Goal: Task Accomplishment & Management: Complete application form

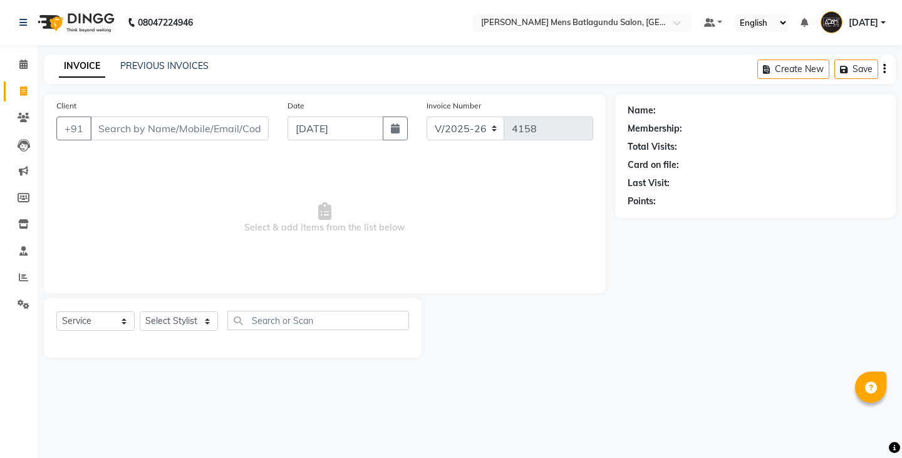
select select "8213"
select select "service"
click at [173, 51] on div "08047224946 Select Location × [PERSON_NAME] Mens Batlagundu Salon, Batlagundu D…" at bounding box center [451, 229] width 902 height 458
click at [162, 76] on div "INVOICE PREVIOUS INVOICES Create New Save" at bounding box center [470, 69] width 852 height 29
click at [161, 64] on link "PREVIOUS INVOICES" at bounding box center [164, 65] width 88 height 11
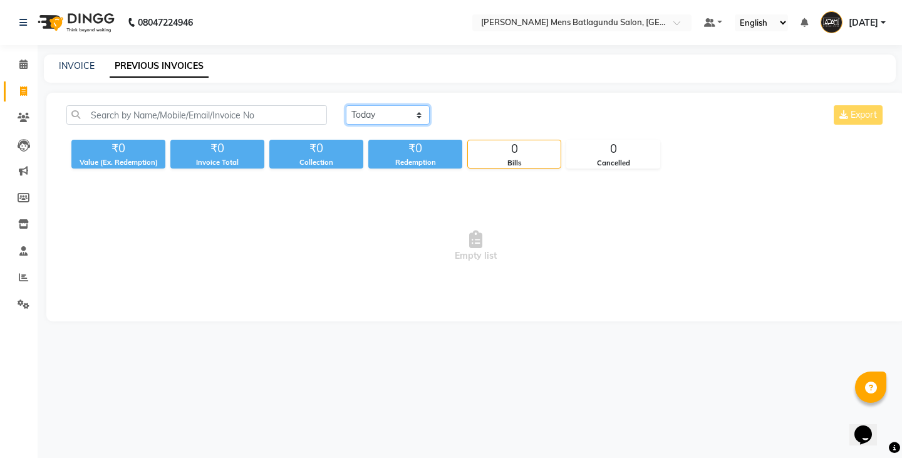
click at [357, 114] on select "[DATE] [DATE] Custom Range" at bounding box center [388, 114] width 84 height 19
select select "[DATE]"
click at [346, 105] on select "[DATE] [DATE] Custom Range" at bounding box center [388, 114] width 84 height 19
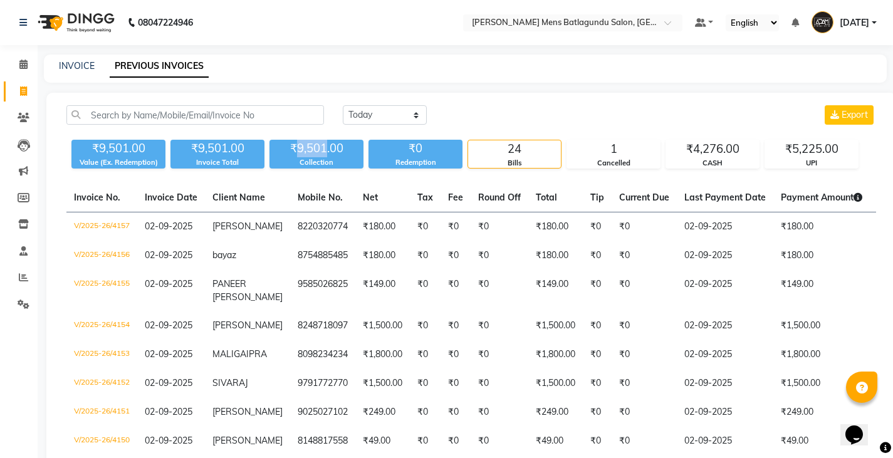
drag, startPoint x: 298, startPoint y: 149, endPoint x: 325, endPoint y: 155, distance: 27.1
click at [325, 155] on div "₹9,501.00" at bounding box center [316, 149] width 94 height 18
copy div "9,501"
drag, startPoint x: 694, startPoint y: 144, endPoint x: 724, endPoint y: 149, distance: 30.0
click at [724, 149] on div "₹4,276.00" at bounding box center [712, 149] width 93 height 18
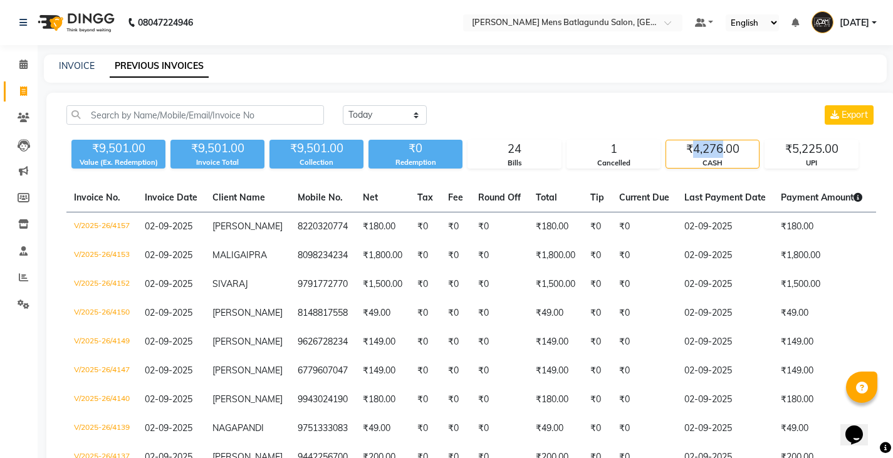
copy div "4,276"
drag, startPoint x: 792, startPoint y: 147, endPoint x: 822, endPoint y: 152, distance: 30.5
click at [822, 152] on div "₹5,225.00" at bounding box center [811, 149] width 93 height 18
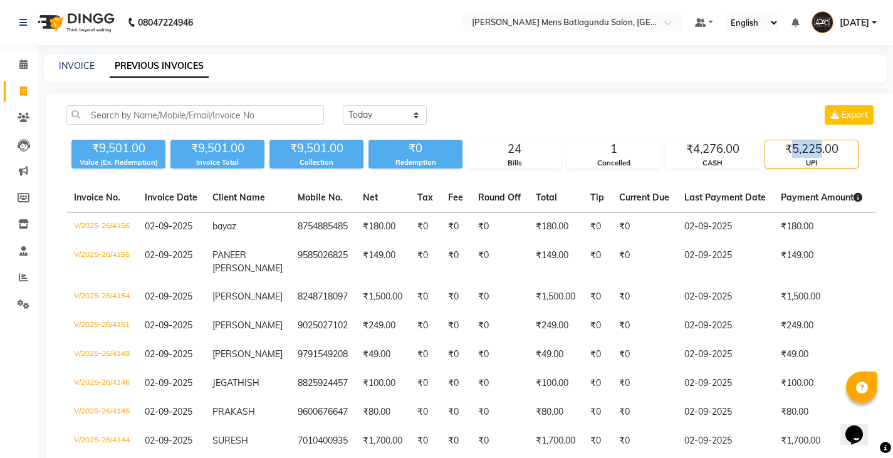
copy div "5,225"
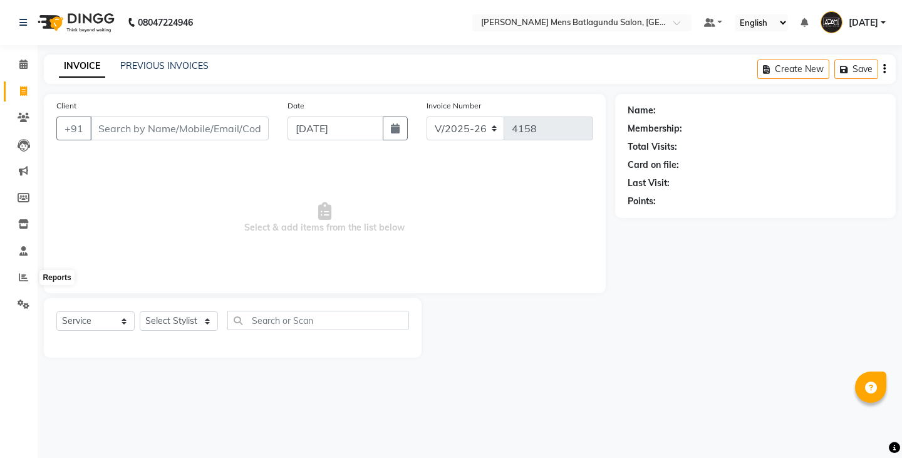
select select "8213"
select select "service"
click at [23, 278] on icon at bounding box center [23, 277] width 9 height 9
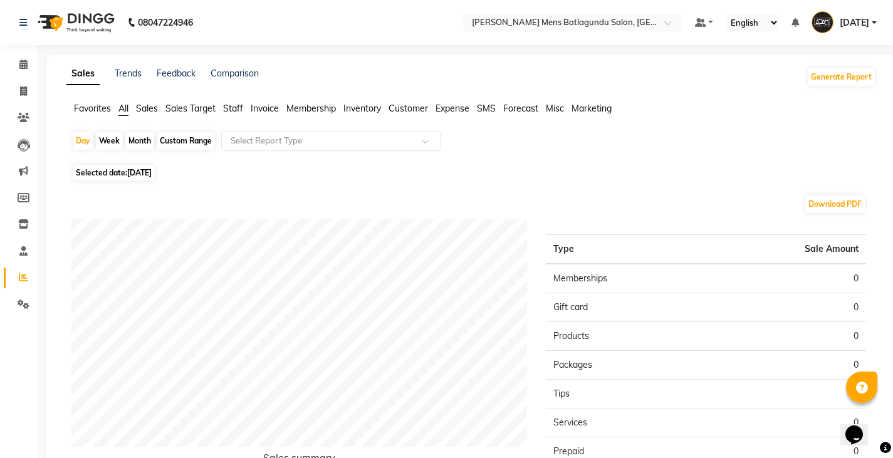
click at [228, 106] on span "Staff" at bounding box center [233, 108] width 20 height 11
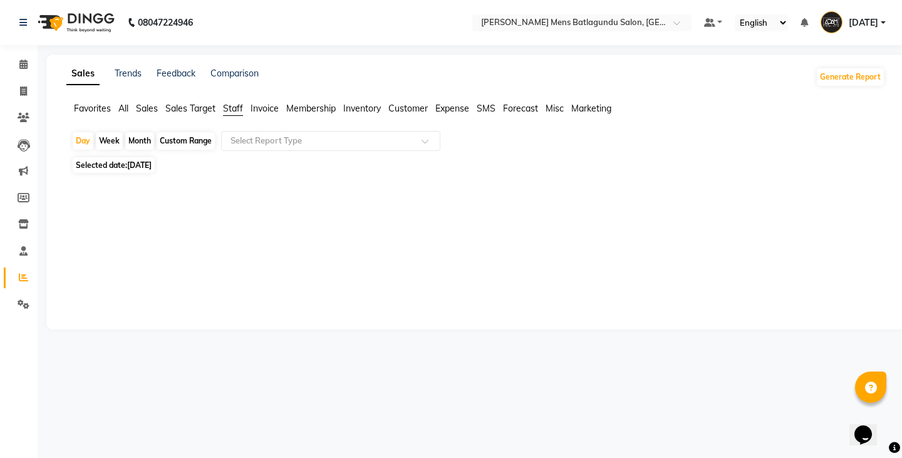
click at [147, 113] on span "Sales" at bounding box center [147, 108] width 22 height 11
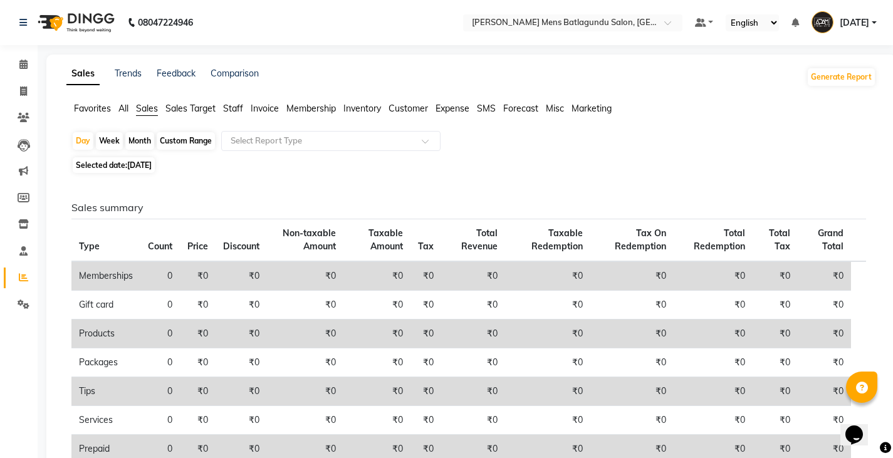
click at [136, 141] on div "Month" at bounding box center [139, 141] width 29 height 18
select select "9"
select select "2025"
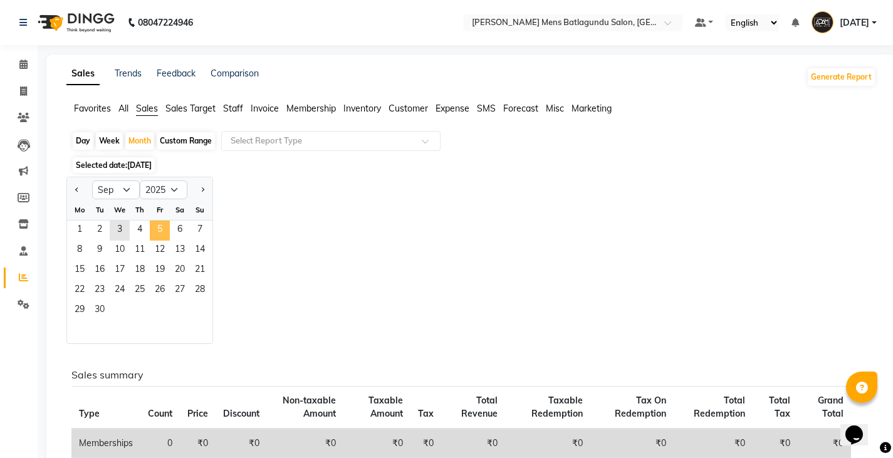
click at [155, 232] on span "5" at bounding box center [160, 231] width 20 height 20
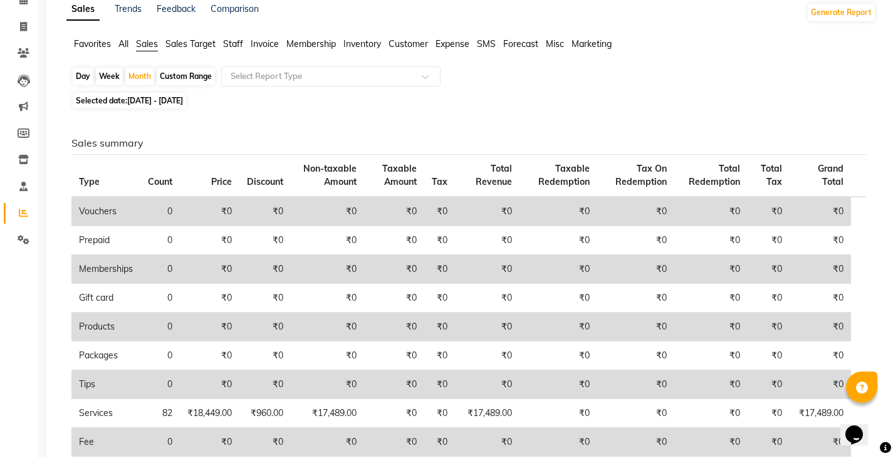
scroll to position [260, 0]
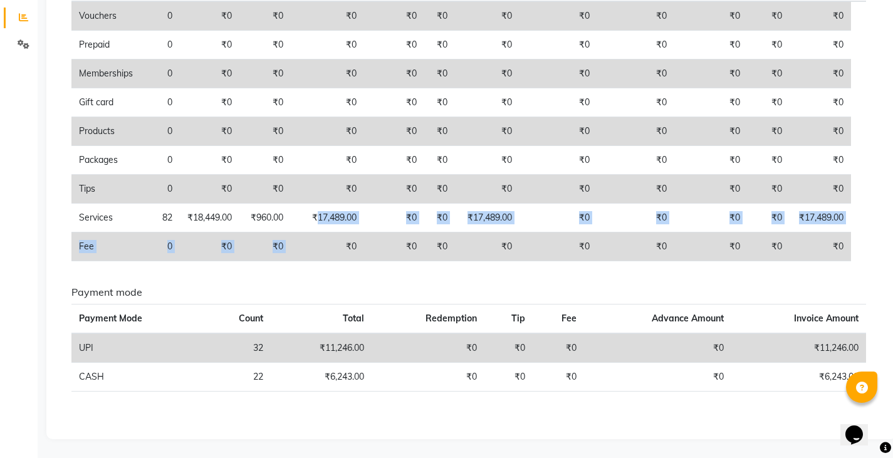
drag, startPoint x: 319, startPoint y: 217, endPoint x: 349, endPoint y: 233, distance: 33.9
click at [349, 233] on tbody "Vouchers 0 ₹0 ₹0 ₹0 ₹0 ₹0 ₹0 ₹0 ₹0 ₹0 ₹0 ₹0 Prepaid 0 ₹0 ₹0 ₹0 ₹0 ₹0 ₹0 ₹0 ₹0 ₹…" at bounding box center [468, 131] width 795 height 260
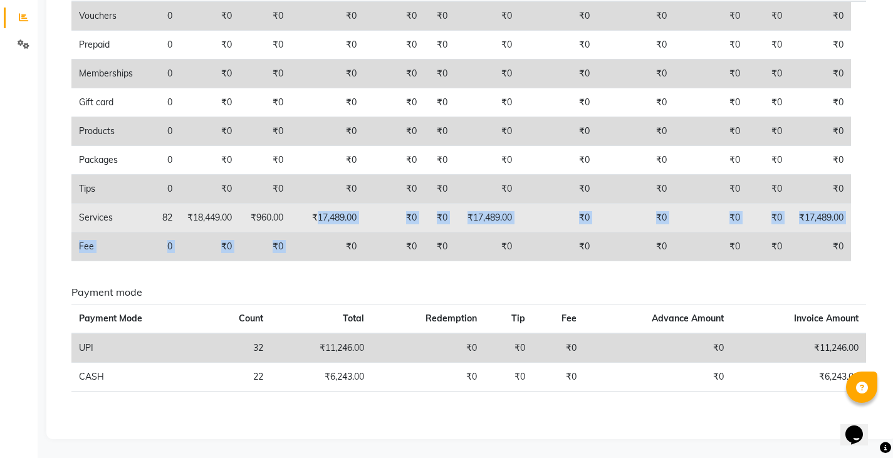
click at [335, 212] on td "₹17,489.00" at bounding box center [327, 218] width 73 height 29
drag, startPoint x: 321, startPoint y: 216, endPoint x: 348, endPoint y: 212, distance: 27.2
click at [348, 212] on td "₹17,489.00" at bounding box center [327, 218] width 73 height 29
copy td "17,489"
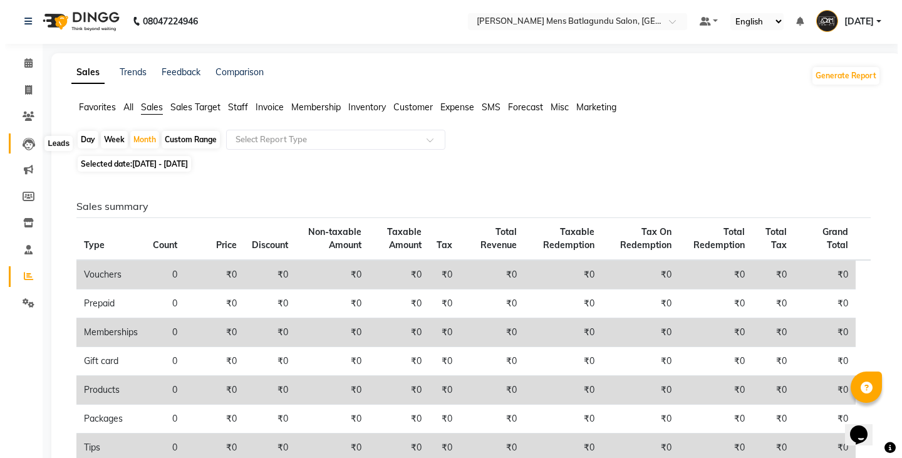
scroll to position [0, 0]
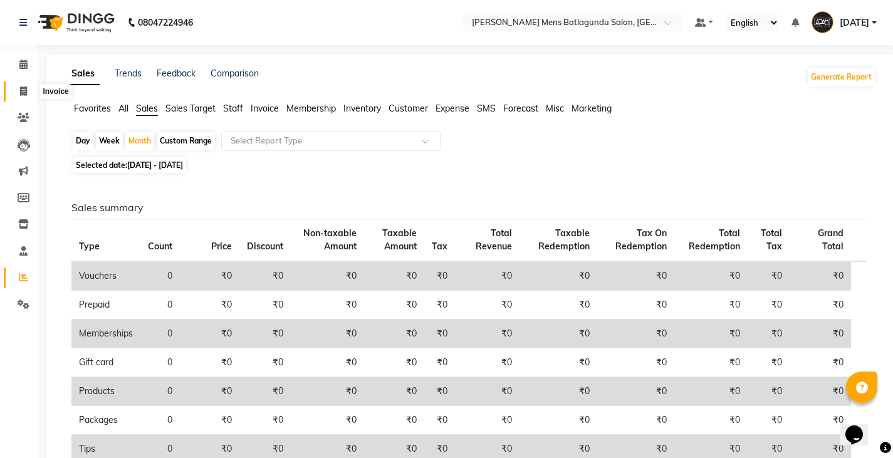
drag, startPoint x: 25, startPoint y: 91, endPoint x: 73, endPoint y: 86, distance: 47.9
click at [26, 91] on icon at bounding box center [23, 90] width 7 height 9
select select "service"
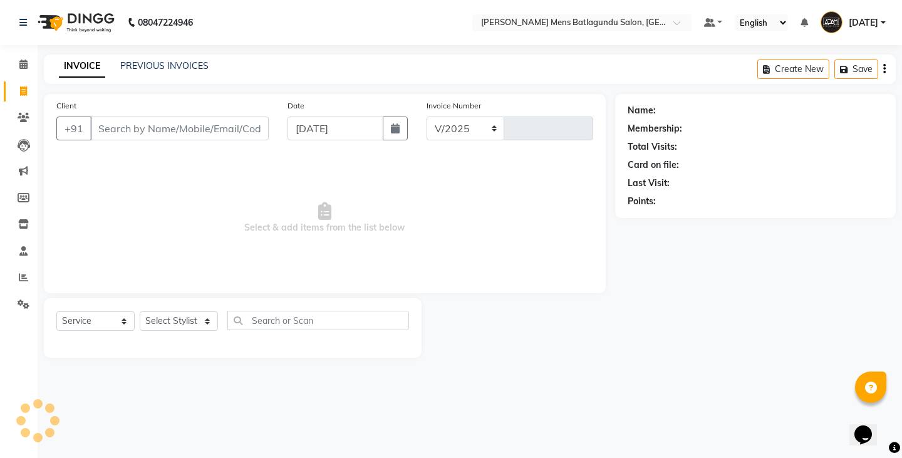
select select "8213"
type input "4158"
click at [172, 70] on link "PREVIOUS INVOICES" at bounding box center [164, 65] width 88 height 11
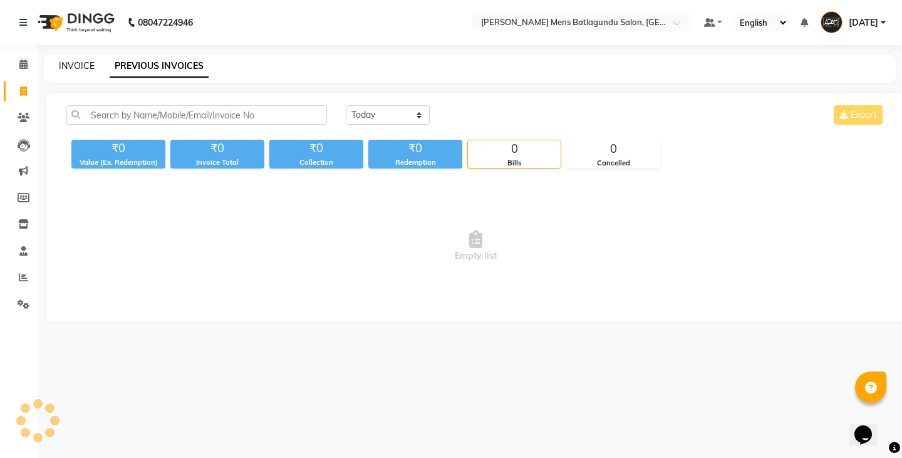
click at [81, 64] on link "INVOICE" at bounding box center [77, 65] width 36 height 11
select select "service"
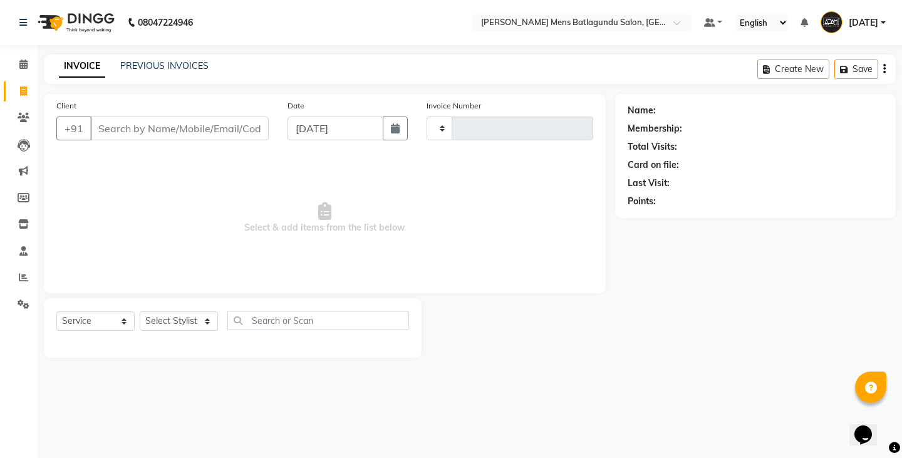
type input "4158"
select select "8213"
click at [147, 130] on input "Client" at bounding box center [179, 129] width 179 height 24
click at [162, 128] on input "Client" at bounding box center [179, 129] width 179 height 24
type input "8925027357"
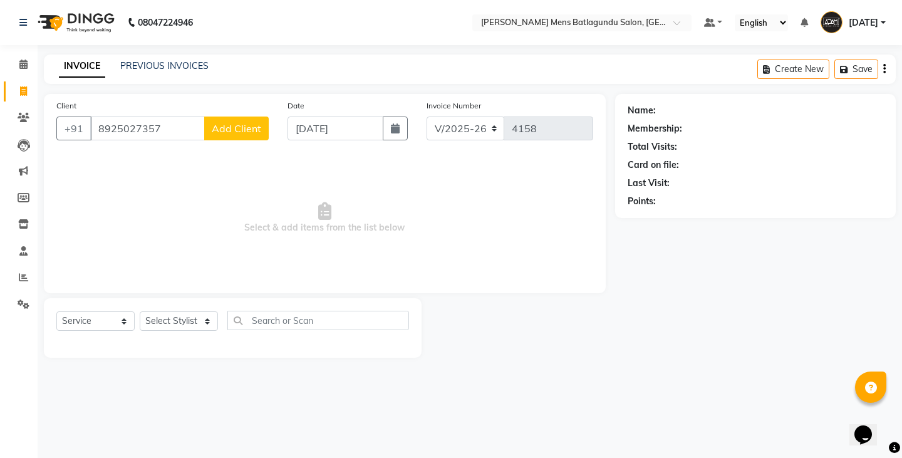
click at [236, 133] on span "Add Client" at bounding box center [237, 128] width 50 height 13
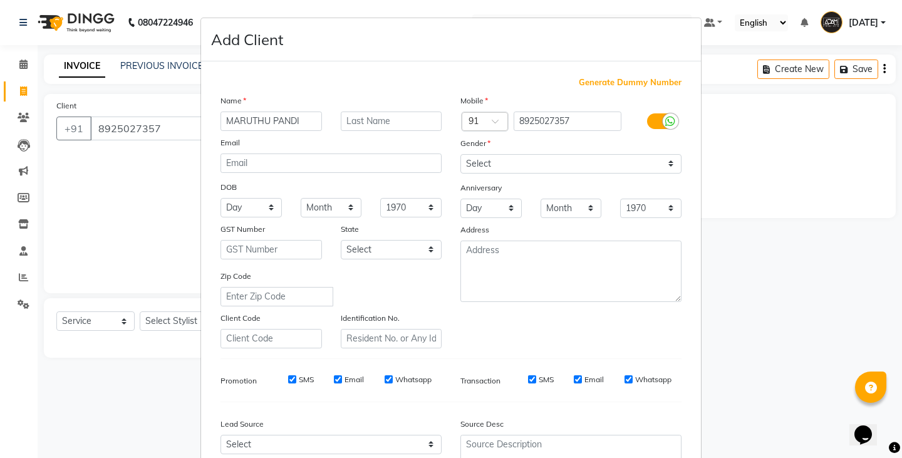
type input "MARUTHU PANDI"
drag, startPoint x: 505, startPoint y: 164, endPoint x: 503, endPoint y: 173, distance: 9.6
click at [505, 164] on select "Select Male Female Other Prefer Not To Say" at bounding box center [571, 163] width 221 height 19
select select "male"
click at [461, 154] on select "Select Male Female Other Prefer Not To Say" at bounding box center [571, 163] width 221 height 19
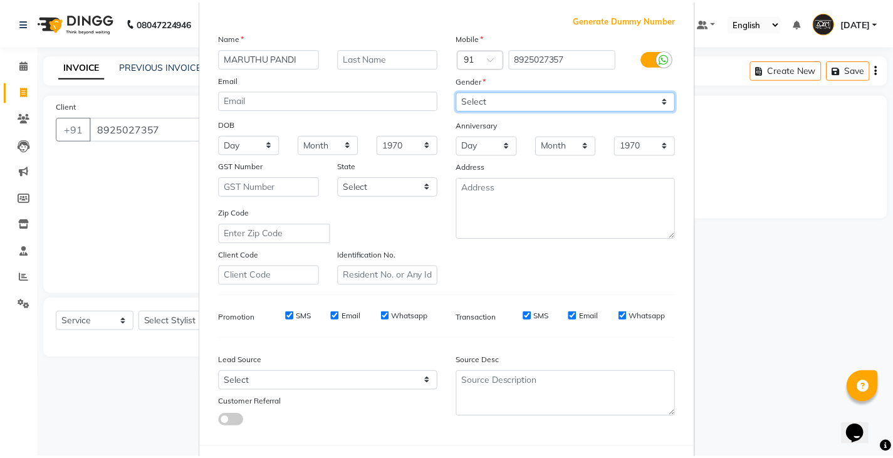
scroll to position [120, 0]
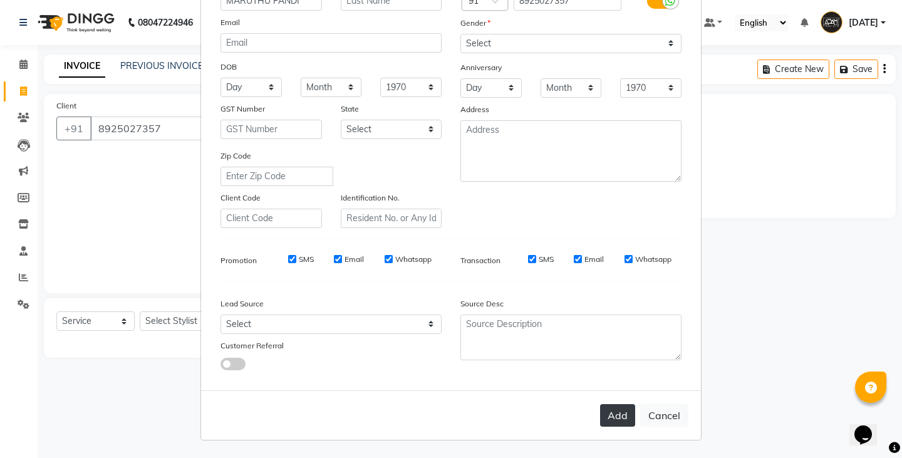
click at [614, 424] on button "Add" at bounding box center [617, 415] width 35 height 23
select select
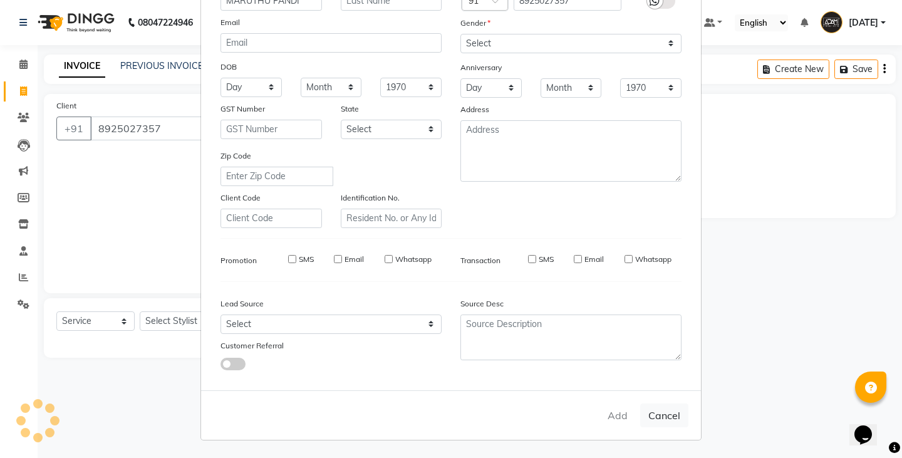
select select
checkbox input "false"
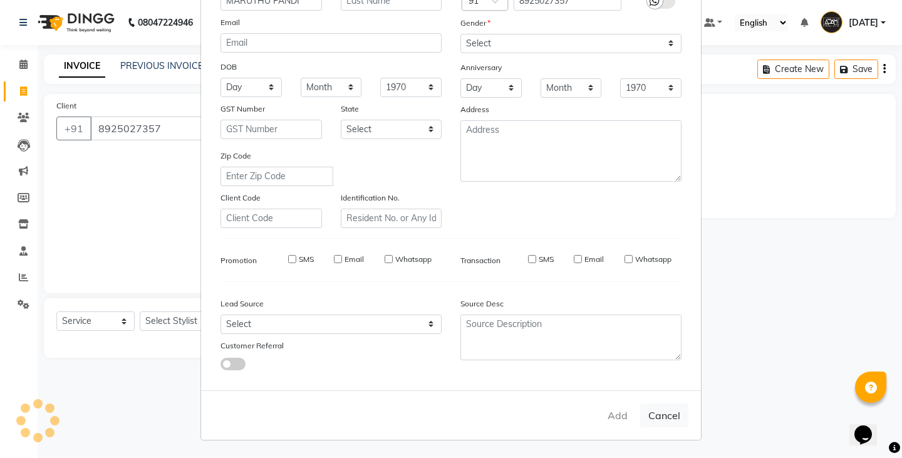
checkbox input "false"
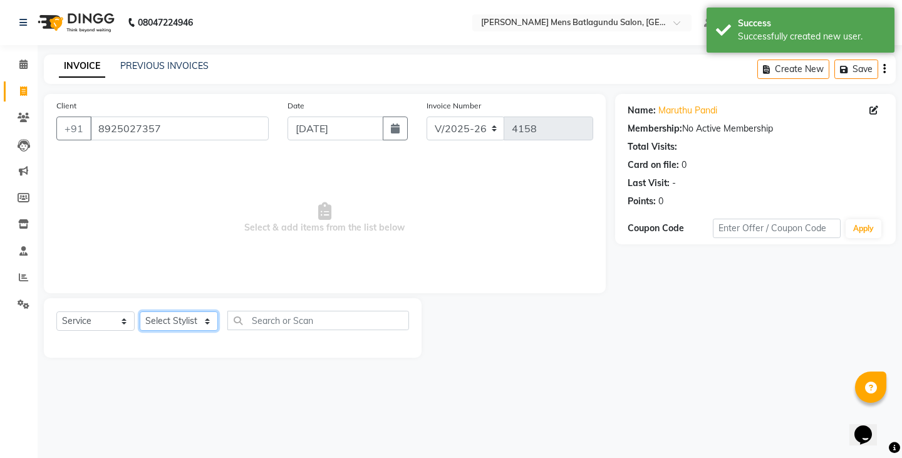
click at [172, 326] on select "Select Stylist Admin Ovesh Raja SAHIB SAHIL SHARUKH" at bounding box center [179, 320] width 78 height 19
select select "78653"
click at [140, 311] on select "Select Stylist Admin Ovesh Raja SAHIB SAHIL SHARUKH" at bounding box center [179, 320] width 78 height 19
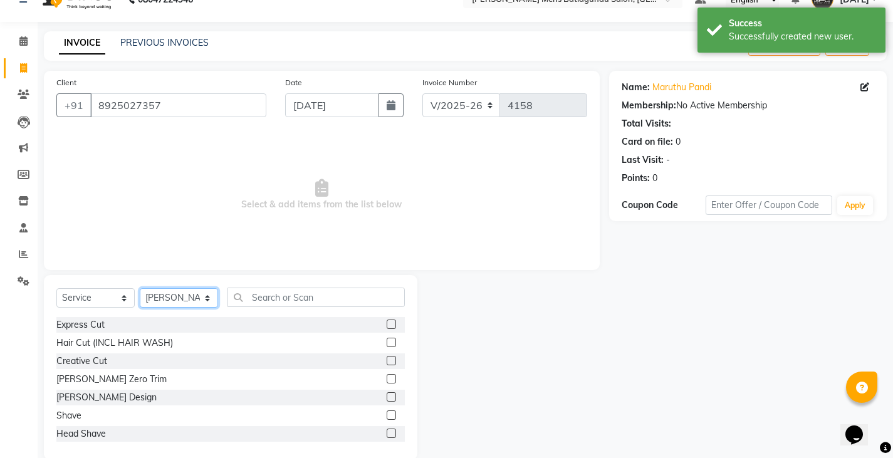
scroll to position [44, 0]
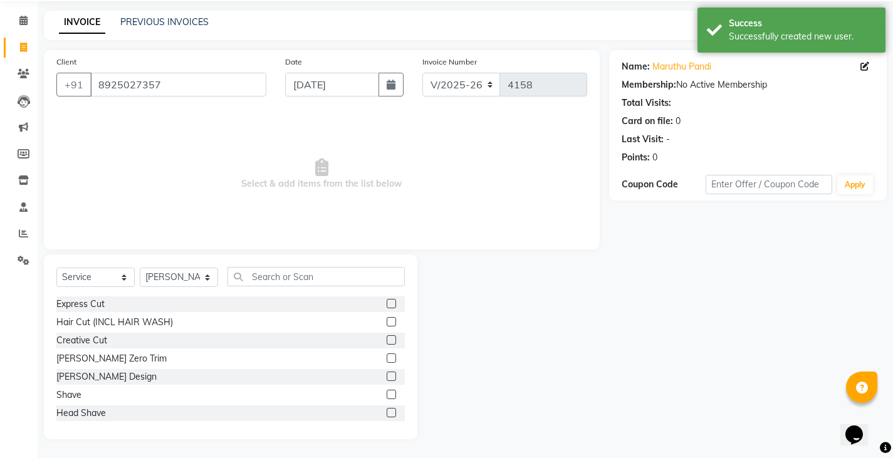
click at [387, 306] on label at bounding box center [391, 303] width 9 height 9
click at [387, 306] on input "checkbox" at bounding box center [391, 304] width 8 height 8
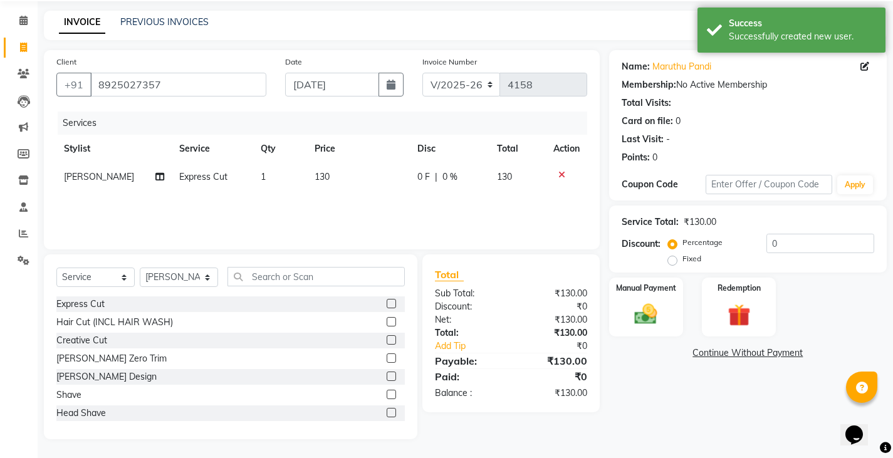
checkbox input "false"
click at [403, 197] on div "Services Stylist Service Qty Price Disc Total Action Ovesh Express Cut 1 130 0 …" at bounding box center [321, 174] width 531 height 125
click at [412, 173] on td "0 F | 0 %" at bounding box center [450, 177] width 80 height 28
select select "78653"
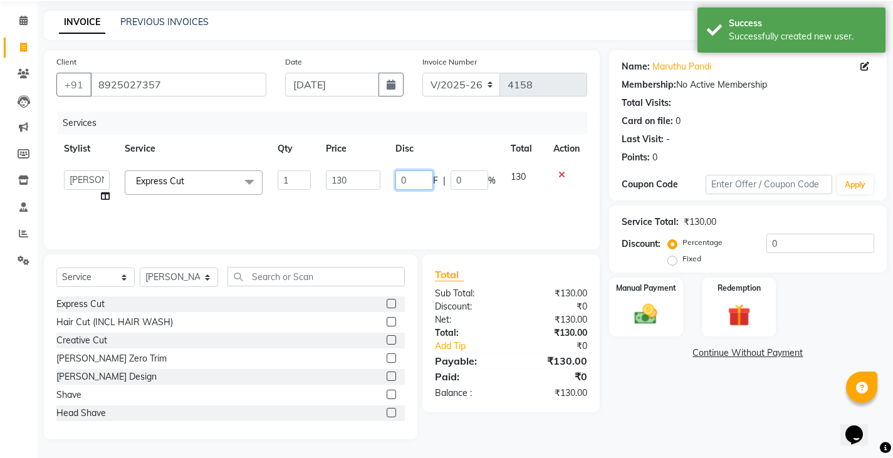
click at [399, 179] on input "0" at bounding box center [414, 179] width 38 height 19
type input "30"
click at [387, 201] on div "Services Stylist Service Qty Price Disc Total Action Admin Ovesh Raja SAHIB SAH…" at bounding box center [321, 174] width 531 height 125
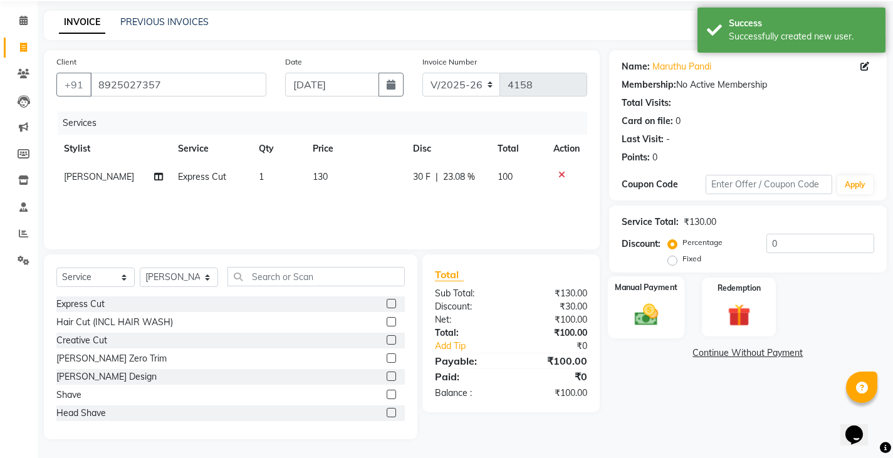
click at [615, 335] on div "Manual Payment" at bounding box center [645, 307] width 77 height 62
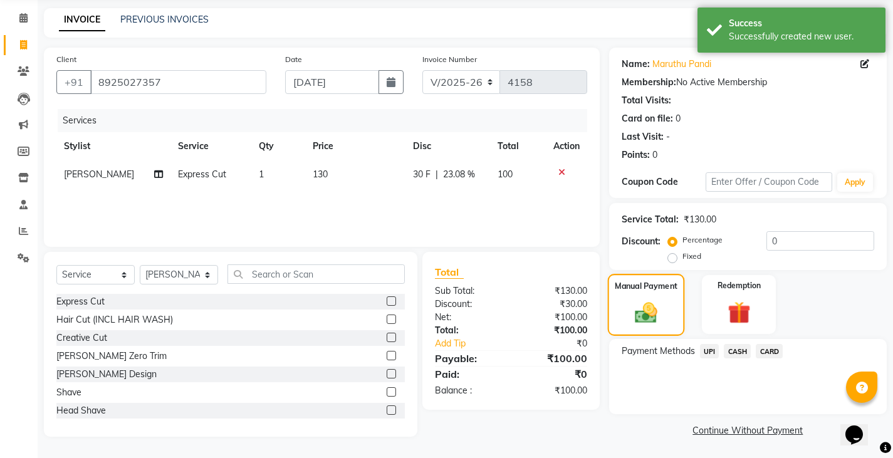
scroll to position [47, 0]
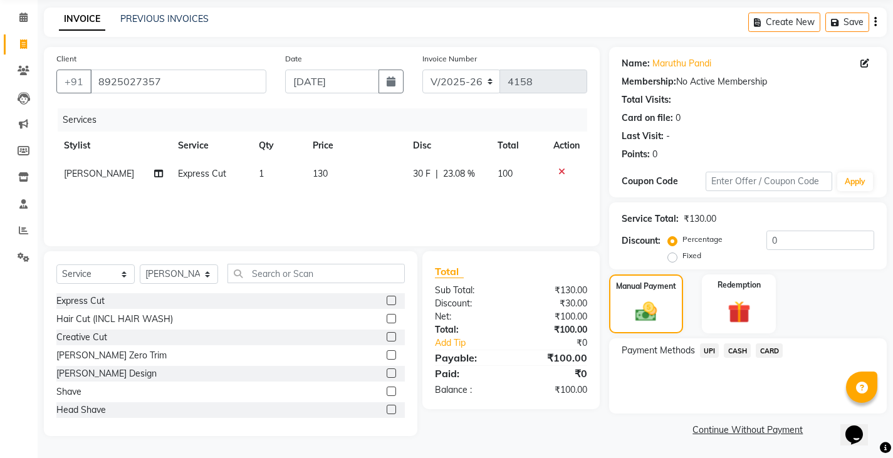
click at [708, 350] on span "UPI" at bounding box center [709, 350] width 19 height 14
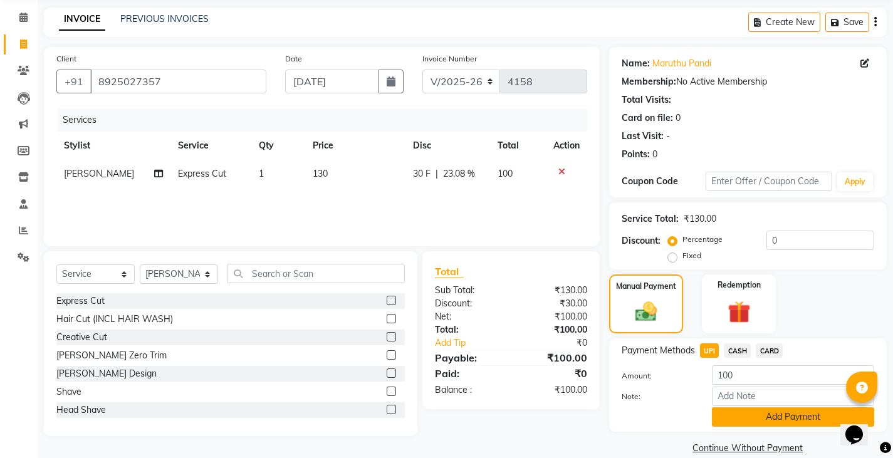
click at [716, 419] on button "Add Payment" at bounding box center [793, 416] width 162 height 19
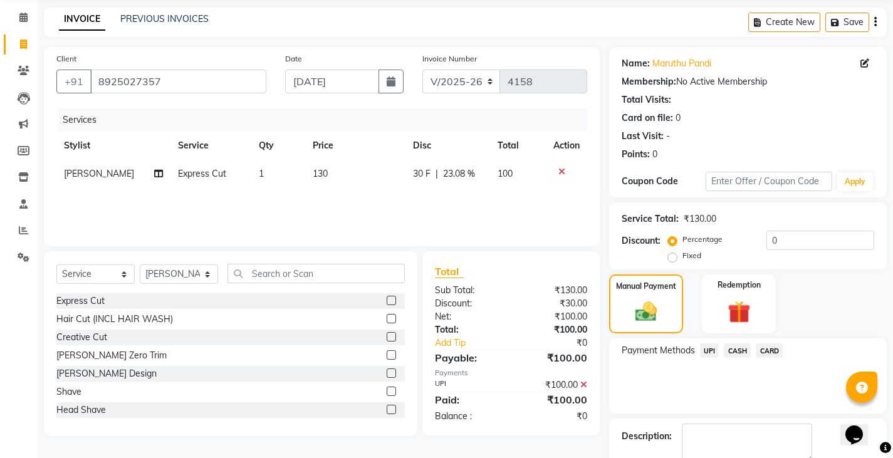
scroll to position [118, 0]
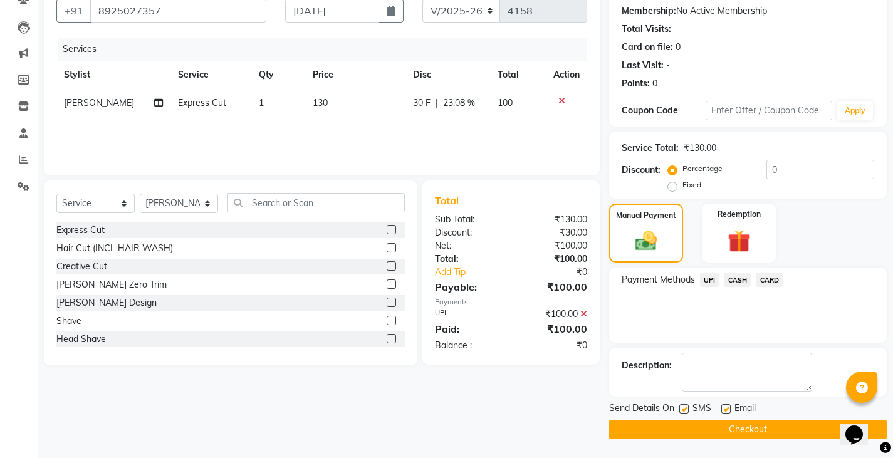
click at [738, 427] on button "Checkout" at bounding box center [748, 429] width 278 height 19
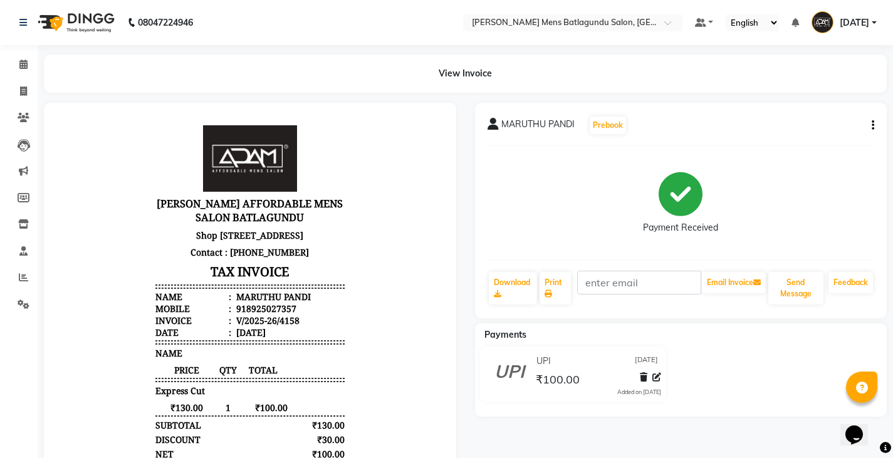
click at [23, 80] on li "Invoice" at bounding box center [19, 91] width 38 height 27
click at [20, 95] on icon at bounding box center [23, 90] width 7 height 9
select select "8213"
select select "service"
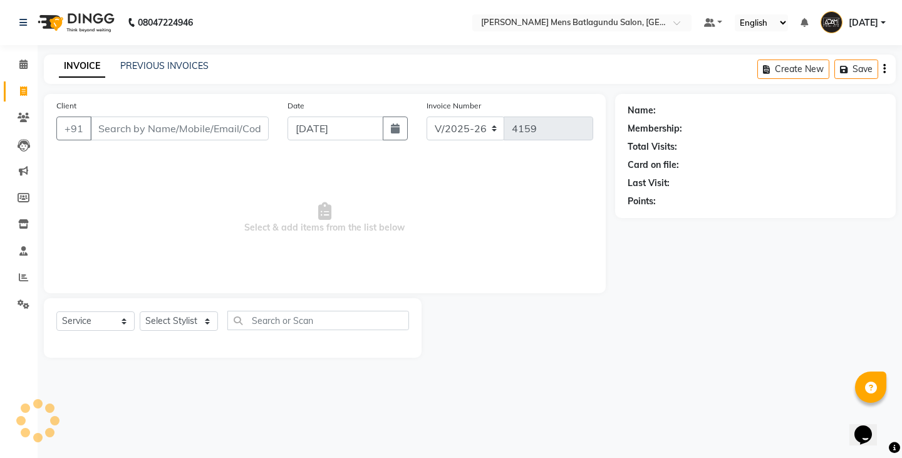
click at [182, 127] on input "Client" at bounding box center [179, 129] width 179 height 24
type input "7868968919"
click at [237, 128] on span "Add Client" at bounding box center [237, 128] width 50 height 13
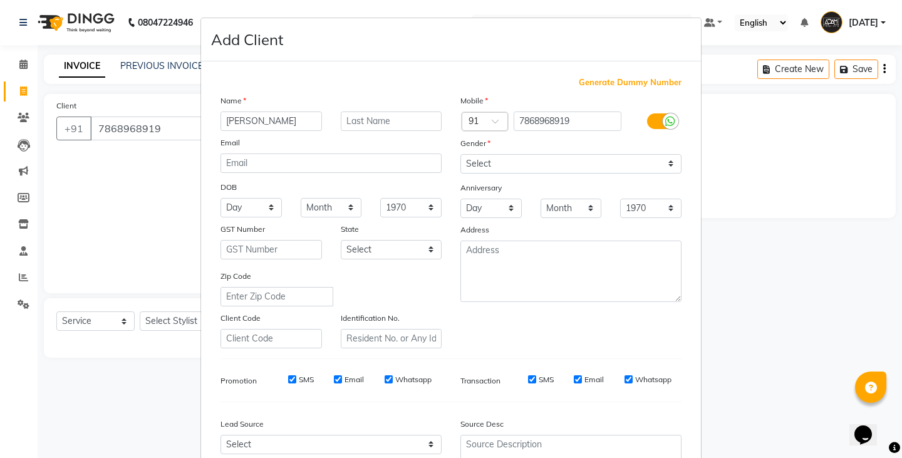
type input "SYED"
drag, startPoint x: 503, startPoint y: 161, endPoint x: 501, endPoint y: 169, distance: 7.8
click at [503, 161] on select "Select Male Female Other Prefer Not To Say" at bounding box center [571, 163] width 221 height 19
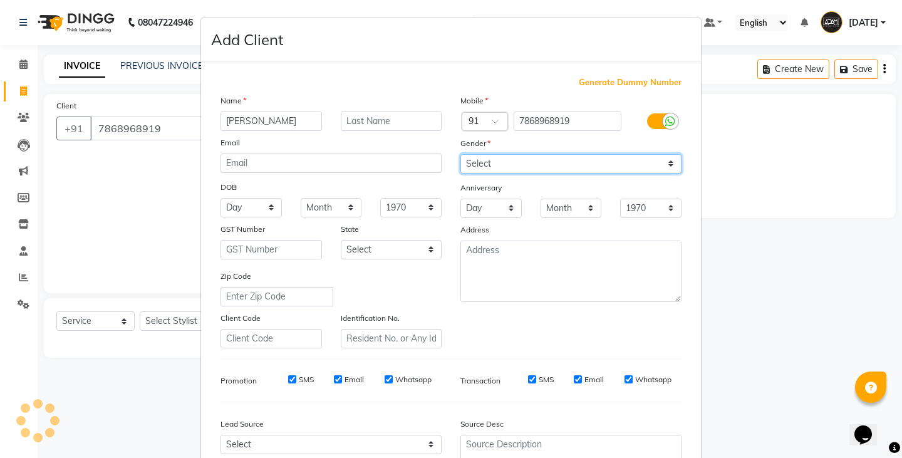
select select "male"
click at [461, 154] on select "Select Male Female Other Prefer Not To Say" at bounding box center [571, 163] width 221 height 19
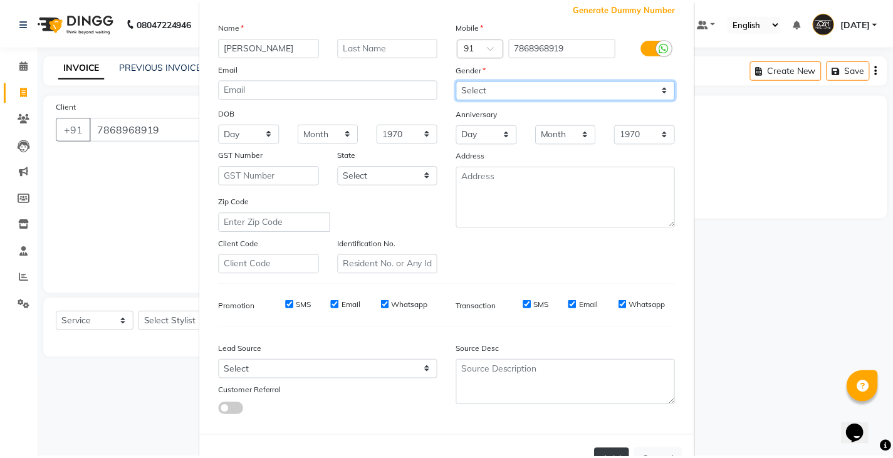
scroll to position [120, 0]
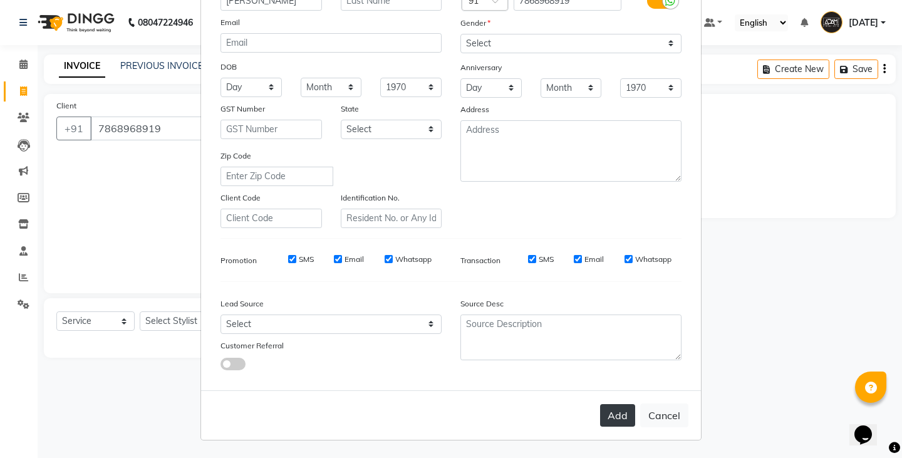
click at [621, 411] on button "Add" at bounding box center [617, 415] width 35 height 23
select select
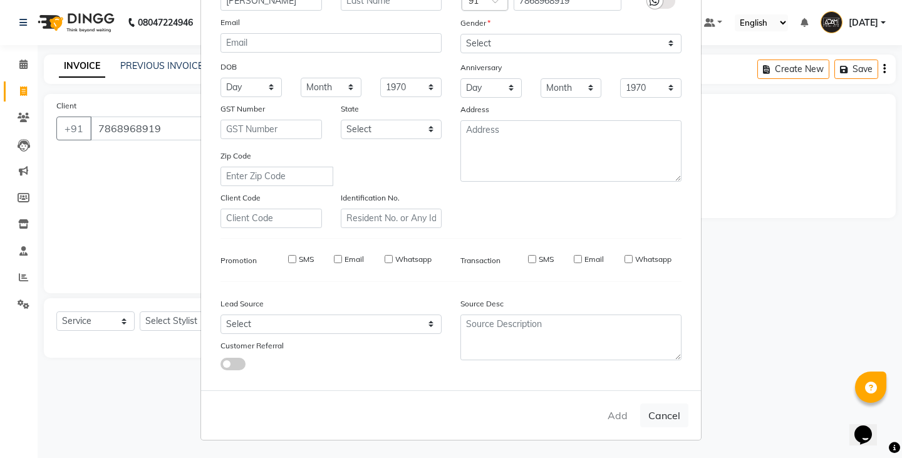
select select
checkbox input "false"
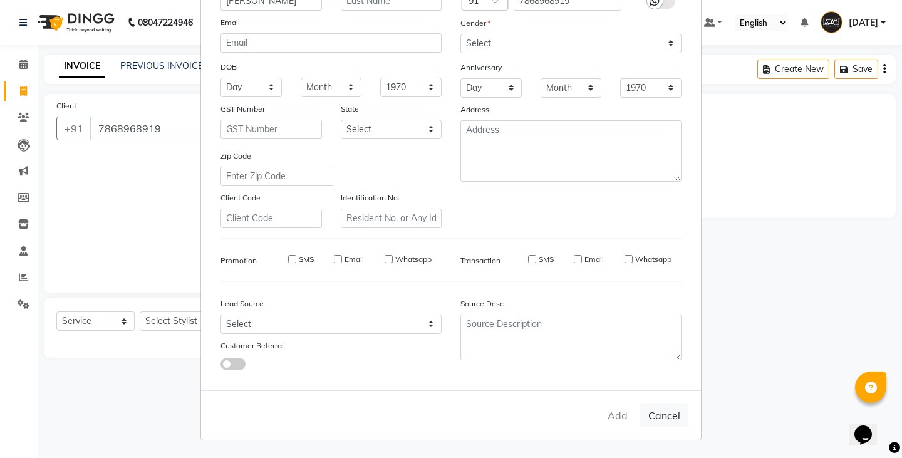
checkbox input "false"
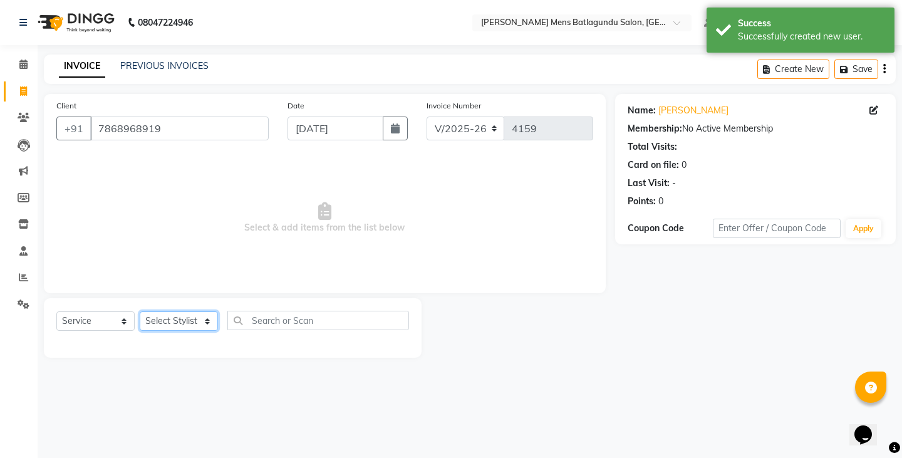
click at [196, 318] on select "Select Stylist Admin Ovesh Raja SAHIB SAHIL SHARUKH" at bounding box center [179, 320] width 78 height 19
select select "78653"
click at [140, 311] on select "Select Stylist Admin Ovesh Raja SAHIB SAHIL SHARUKH" at bounding box center [179, 320] width 78 height 19
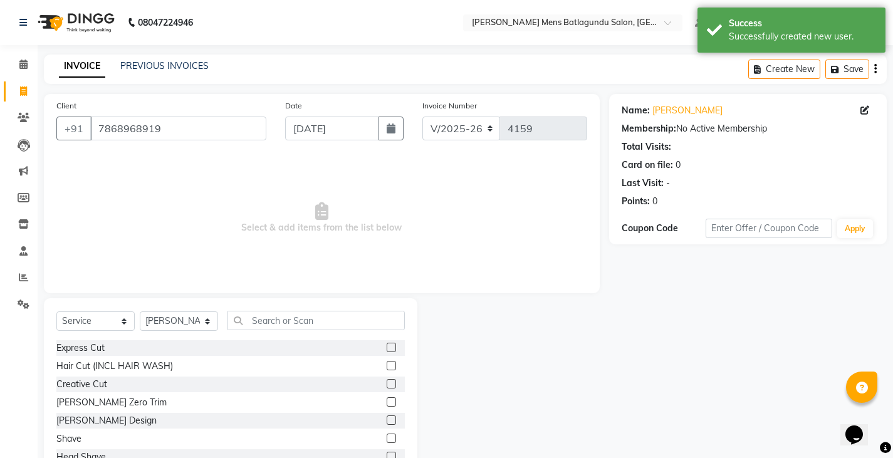
drag, startPoint x: 385, startPoint y: 347, endPoint x: 379, endPoint y: 345, distance: 6.4
click at [387, 347] on label at bounding box center [391, 347] width 9 height 9
click at [387, 347] on input "checkbox" at bounding box center [391, 348] width 8 height 8
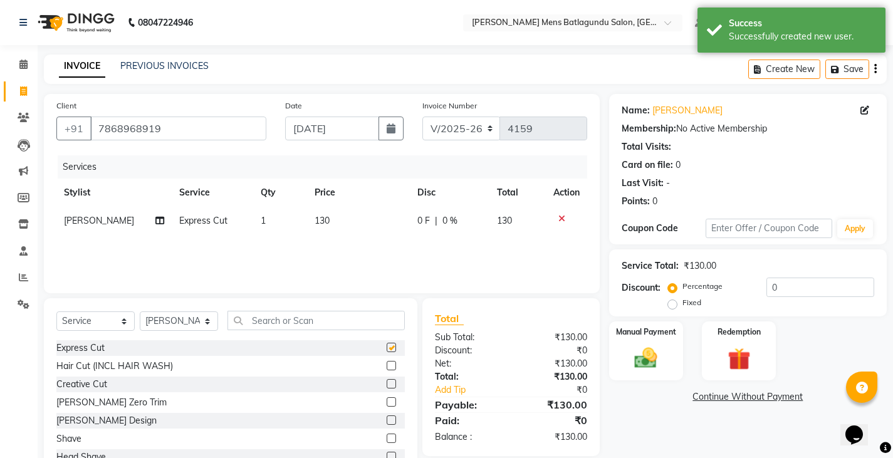
checkbox input "false"
click at [401, 249] on div "Services Stylist Service Qty Price Disc Total Action Ovesh Express Cut 1 130 0 …" at bounding box center [321, 217] width 531 height 125
click at [399, 226] on td "130" at bounding box center [358, 221] width 102 height 28
select select "78653"
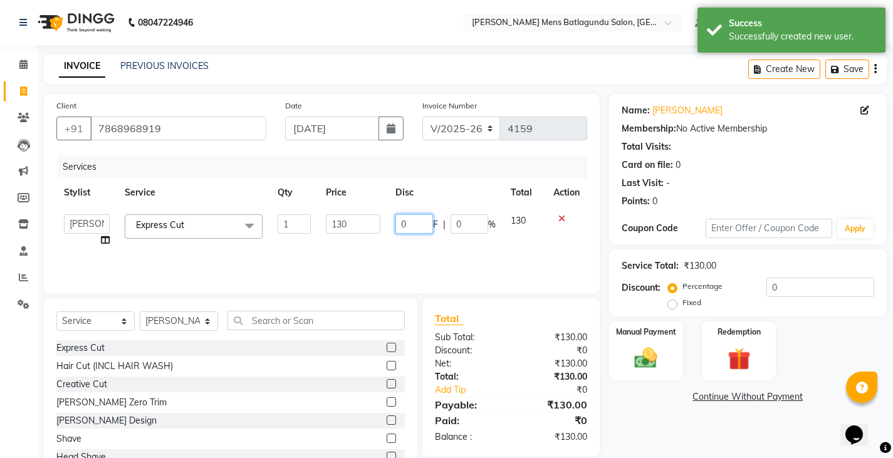
click at [396, 221] on input "0" at bounding box center [414, 223] width 38 height 19
type input "30"
click at [387, 247] on div "Services Stylist Service Qty Price Disc Total Action Admin Ovesh Raja SAHIB SAH…" at bounding box center [321, 217] width 531 height 125
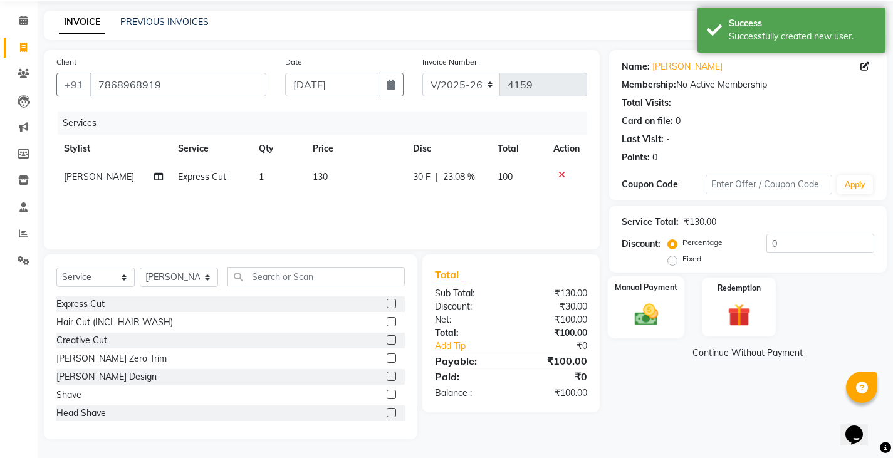
click at [635, 317] on img at bounding box center [646, 314] width 38 height 27
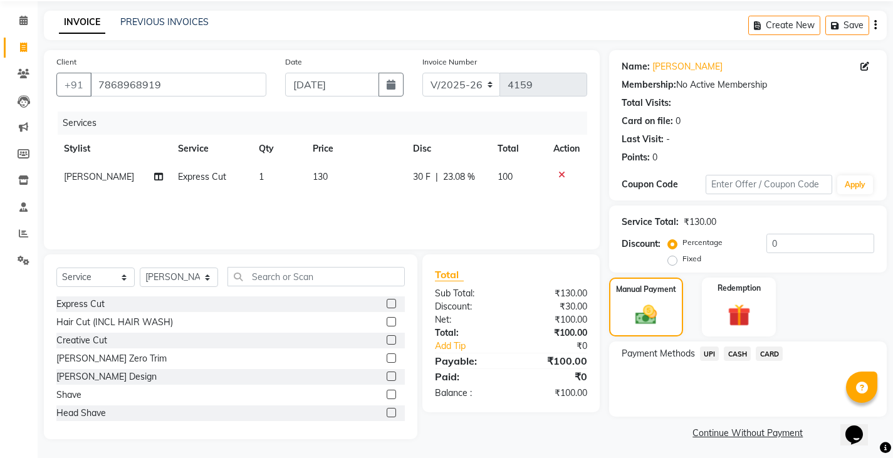
scroll to position [47, 0]
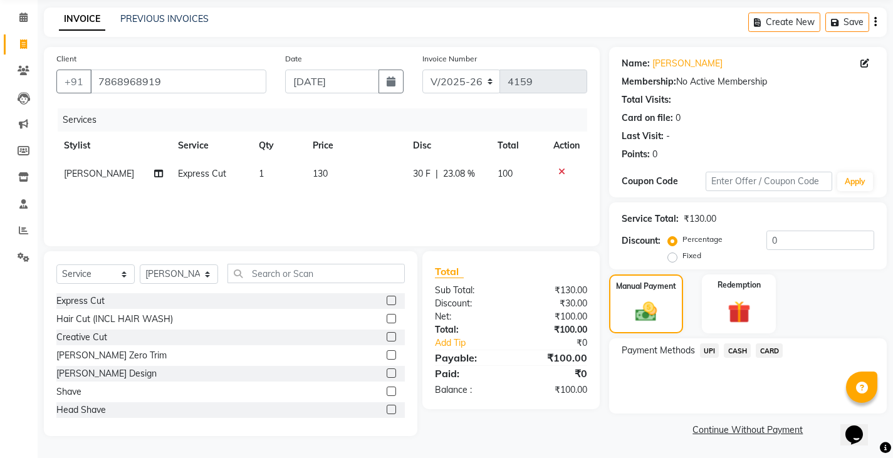
click at [733, 355] on span "CASH" at bounding box center [737, 350] width 27 height 14
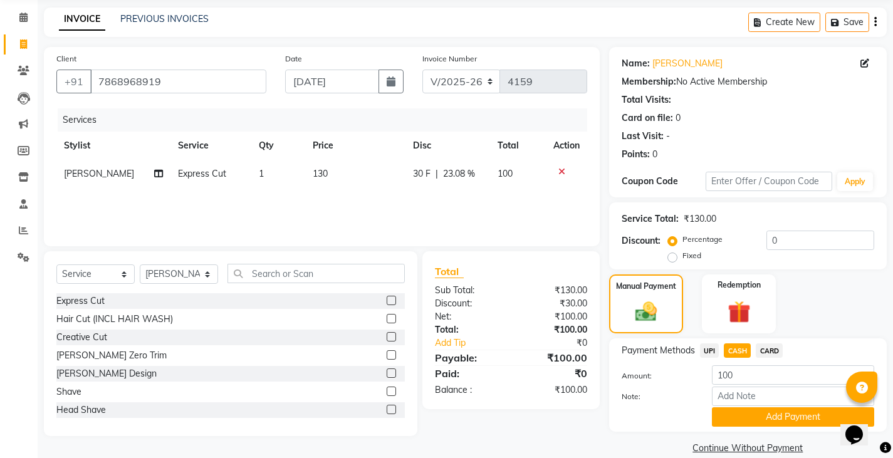
click at [753, 431] on div "Payment Methods UPI CASH CARD Amount: 100 Note: Add Payment" at bounding box center [748, 384] width 278 height 93
click at [756, 422] on button "Add Payment" at bounding box center [793, 416] width 162 height 19
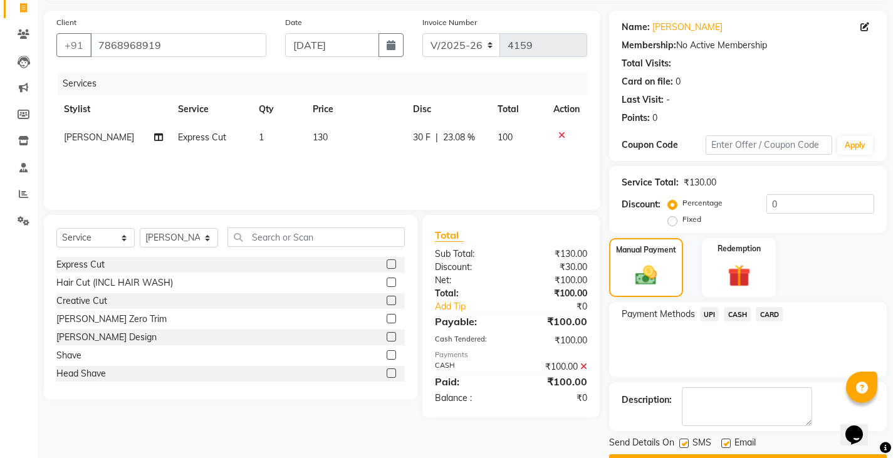
scroll to position [118, 0]
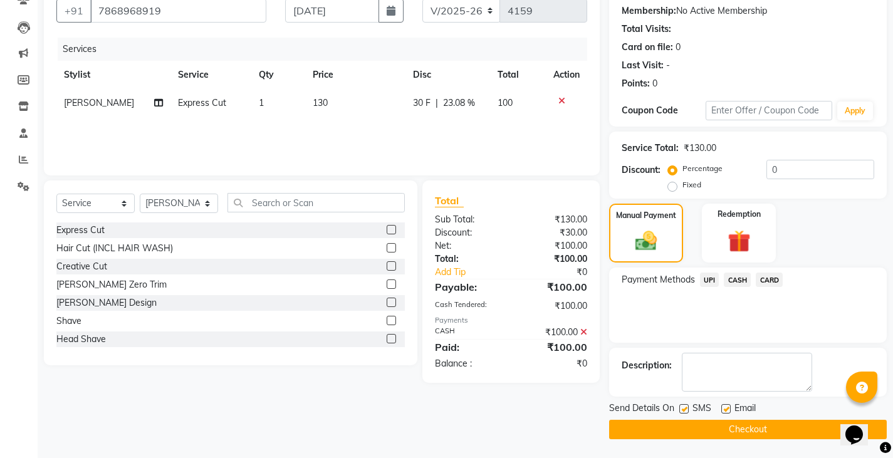
click at [758, 436] on button "Checkout" at bounding box center [748, 429] width 278 height 19
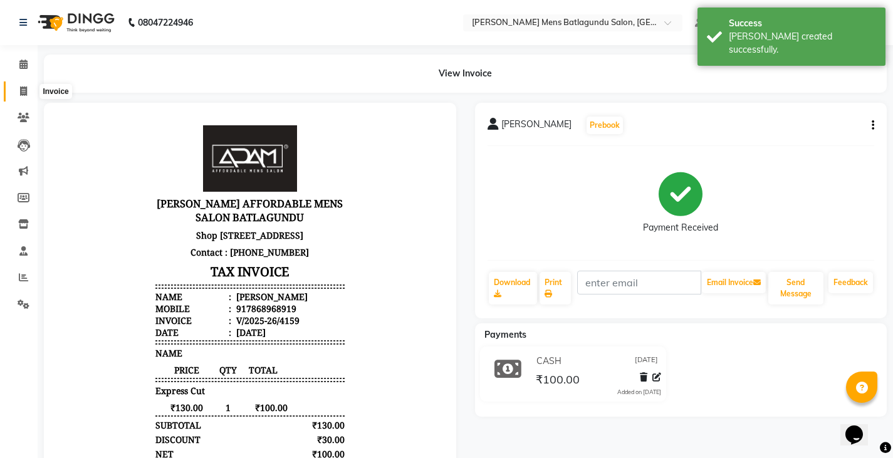
click at [18, 91] on span at bounding box center [24, 92] width 22 height 14
select select "service"
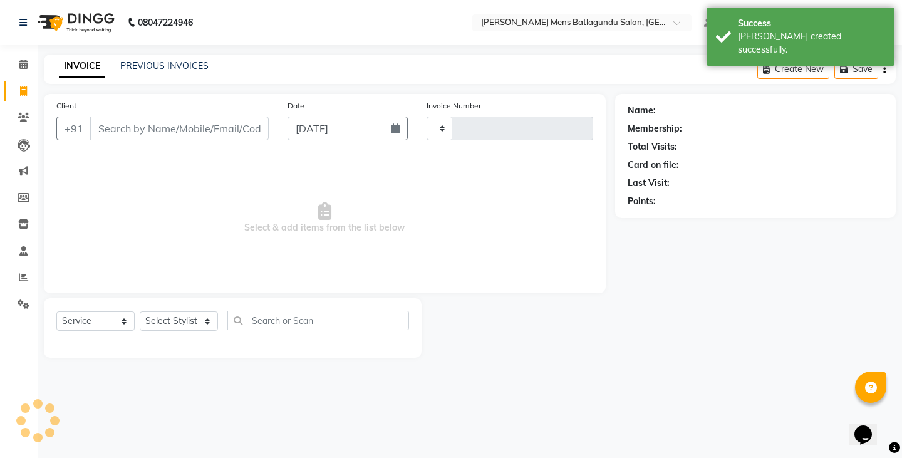
type input "4160"
select select "8213"
click at [156, 132] on input "Client" at bounding box center [179, 129] width 179 height 24
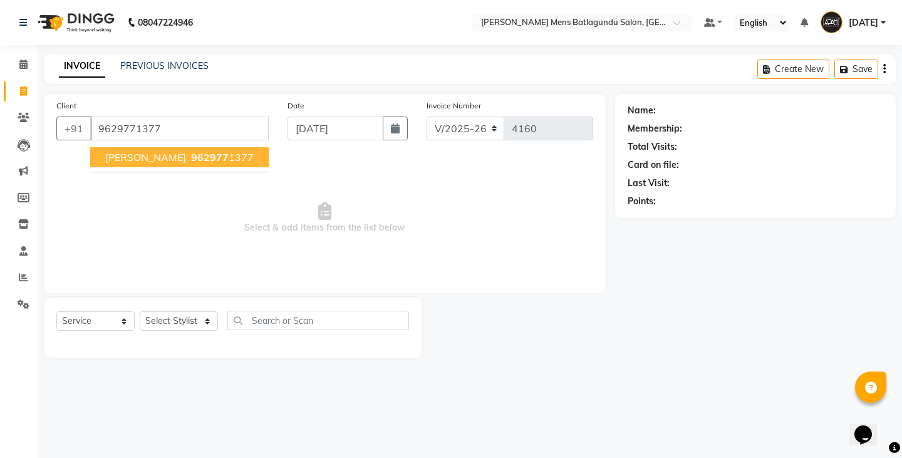
type input "9629771377"
click at [144, 159] on span "BEER MOHAMED" at bounding box center [145, 157] width 81 height 13
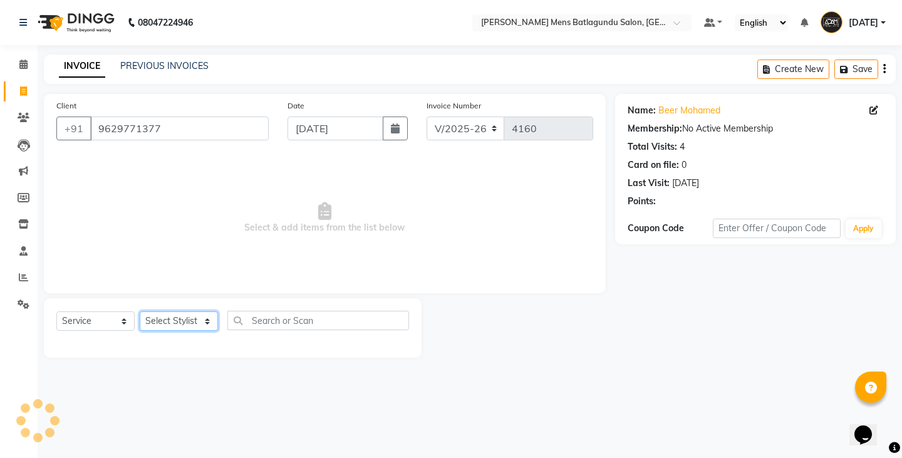
drag, startPoint x: 169, startPoint y: 320, endPoint x: 175, endPoint y: 313, distance: 8.9
click at [169, 320] on select "Select Stylist Admin Ovesh Raja SAHIB SAHIL SHARUKH" at bounding box center [179, 320] width 78 height 19
click at [163, 333] on div "Select Service Product Membership Package Voucher Prepaid Gift Card Select Styl…" at bounding box center [232, 325] width 353 height 29
click at [177, 318] on select "Select Stylist Admin Ovesh Raja SAHIB SAHIL SHARUKH" at bounding box center [179, 320] width 78 height 19
select select "84061"
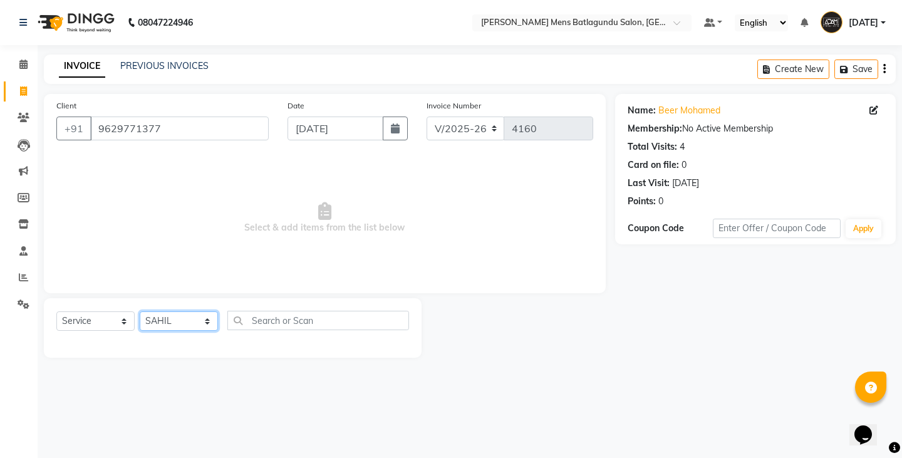
click at [140, 311] on select "Select Stylist Admin Ovesh Raja SAHIB SAHIL SHARUKH" at bounding box center [179, 320] width 78 height 19
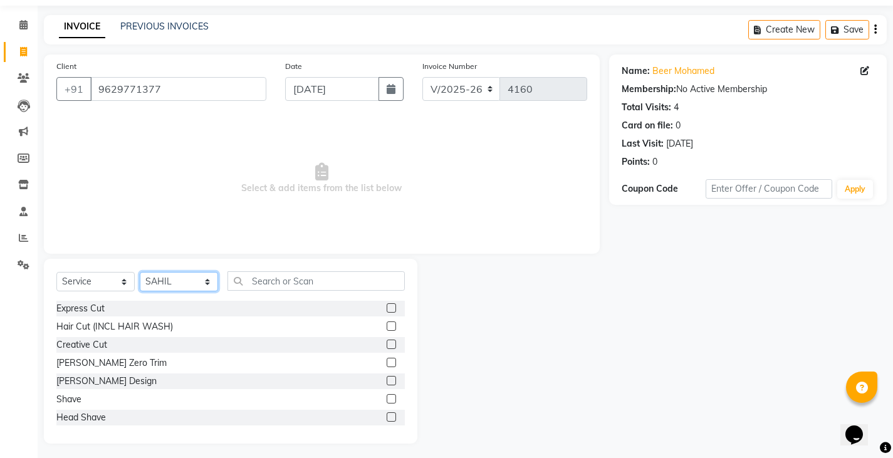
scroll to position [44, 0]
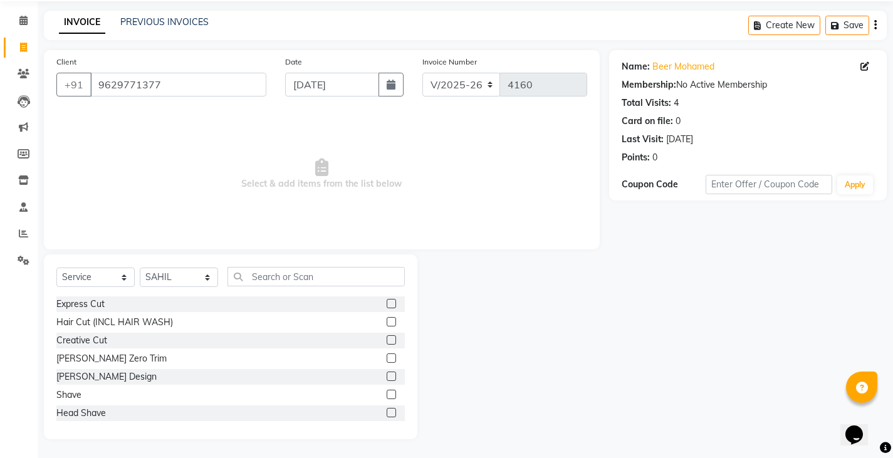
click at [387, 305] on label at bounding box center [391, 303] width 9 height 9
click at [387, 305] on input "checkbox" at bounding box center [391, 304] width 8 height 8
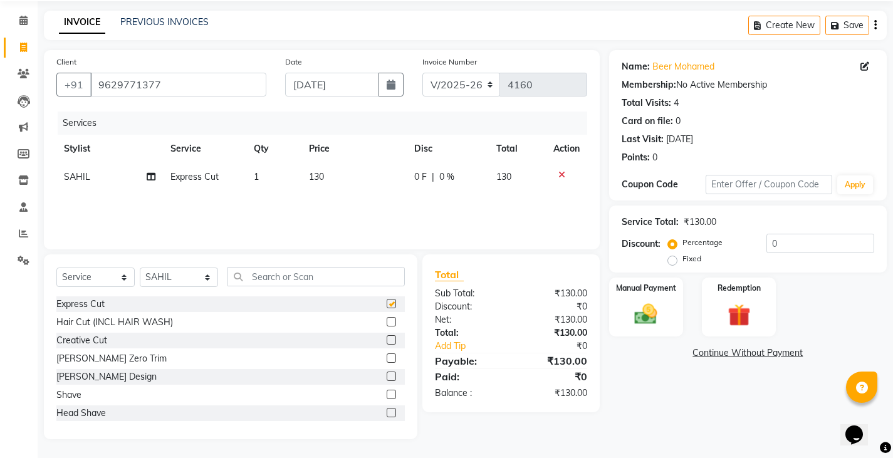
checkbox input "false"
click at [387, 370] on div at bounding box center [396, 377] width 18 height 16
click at [387, 375] on label at bounding box center [391, 376] width 9 height 9
click at [387, 375] on input "checkbox" at bounding box center [391, 377] width 8 height 8
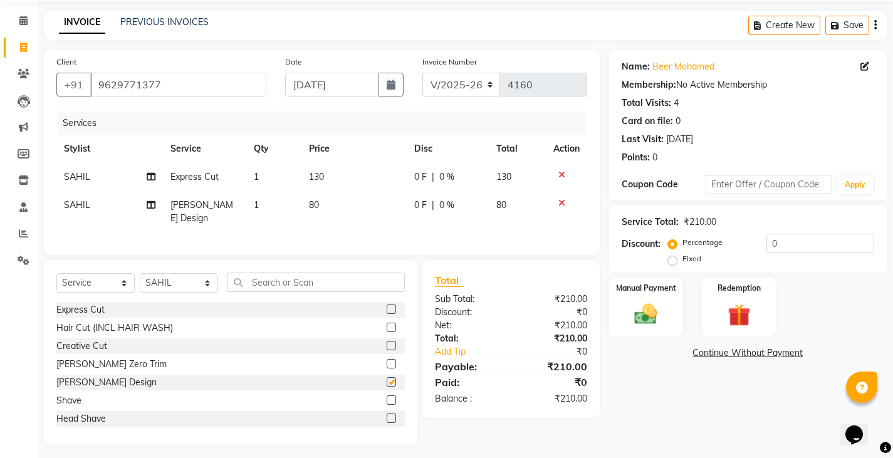
checkbox input "false"
click at [398, 170] on td "130" at bounding box center [353, 177] width 105 height 28
select select "84061"
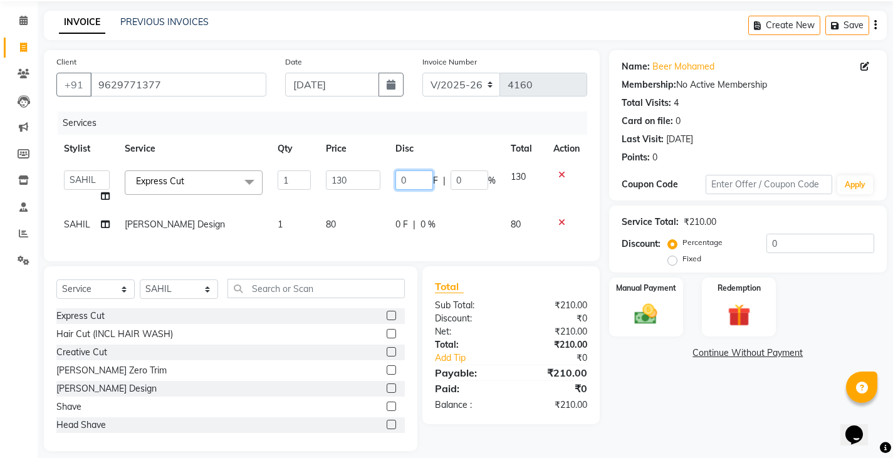
click at [398, 182] on input "0" at bounding box center [414, 179] width 38 height 19
type input "30"
click at [414, 207] on tbody "Admin Ovesh Raja SAHIB SAHIL SHARUKH Express Cut x Express Cut Hair Cut (INCL H…" at bounding box center [321, 201] width 531 height 76
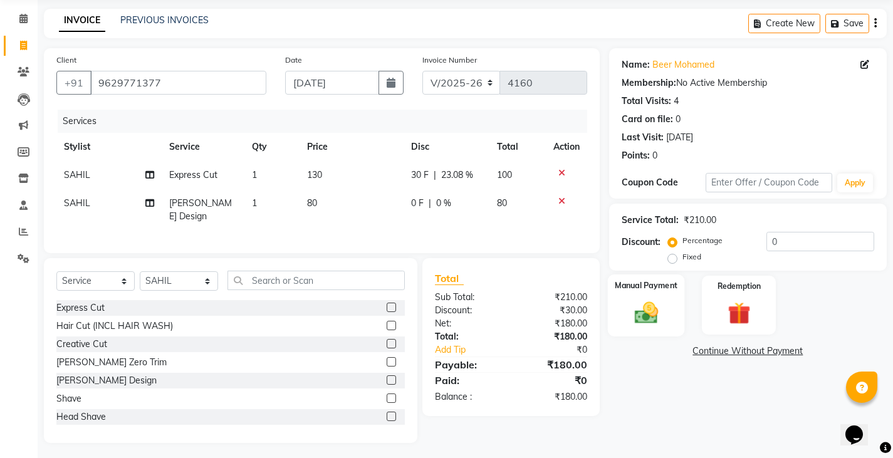
click at [656, 297] on div "Manual Payment" at bounding box center [645, 305] width 77 height 62
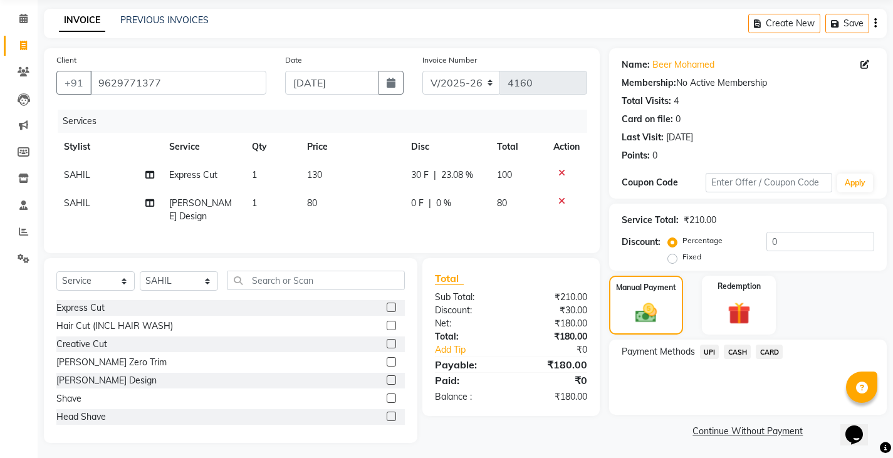
scroll to position [47, 0]
click at [703, 354] on span "UPI" at bounding box center [709, 350] width 19 height 14
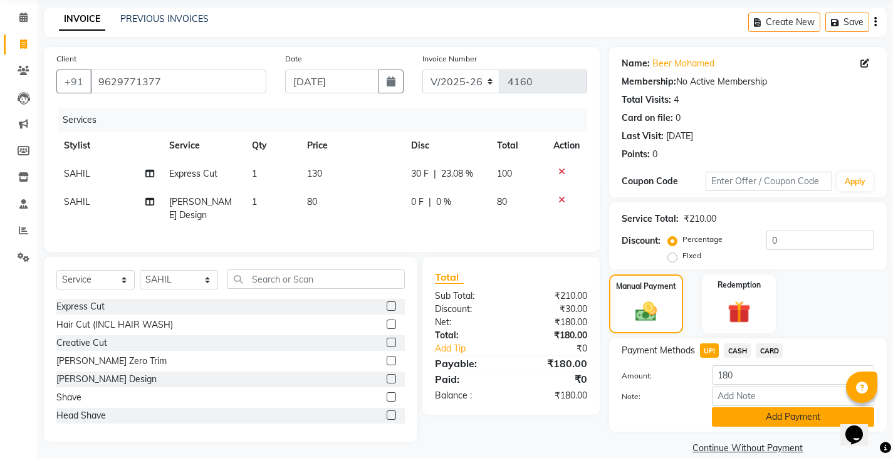
click at [751, 414] on button "Add Payment" at bounding box center [793, 416] width 162 height 19
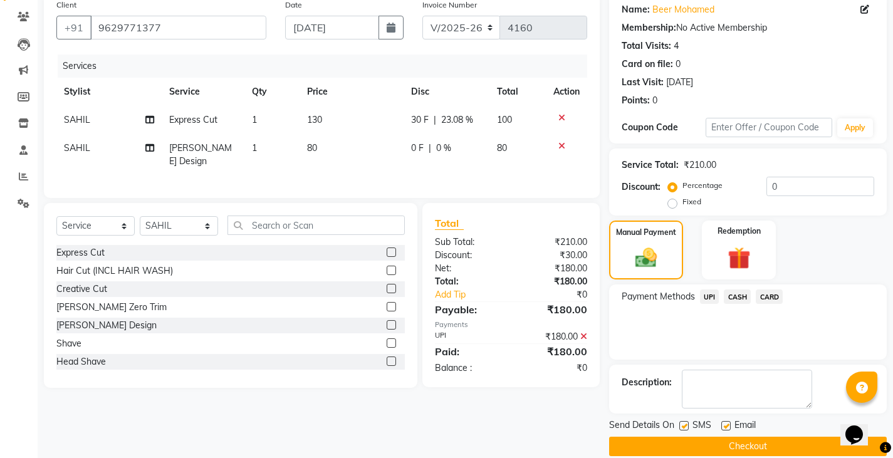
scroll to position [118, 0]
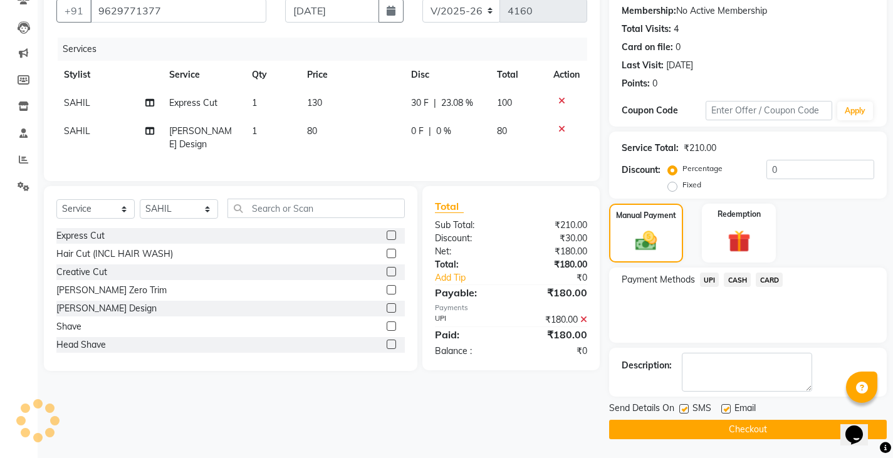
click at [724, 444] on main "INVOICE PREVIOUS INVOICES Create New Save Client +91 9629771377 Date 03-09-2025…" at bounding box center [465, 197] width 855 height 521
click at [723, 437] on button "Checkout" at bounding box center [748, 429] width 278 height 19
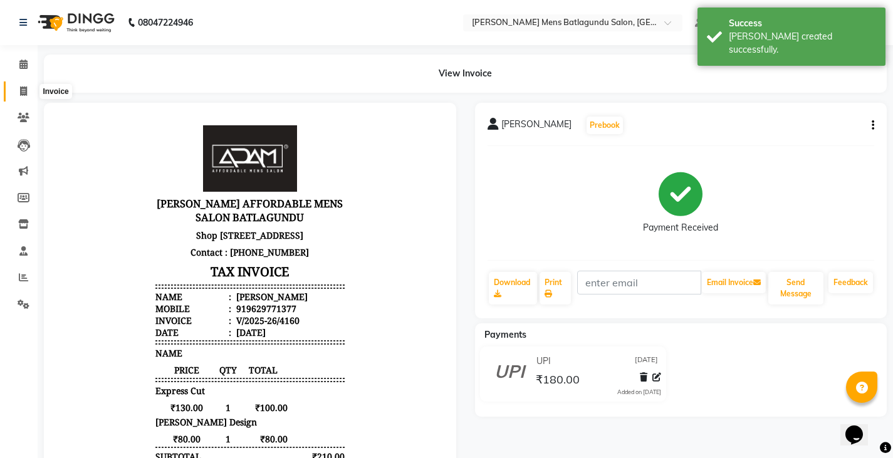
click at [24, 88] on icon at bounding box center [23, 90] width 7 height 9
select select "service"
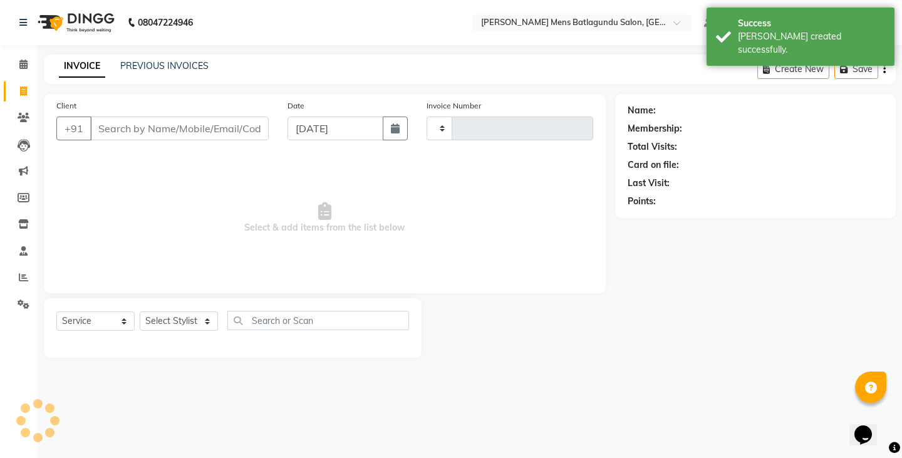
type input "4161"
select select "8213"
click at [147, 125] on input "Client" at bounding box center [179, 129] width 179 height 24
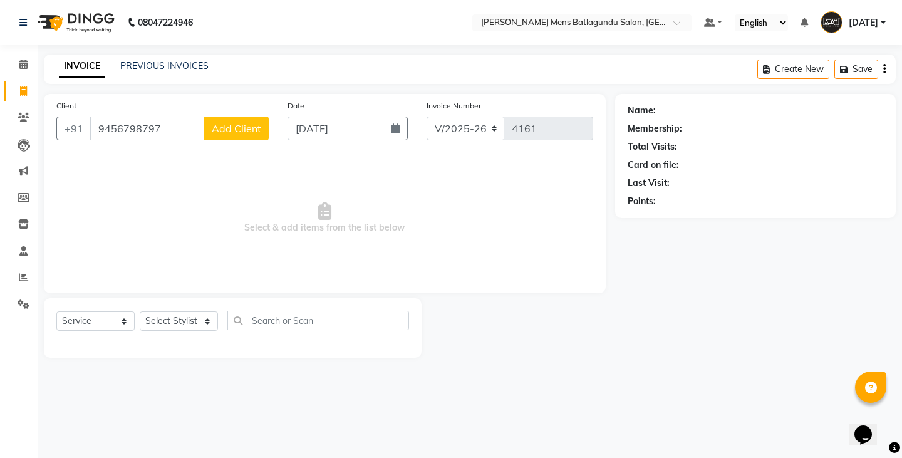
type input "9456798797"
click at [271, 147] on div "Client +91 9456798797 Add Client" at bounding box center [162, 124] width 231 height 51
click at [242, 130] on span "Add Client" at bounding box center [237, 128] width 50 height 13
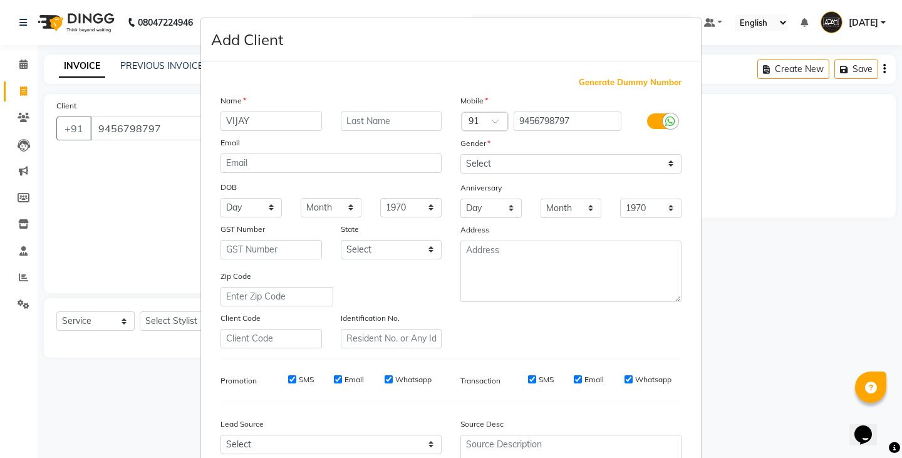
type input "VIJAY"
click at [471, 170] on select "Select Male Female Other Prefer Not To Say" at bounding box center [571, 163] width 221 height 19
select select "male"
click at [461, 154] on select "Select Male Female Other Prefer Not To Say" at bounding box center [571, 163] width 221 height 19
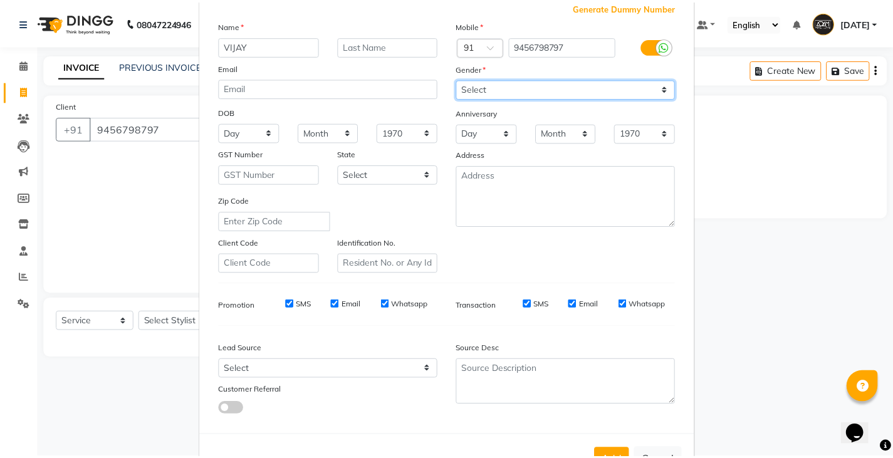
scroll to position [120, 0]
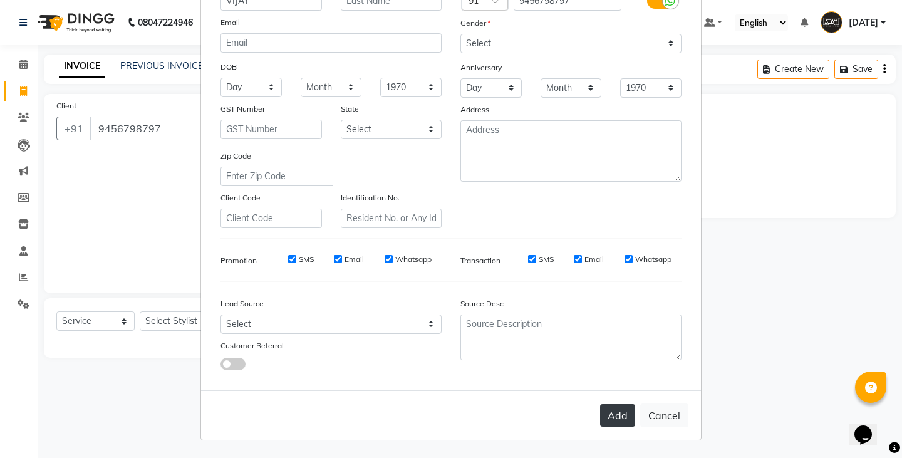
click at [619, 405] on button "Add" at bounding box center [617, 415] width 35 height 23
select select
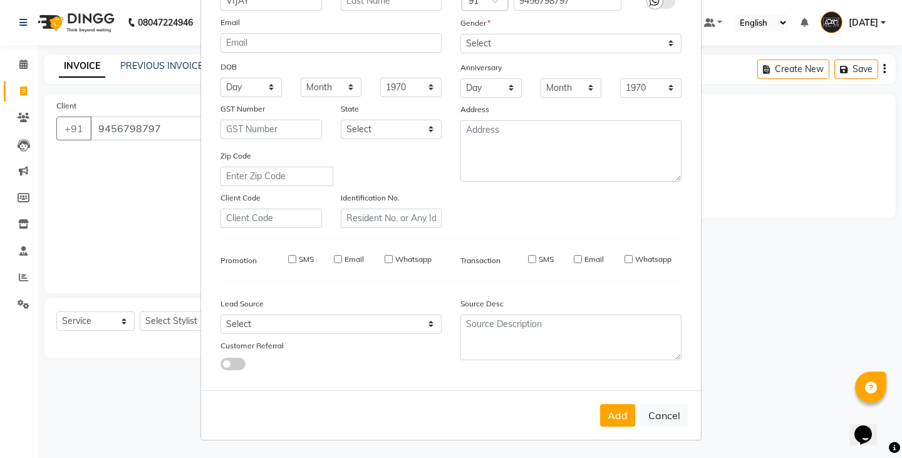
select select
checkbox input "false"
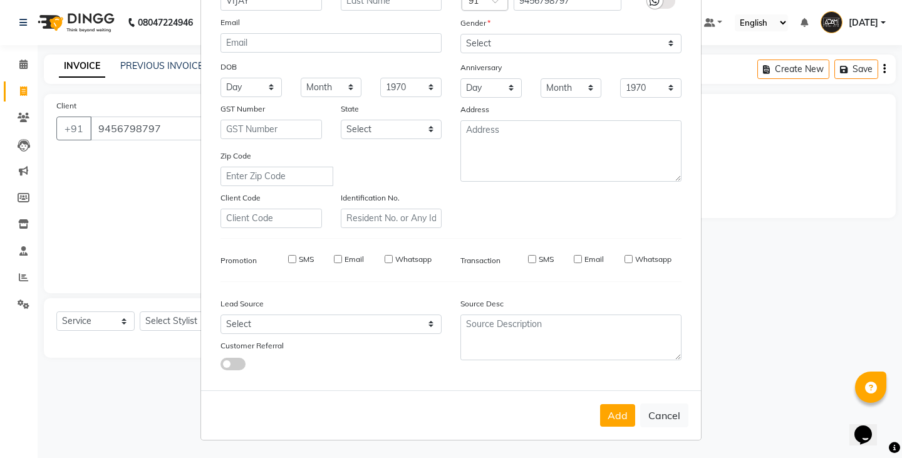
checkbox input "false"
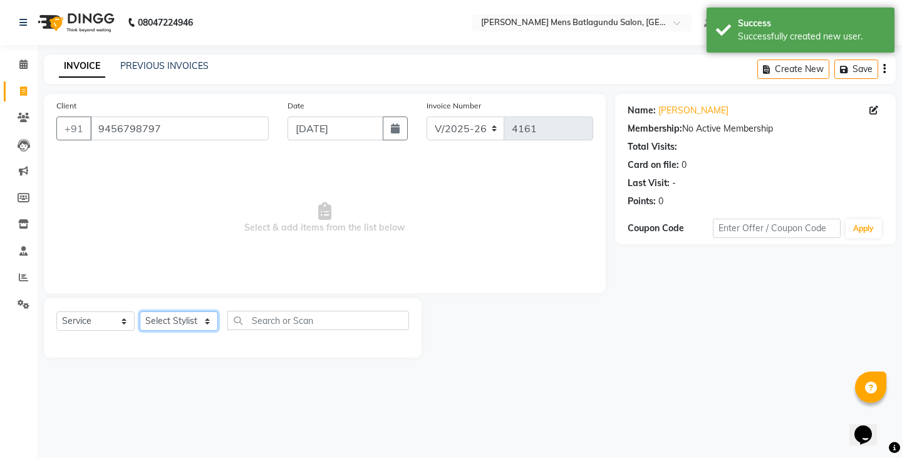
click at [195, 325] on select "Select Stylist Admin Ovesh Raja SAHIB SAHIL SHARUKH" at bounding box center [179, 320] width 78 height 19
select select "84061"
click at [140, 311] on select "Select Stylist Admin Ovesh Raja SAHIB SAHIL SHARUKH" at bounding box center [179, 320] width 78 height 19
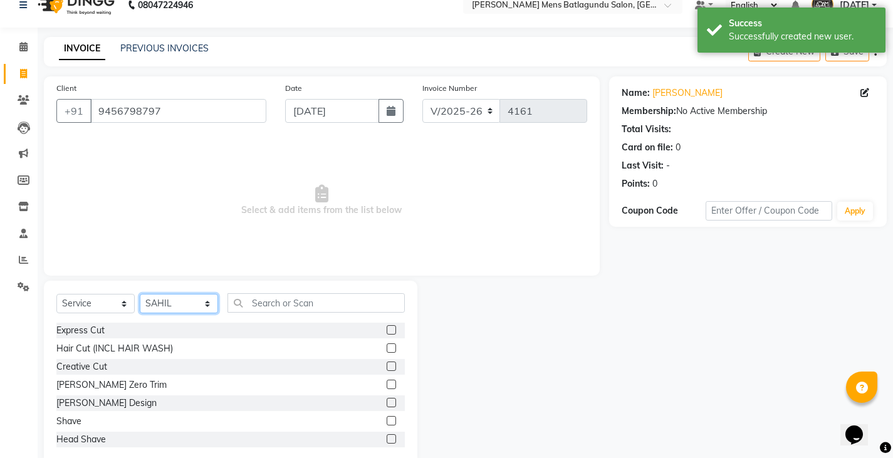
scroll to position [44, 0]
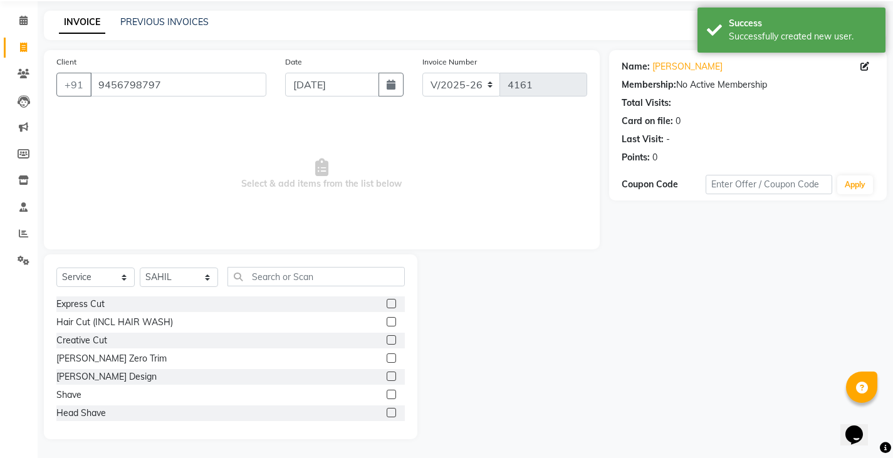
click at [387, 304] on label at bounding box center [391, 303] width 9 height 9
click at [387, 304] on input "checkbox" at bounding box center [391, 304] width 8 height 8
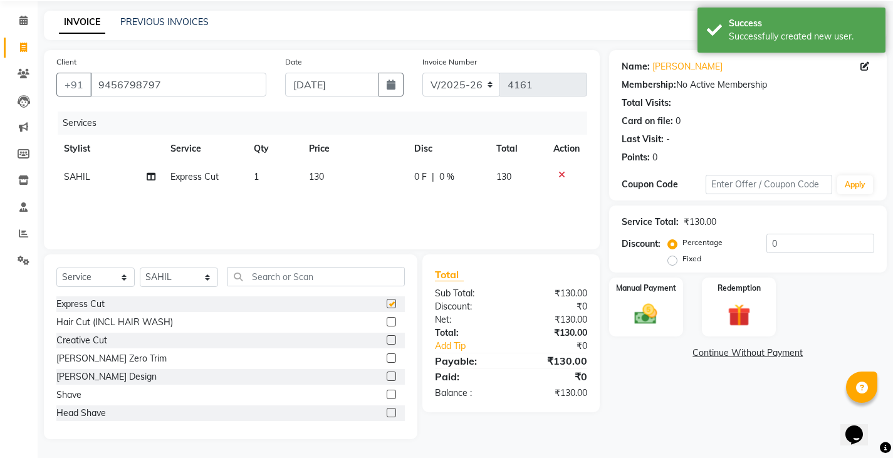
checkbox input "false"
click at [387, 378] on label at bounding box center [391, 376] width 9 height 9
click at [387, 378] on input "checkbox" at bounding box center [391, 377] width 8 height 8
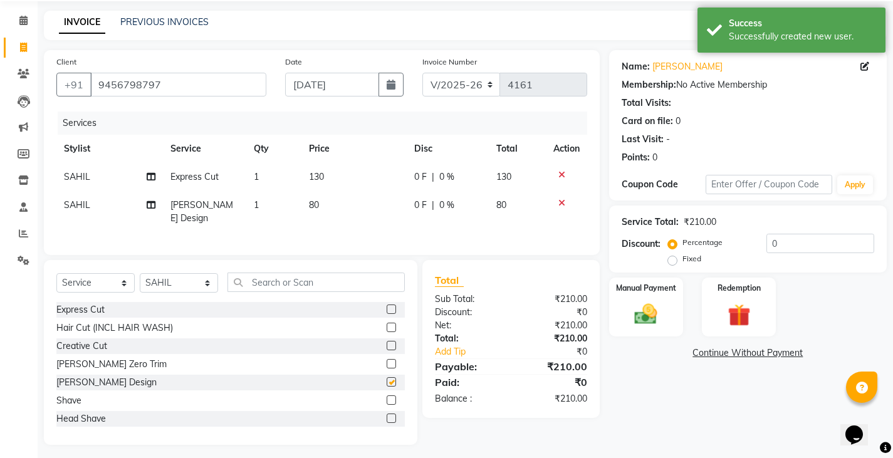
checkbox input "false"
click at [410, 177] on td "0 F | 0 %" at bounding box center [448, 177] width 82 height 28
select select "84061"
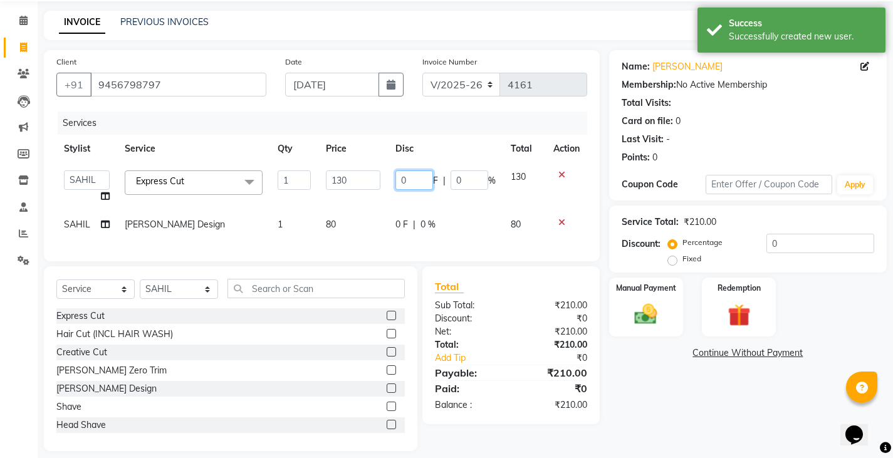
click at [399, 179] on input "0" at bounding box center [414, 179] width 38 height 19
type input "30"
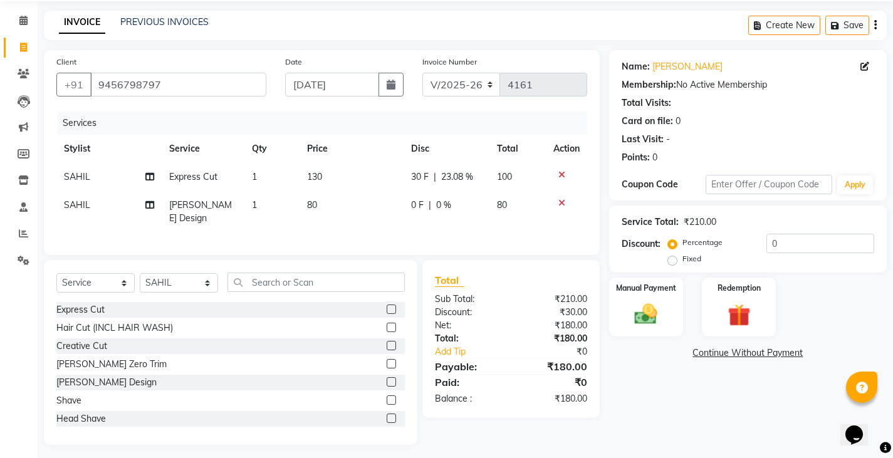
click at [389, 182] on tr "SAHIL Express Cut 1 130 30 F | 23.08 % 100" at bounding box center [321, 177] width 531 height 28
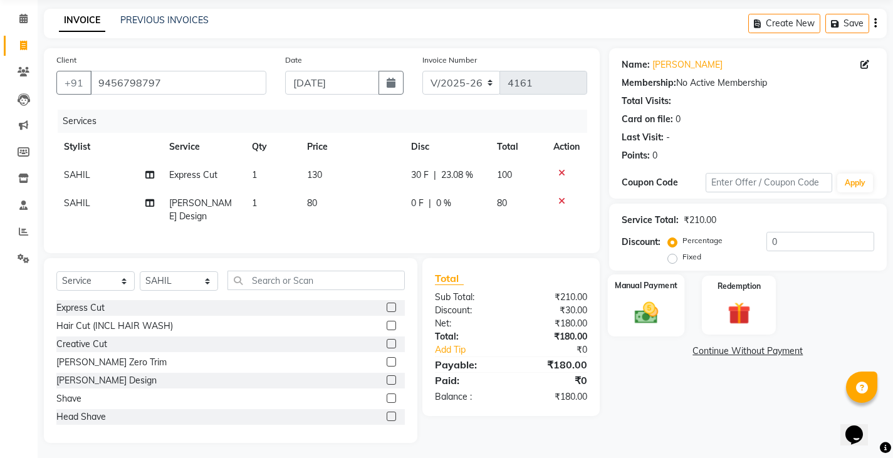
click at [632, 295] on div "Manual Payment" at bounding box center [645, 305] width 77 height 62
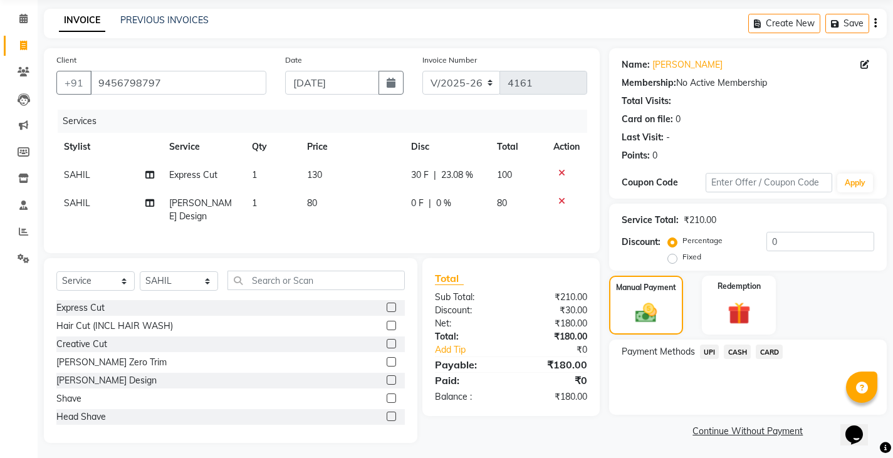
scroll to position [47, 0]
click at [746, 348] on span "CASH" at bounding box center [737, 350] width 27 height 14
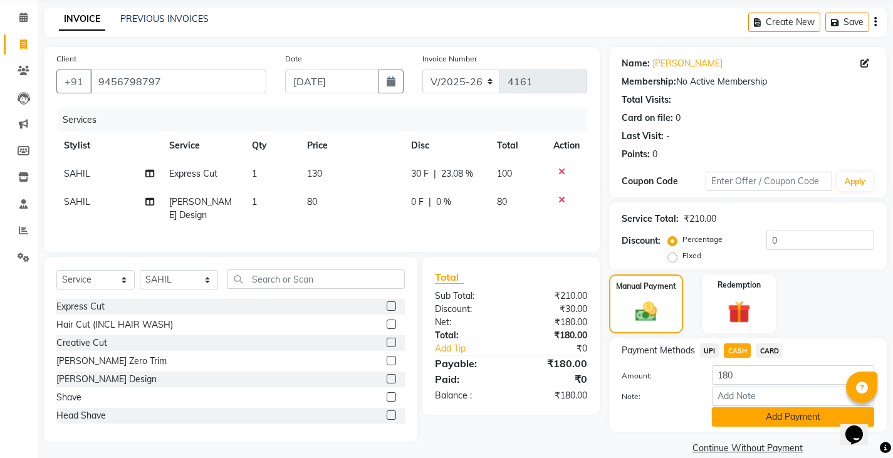
click at [738, 422] on button "Add Payment" at bounding box center [793, 416] width 162 height 19
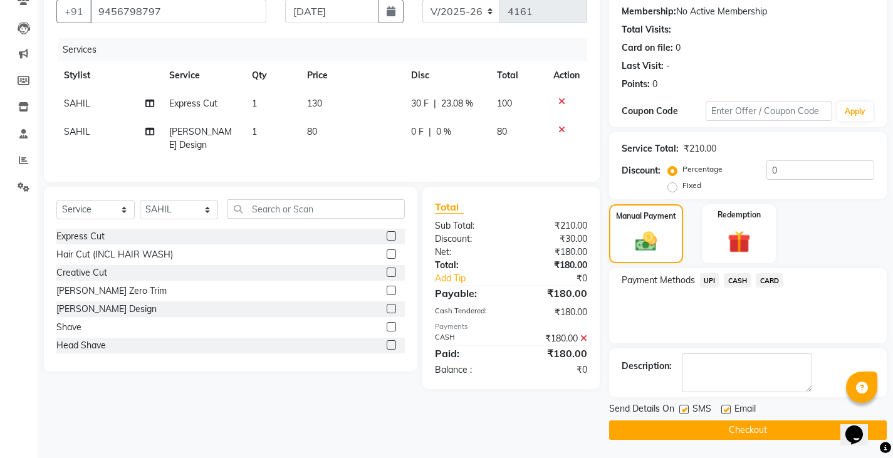
scroll to position [118, 0]
click at [736, 427] on button "Checkout" at bounding box center [748, 429] width 278 height 19
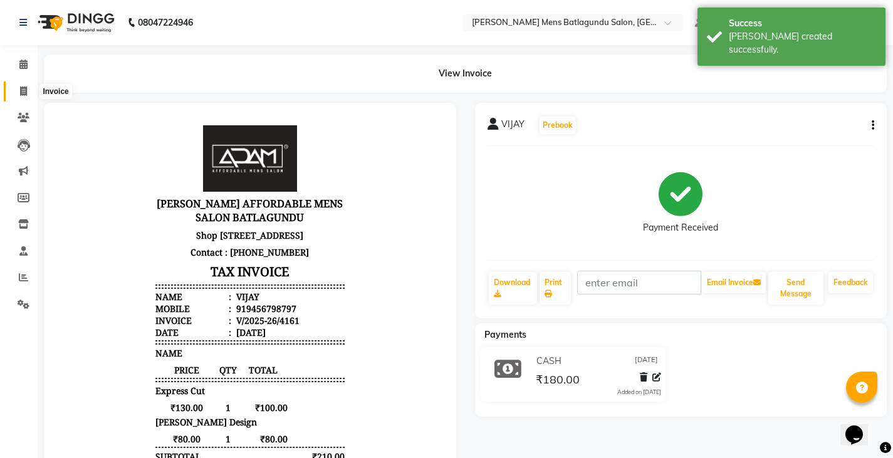
click at [29, 85] on span at bounding box center [24, 92] width 22 height 14
select select "service"
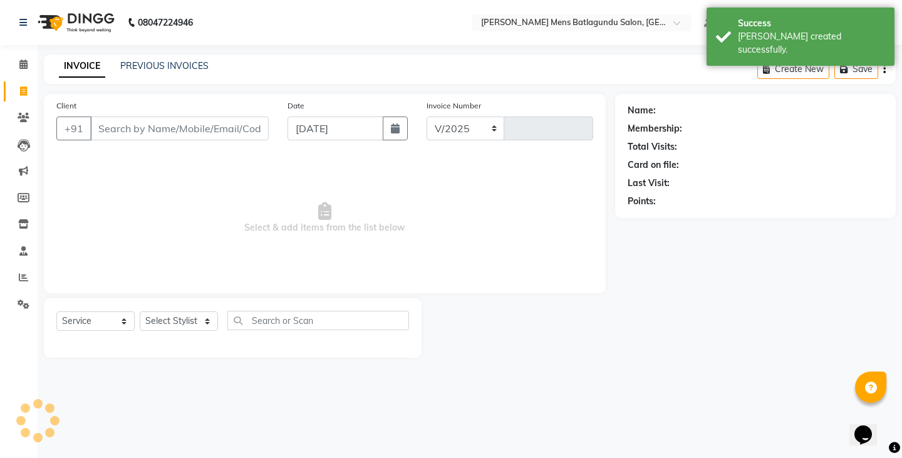
select select "8213"
type input "4162"
click at [186, 130] on input "Client" at bounding box center [179, 129] width 179 height 24
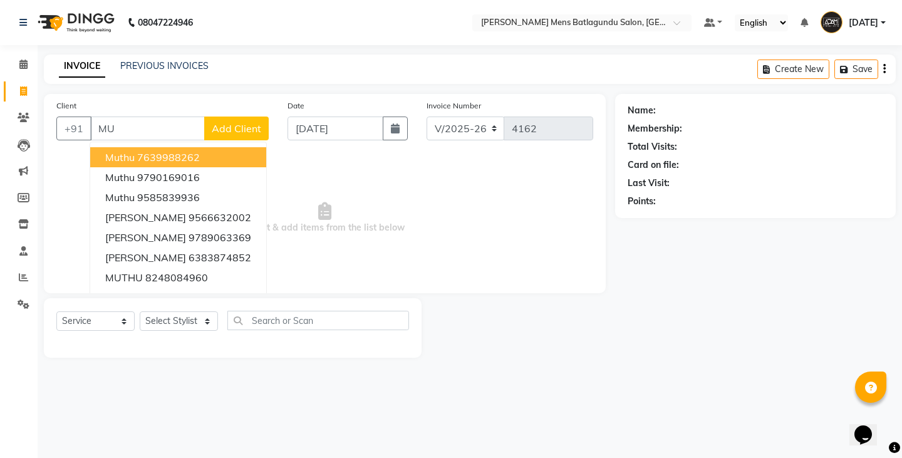
type input "M"
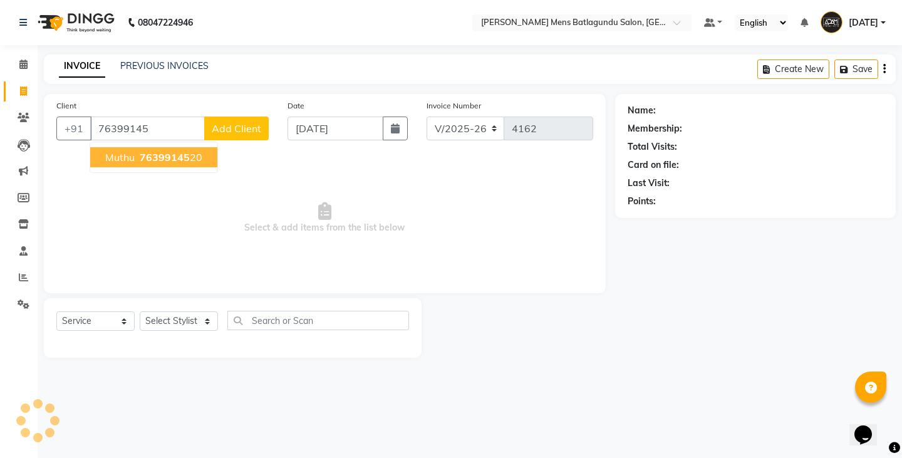
click at [199, 162] on ngb-highlight "76399145 20" at bounding box center [169, 157] width 65 height 13
type input "7639914520"
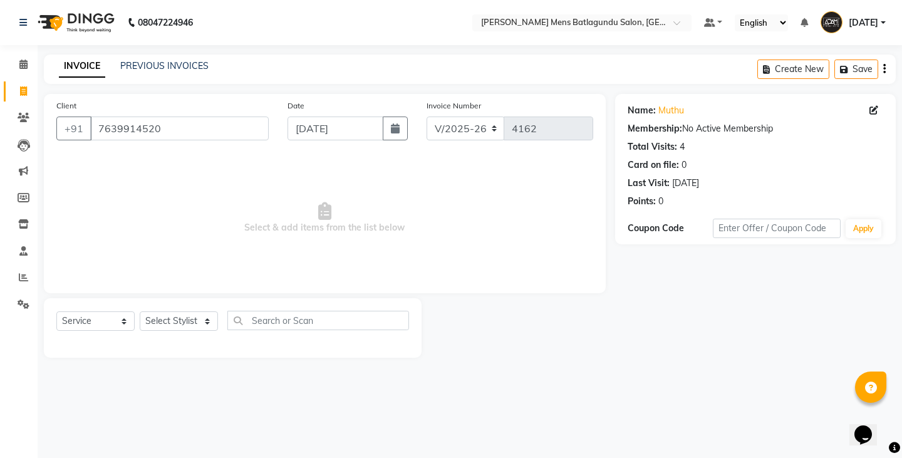
click at [199, 332] on div "Select Service Product Membership Package Voucher Prepaid Gift Card Select Styl…" at bounding box center [232, 325] width 353 height 29
drag, startPoint x: 174, startPoint y: 321, endPoint x: 169, endPoint y: 330, distance: 9.8
click at [174, 321] on select "Select Stylist Admin Ovesh Raja SAHIB SAHIL SHARUKH" at bounding box center [179, 320] width 78 height 19
select select "78653"
click at [140, 311] on select "Select Stylist Admin Ovesh Raja SAHIB SAHIL SHARUKH" at bounding box center [179, 320] width 78 height 19
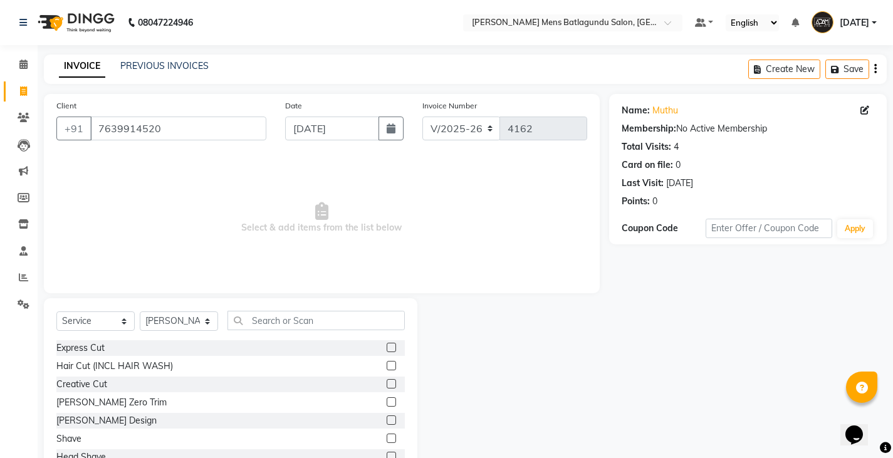
click at [387, 342] on div at bounding box center [396, 348] width 18 height 16
click at [387, 347] on label at bounding box center [391, 347] width 9 height 9
click at [387, 347] on input "checkbox" at bounding box center [391, 348] width 8 height 8
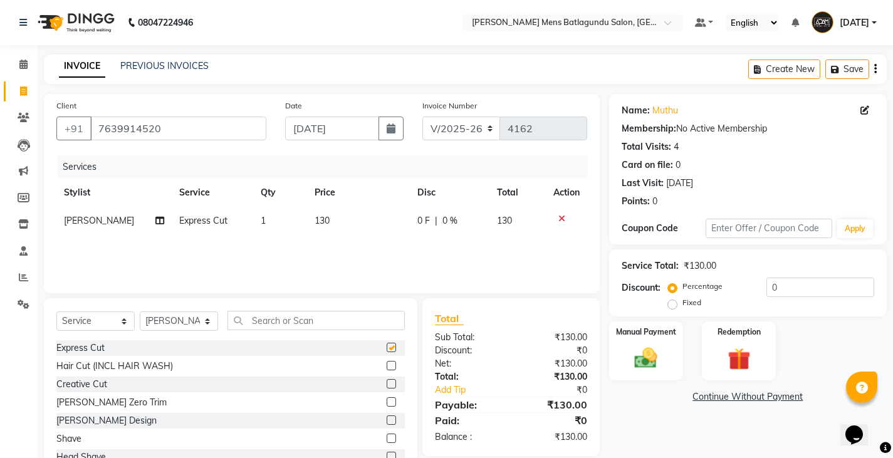
checkbox input "false"
click at [387, 421] on label at bounding box center [391, 419] width 9 height 9
click at [387, 421] on input "checkbox" at bounding box center [391, 421] width 8 height 8
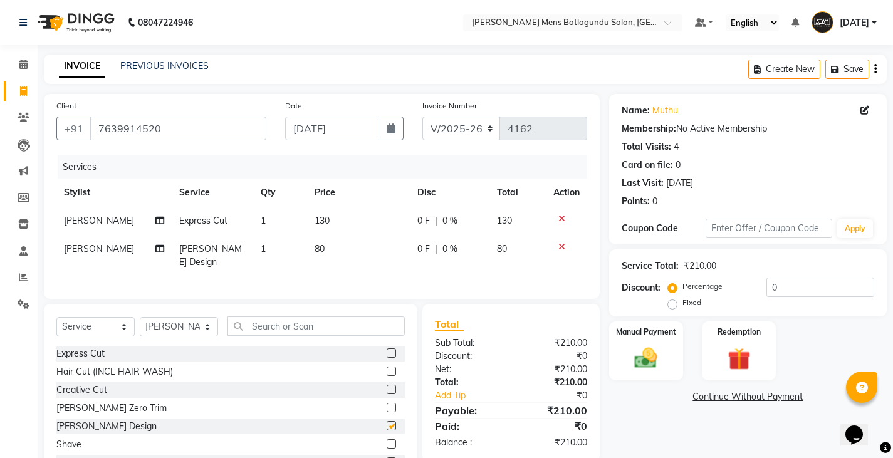
checkbox input "false"
click at [401, 220] on td "130" at bounding box center [358, 221] width 102 height 28
select select "78653"
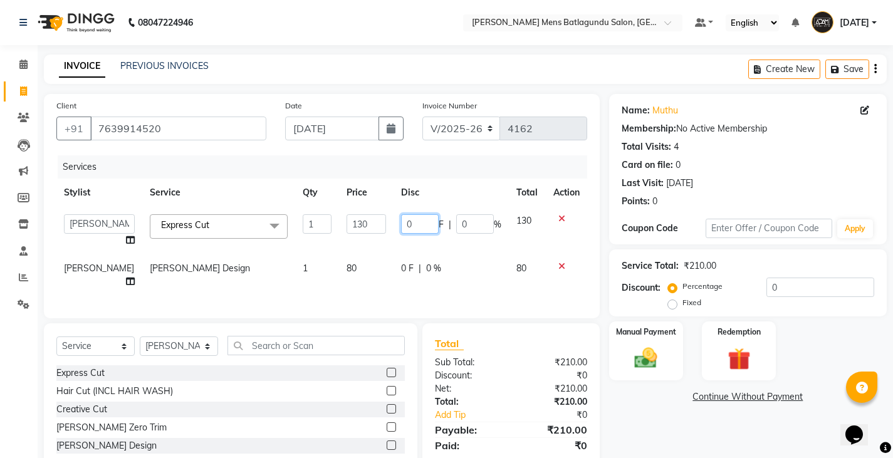
click at [401, 224] on input "0" at bounding box center [420, 223] width 38 height 19
type input "60"
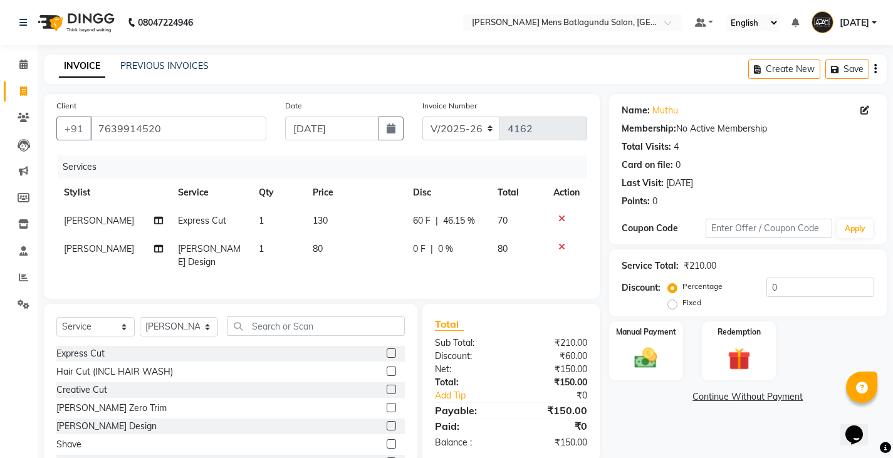
click at [266, 219] on td "1" at bounding box center [278, 221] width 54 height 28
select select "78653"
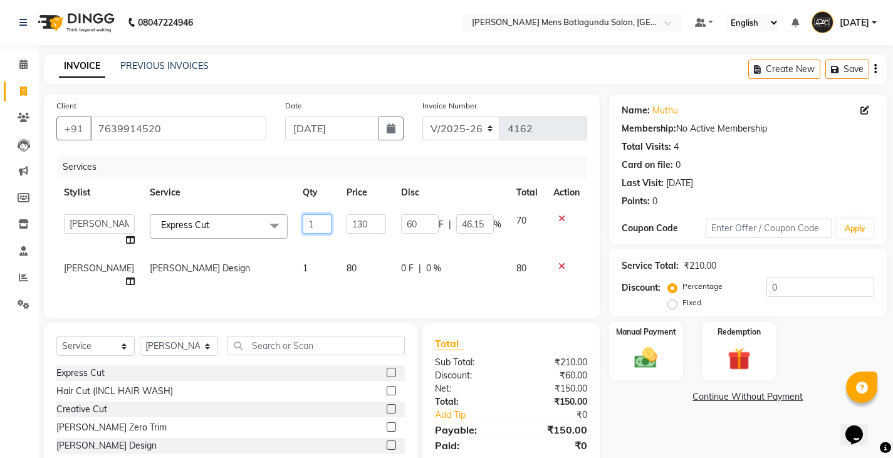
click at [303, 219] on input "1" at bounding box center [317, 223] width 29 height 19
type input "2"
click at [292, 240] on tbody "Admin Ovesh Raja SAHIB SAHIL SHARUKH Express Cut x Express Cut Hair Cut (INCL H…" at bounding box center [321, 251] width 531 height 89
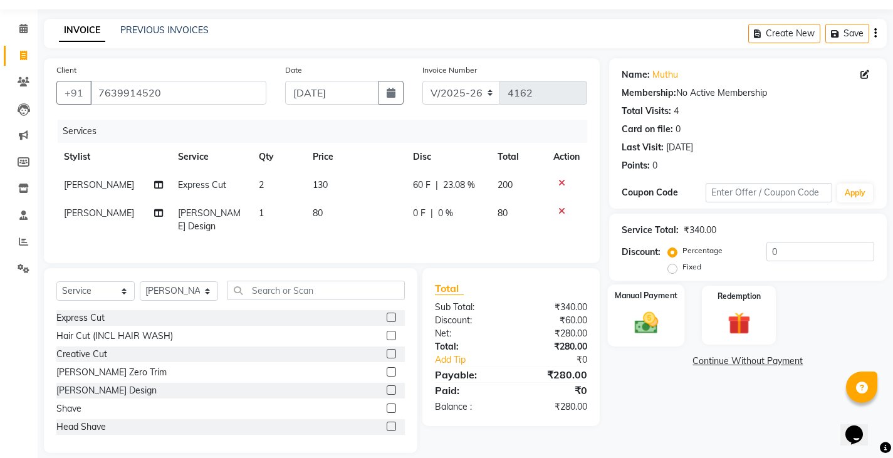
scroll to position [46, 0]
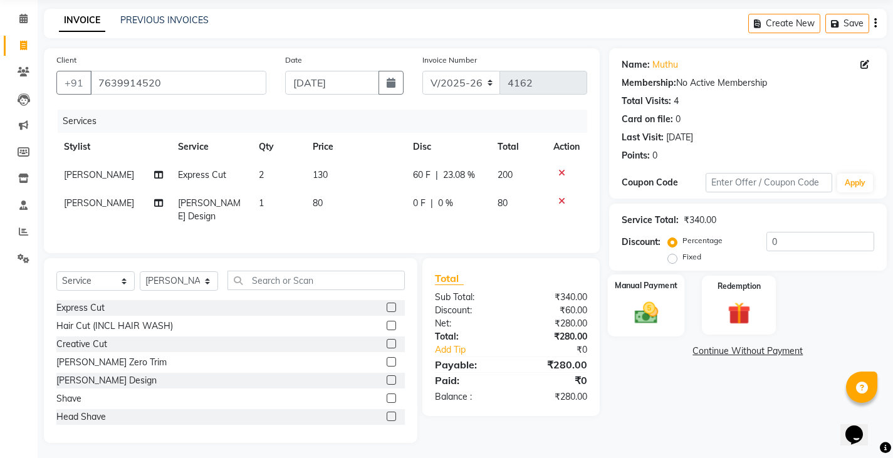
click at [662, 306] on img at bounding box center [646, 312] width 38 height 27
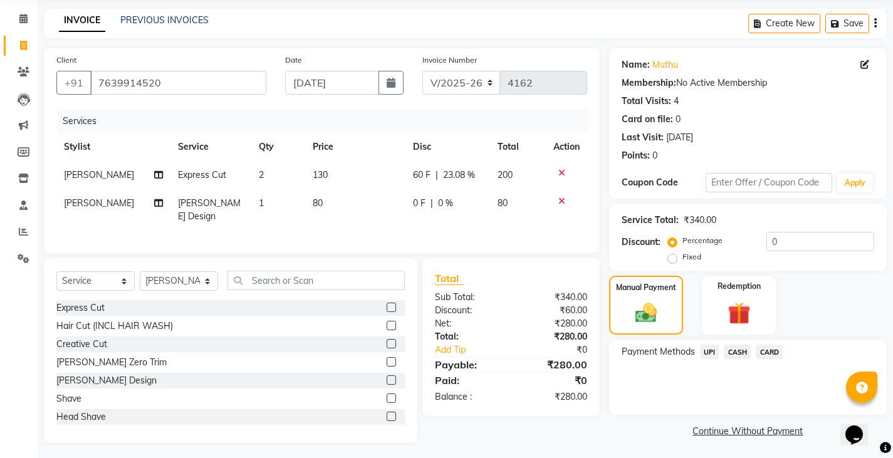
click at [741, 352] on span "CASH" at bounding box center [737, 352] width 27 height 14
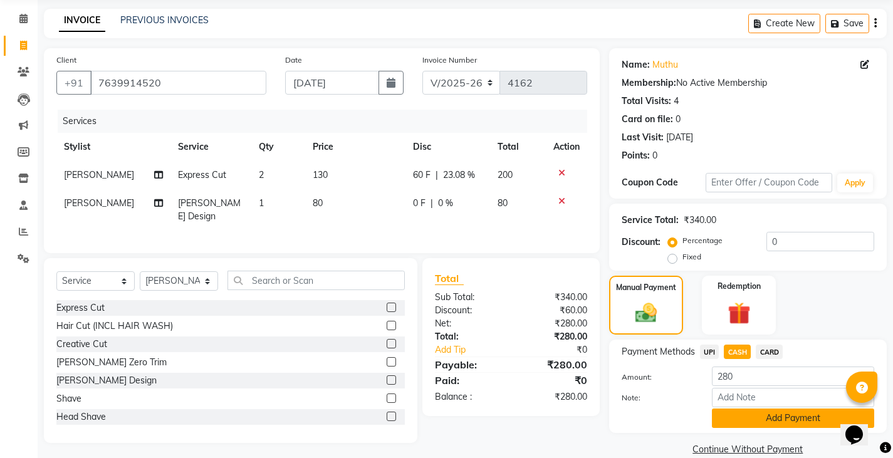
scroll to position [65, 0]
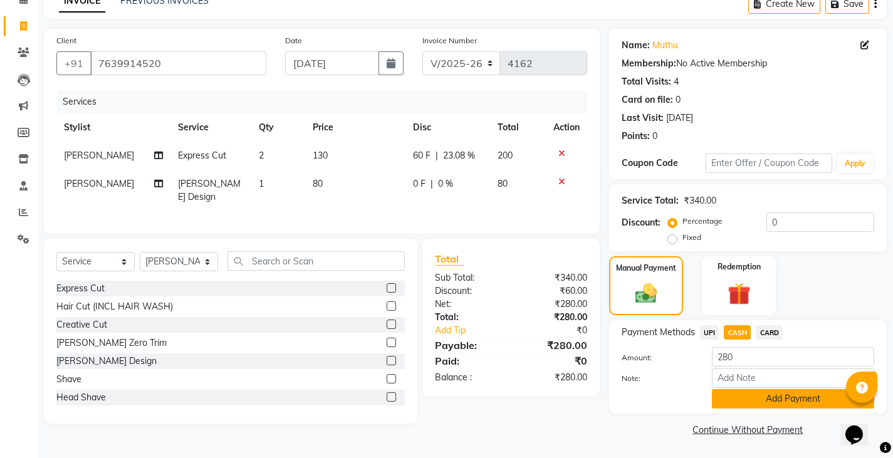
click at [758, 402] on button "Add Payment" at bounding box center [793, 398] width 162 height 19
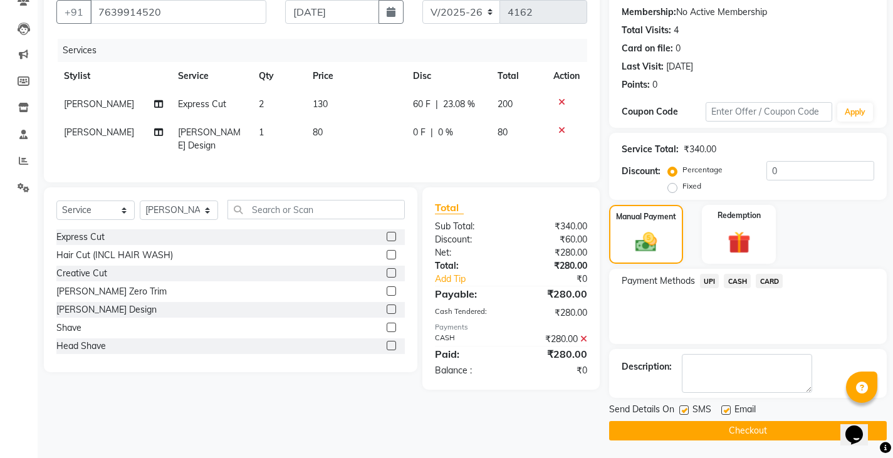
scroll to position [118, 0]
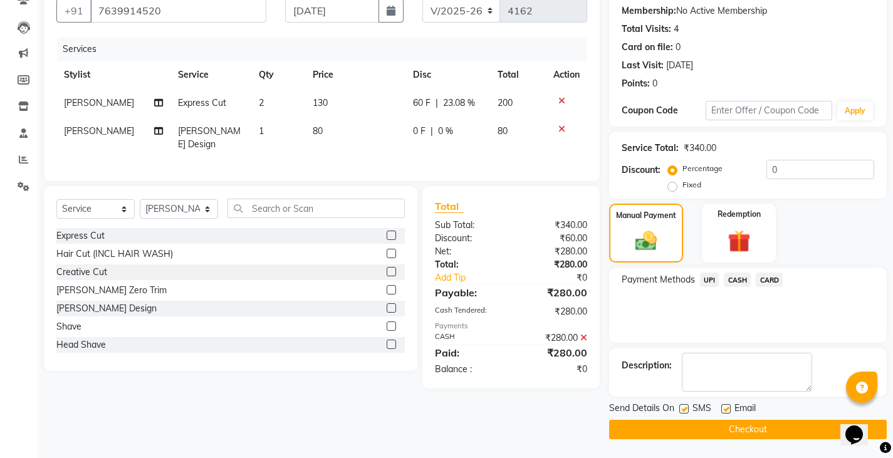
click at [689, 423] on button "Checkout" at bounding box center [748, 429] width 278 height 19
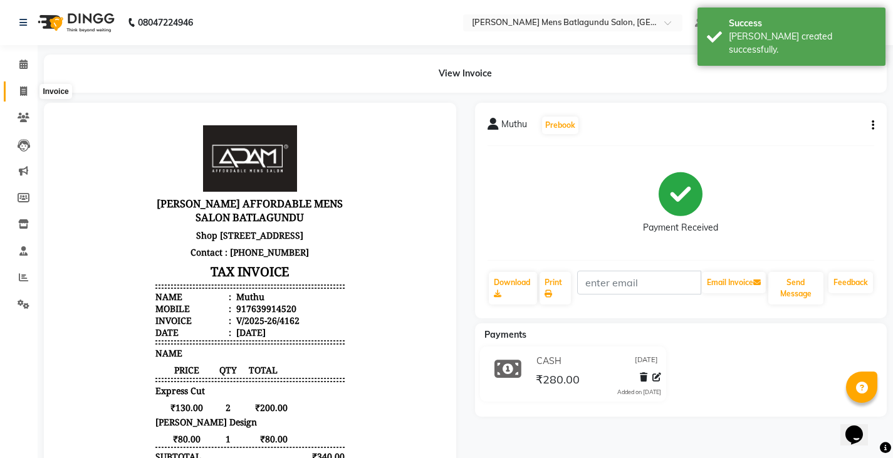
click at [28, 86] on span at bounding box center [24, 92] width 22 height 14
select select "service"
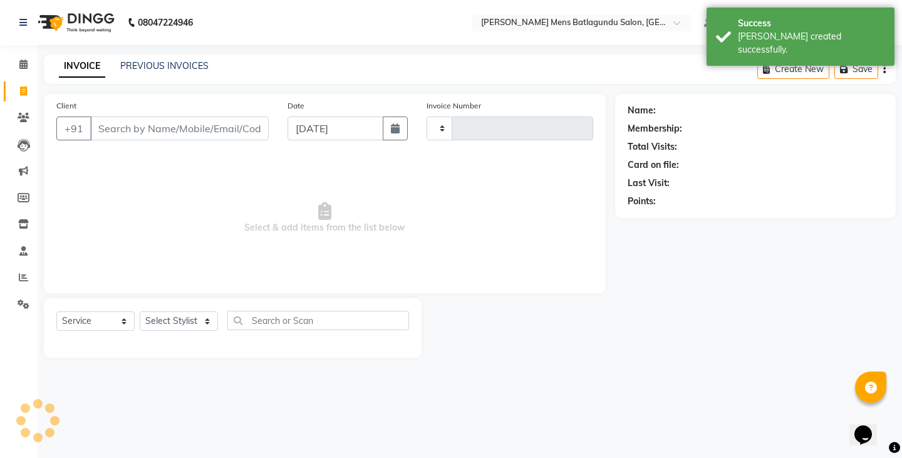
type input "4163"
select select "8213"
click at [182, 105] on div "Client +91" at bounding box center [162, 124] width 231 height 51
click at [180, 130] on input "Client" at bounding box center [179, 129] width 179 height 24
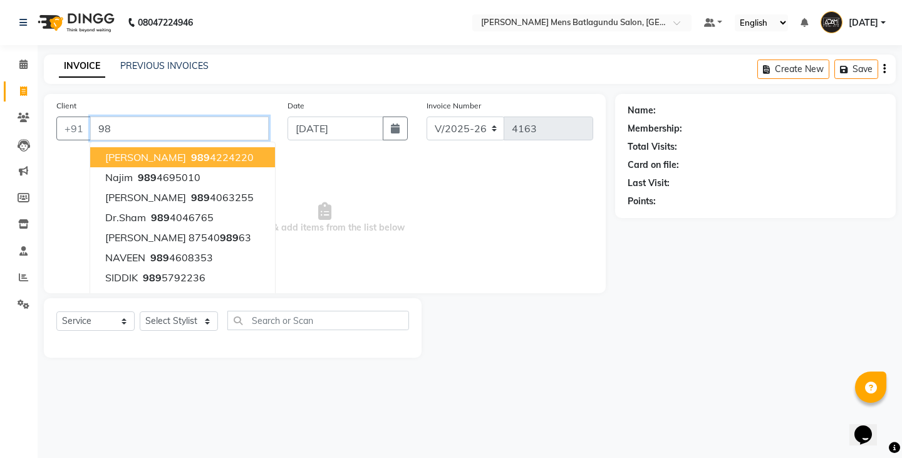
type input "9"
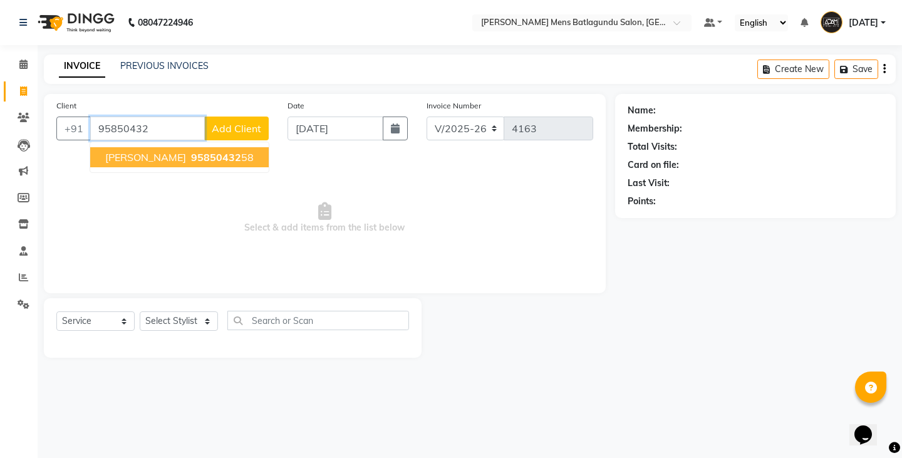
click at [191, 159] on span "95850432" at bounding box center [216, 157] width 50 height 13
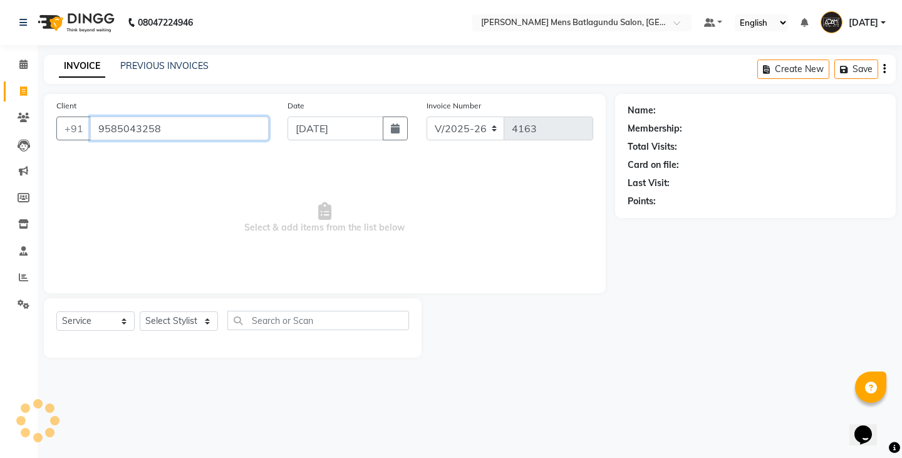
type input "9585043258"
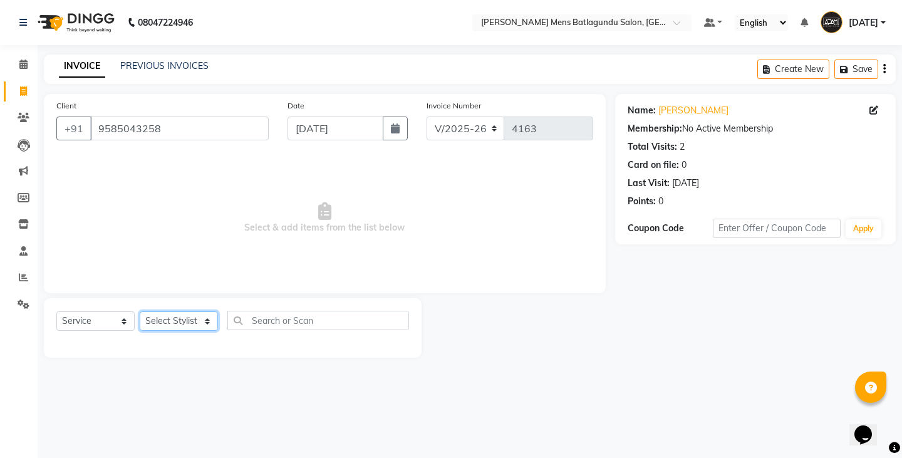
click at [202, 328] on select "Select Stylist Admin Ovesh Raja SAHIB SAHIL SHARUKH" at bounding box center [179, 320] width 78 height 19
select select "84061"
click at [140, 311] on select "Select Stylist Admin Ovesh Raja SAHIB SAHIL SHARUKH" at bounding box center [179, 320] width 78 height 19
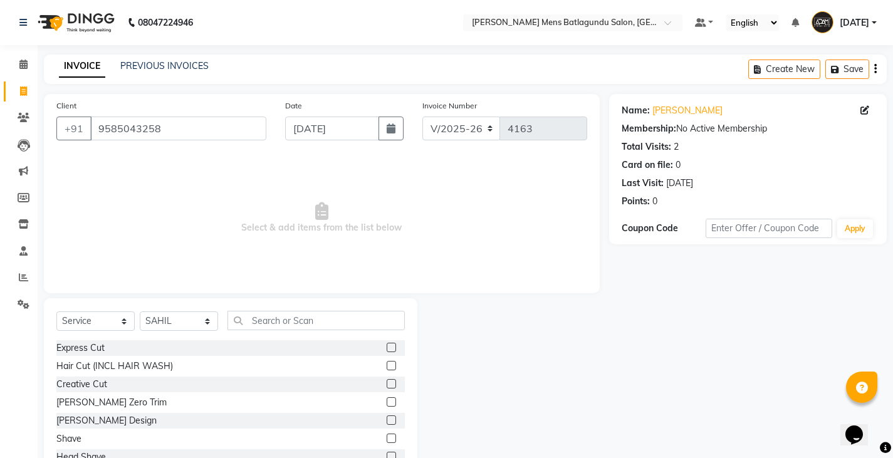
click at [387, 347] on label at bounding box center [391, 347] width 9 height 9
click at [387, 347] on input "checkbox" at bounding box center [391, 348] width 8 height 8
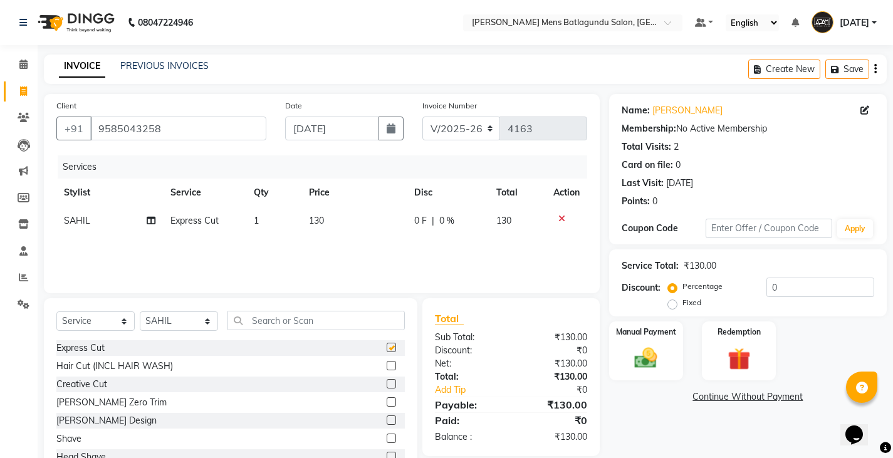
checkbox input "false"
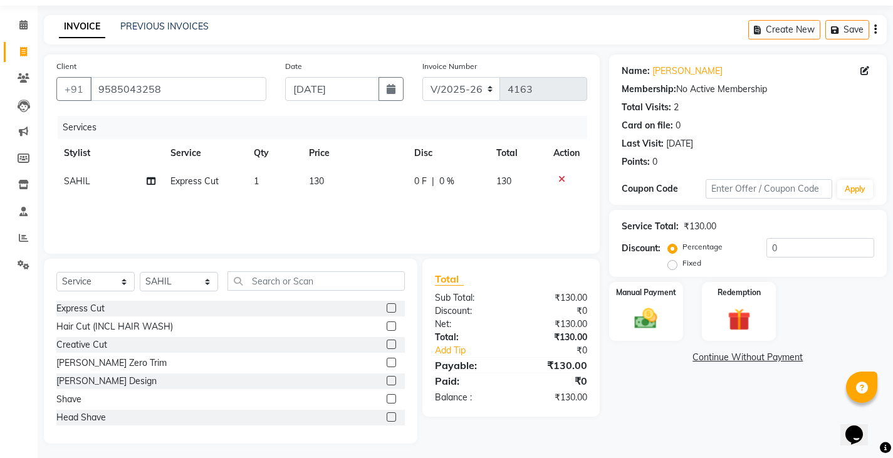
scroll to position [44, 0]
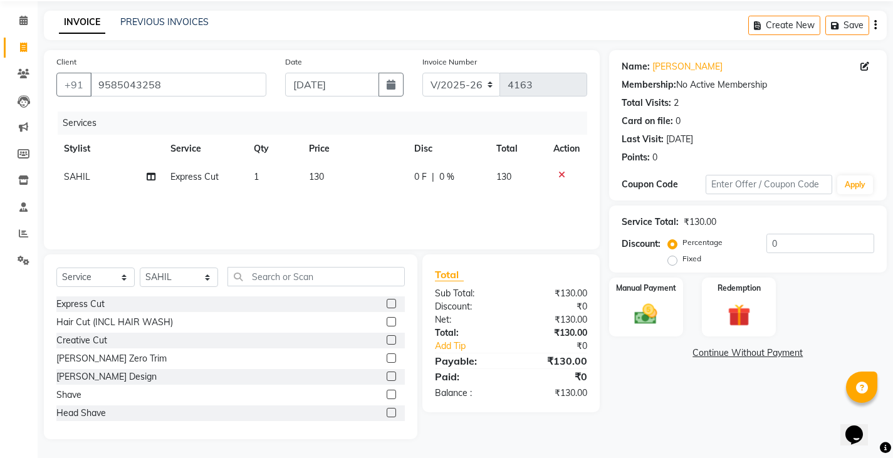
click at [387, 397] on label at bounding box center [391, 394] width 9 height 9
click at [387, 397] on input "checkbox" at bounding box center [391, 395] width 8 height 8
checkbox input "false"
click at [435, 179] on div "0 F | 0 %" at bounding box center [447, 176] width 67 height 13
select select "84061"
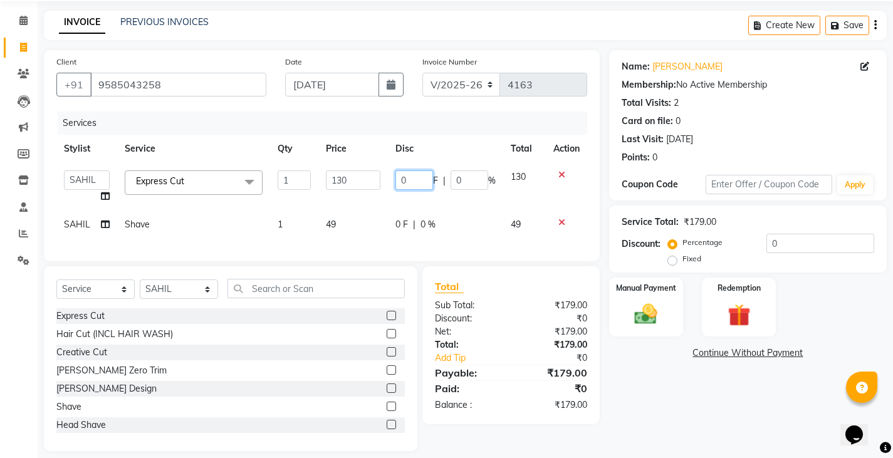
click at [400, 180] on input "0" at bounding box center [414, 179] width 38 height 19
type input "30"
click at [389, 216] on tr "SAHIL Shave 1 49 0 F | 0 % 49" at bounding box center [321, 225] width 531 height 28
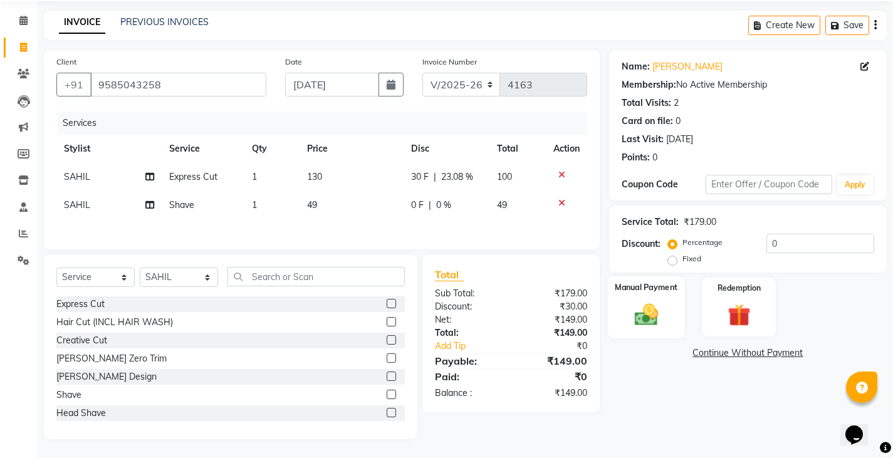
click at [648, 310] on img at bounding box center [646, 314] width 38 height 27
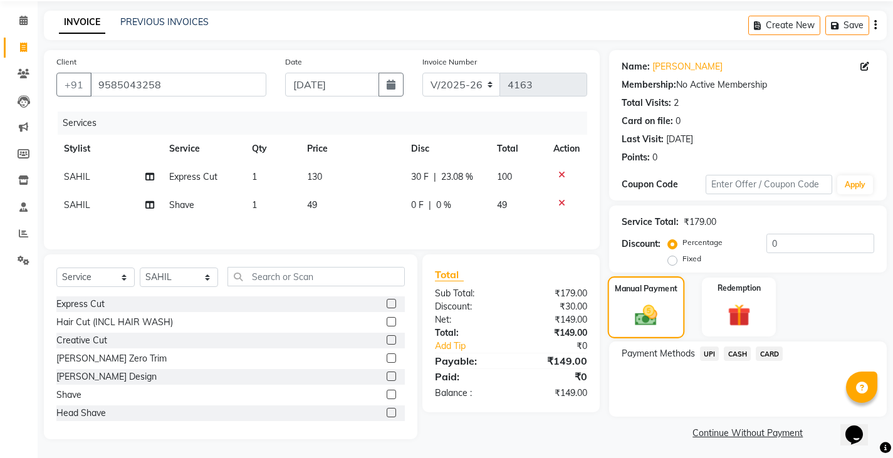
scroll to position [47, 0]
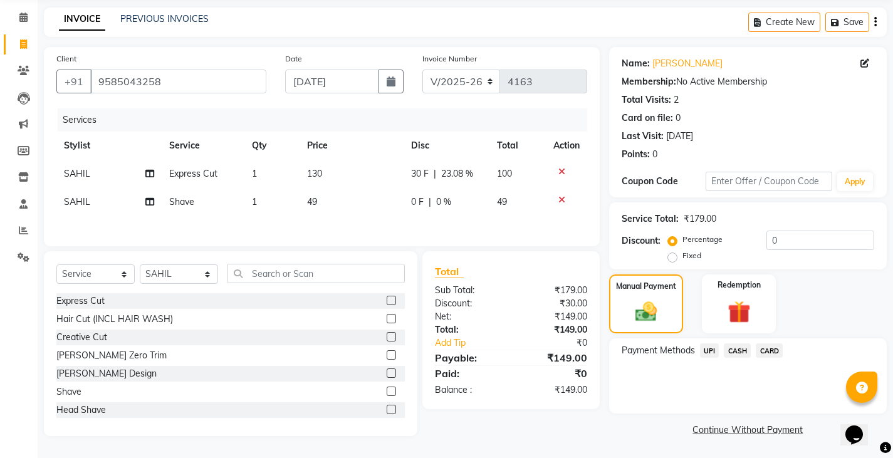
click at [730, 347] on span "CASH" at bounding box center [737, 350] width 27 height 14
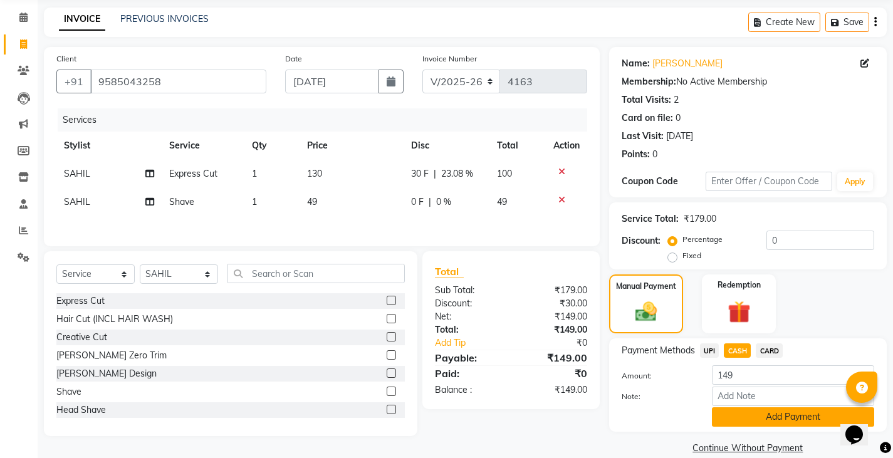
click at [750, 415] on button "Add Payment" at bounding box center [793, 416] width 162 height 19
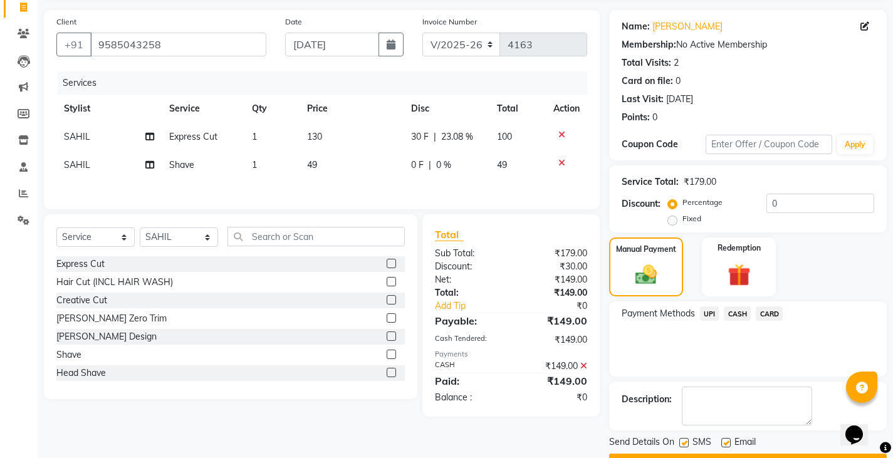
scroll to position [118, 0]
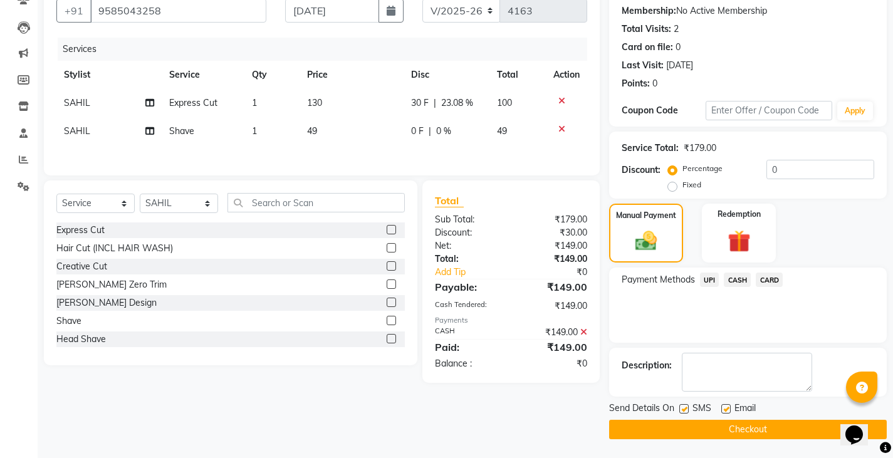
click at [734, 426] on button "Checkout" at bounding box center [748, 429] width 278 height 19
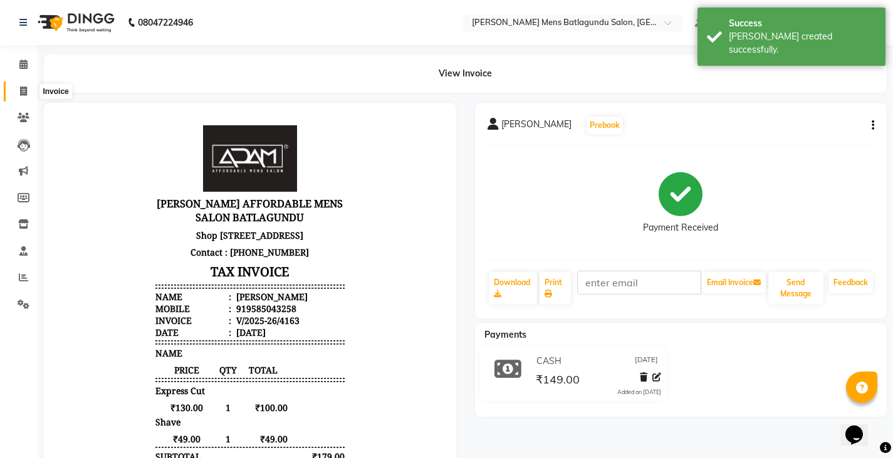
click at [29, 91] on span at bounding box center [24, 92] width 22 height 14
select select "8213"
select select "service"
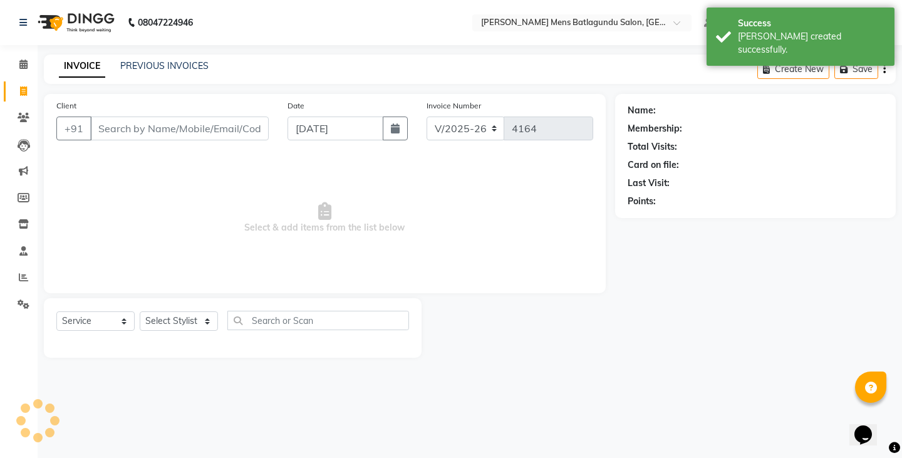
click at [156, 73] on div "INVOICE PREVIOUS INVOICES" at bounding box center [134, 67] width 180 height 14
click at [152, 69] on link "PREVIOUS INVOICES" at bounding box center [164, 65] width 88 height 11
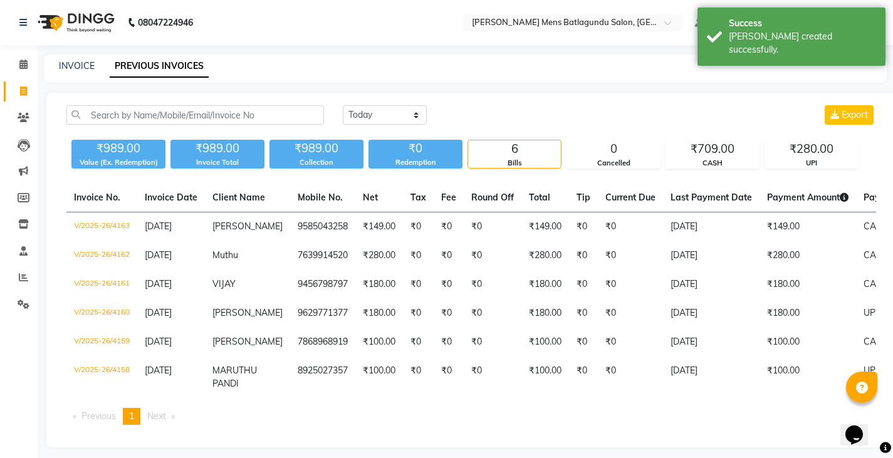
click at [83, 71] on div "INVOICE" at bounding box center [77, 66] width 36 height 13
click at [68, 63] on link "INVOICE" at bounding box center [77, 65] width 36 height 11
select select "8213"
select select "service"
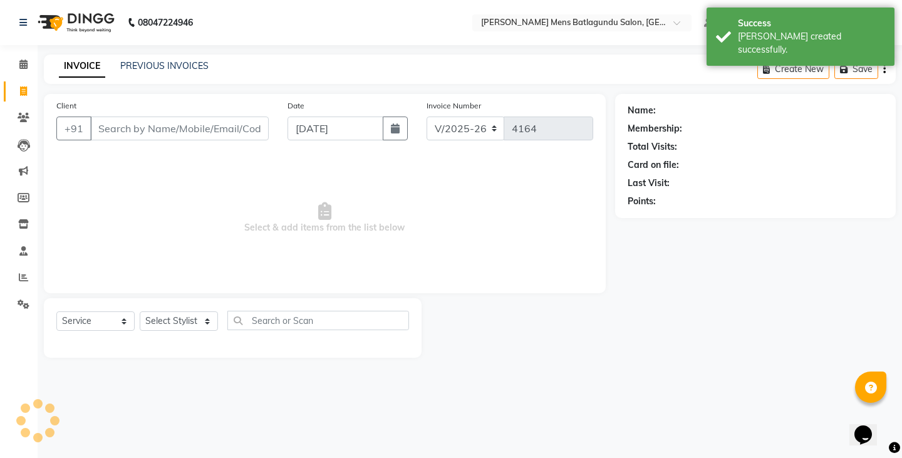
click at [165, 127] on input "Client" at bounding box center [179, 129] width 179 height 24
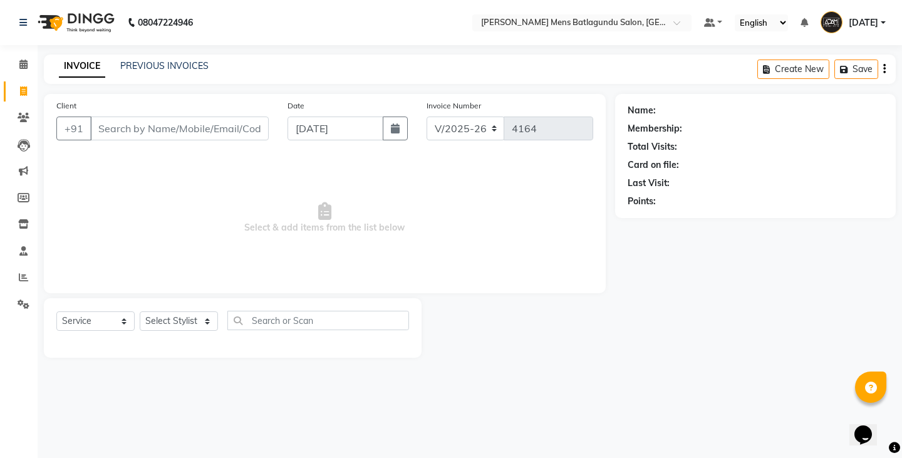
click at [349, 101] on div "Date 03-09-2025" at bounding box center [347, 124] width 139 height 51
click at [172, 63] on link "PREVIOUS INVOICES" at bounding box center [164, 65] width 88 height 11
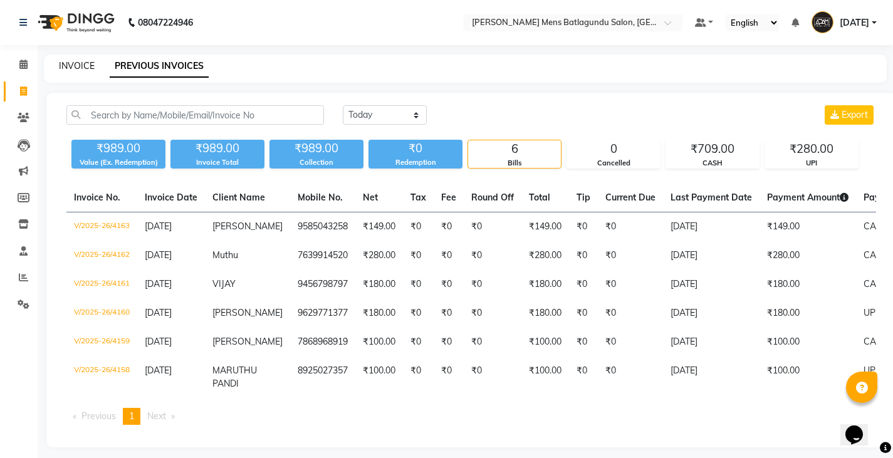
click at [85, 64] on link "INVOICE" at bounding box center [77, 65] width 36 height 11
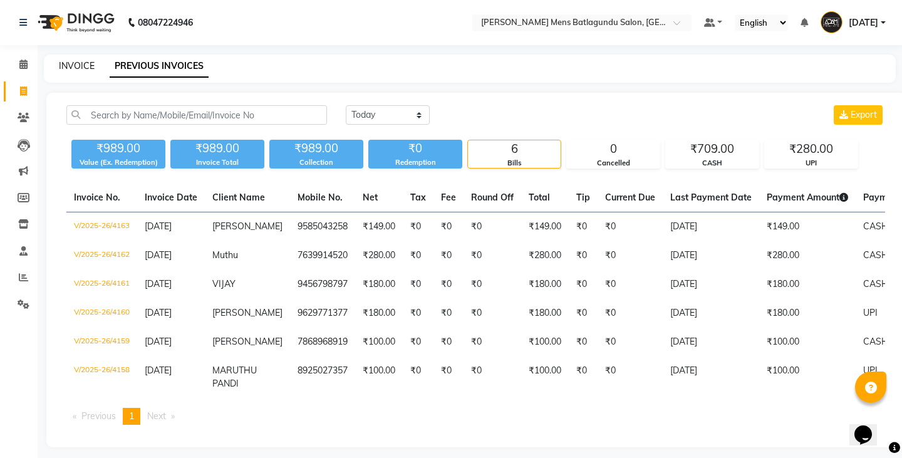
select select "8213"
select select "service"
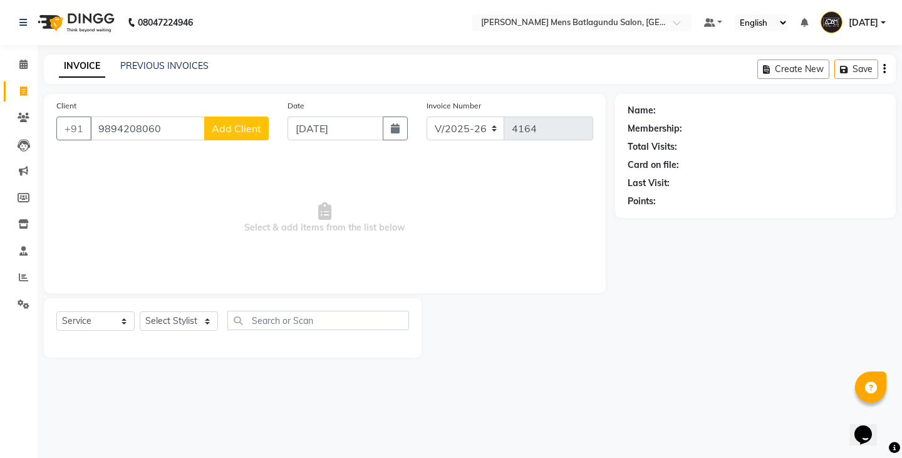
type input "9894208060"
click at [226, 133] on span "Add Client" at bounding box center [237, 128] width 50 height 13
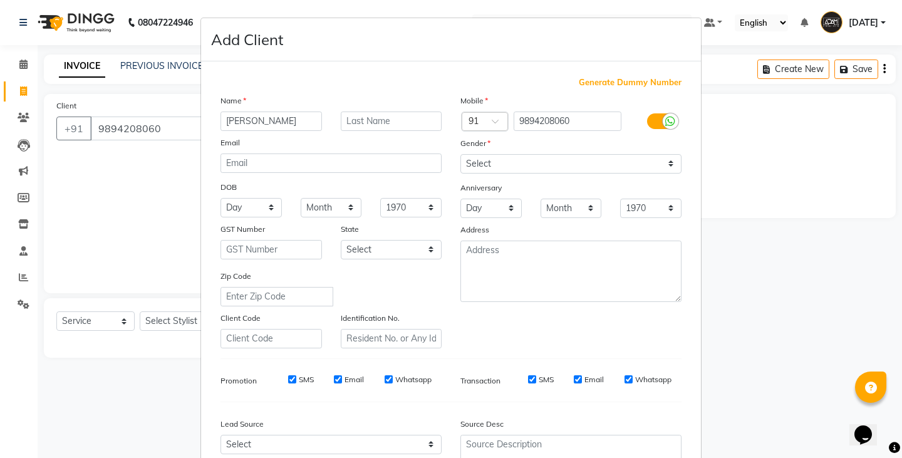
type input "KARTHIKEYAN"
drag, startPoint x: 500, startPoint y: 164, endPoint x: 501, endPoint y: 172, distance: 7.6
click at [500, 164] on select "Select Male Female Other Prefer Not To Say" at bounding box center [571, 163] width 221 height 19
select select "male"
click at [461, 154] on select "Select Male Female Other Prefer Not To Say" at bounding box center [571, 163] width 221 height 19
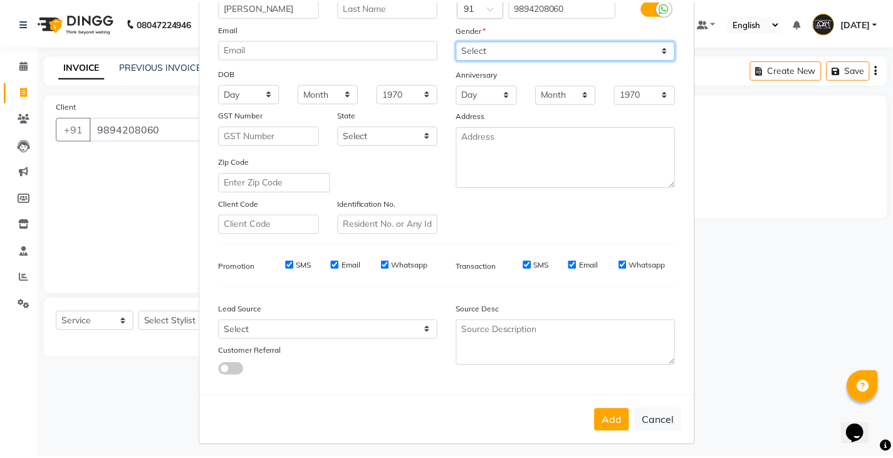
scroll to position [120, 0]
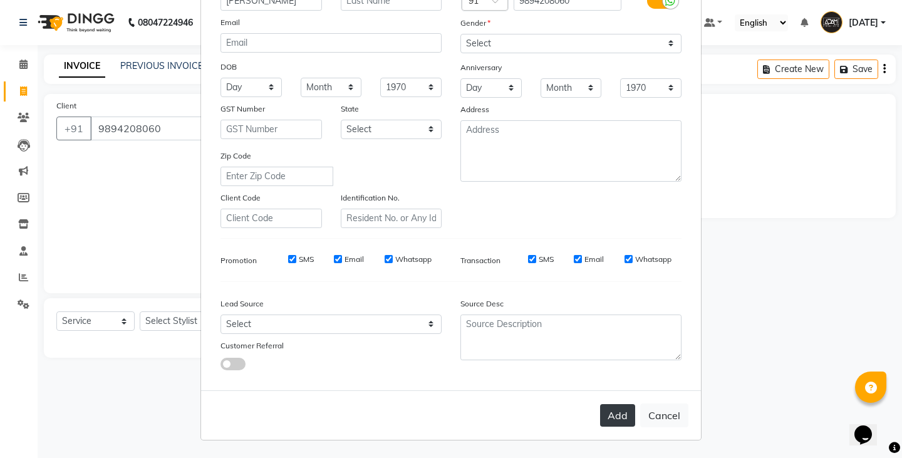
click at [621, 415] on button "Add" at bounding box center [617, 415] width 35 height 23
select select
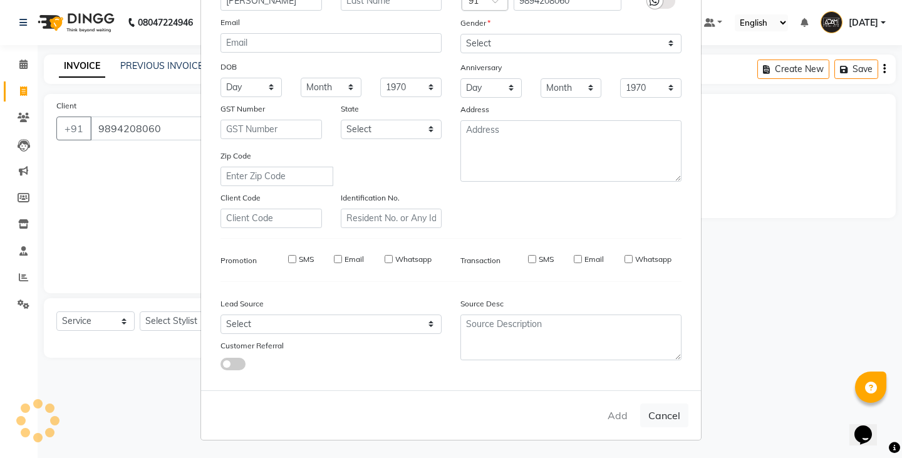
select select
checkbox input "false"
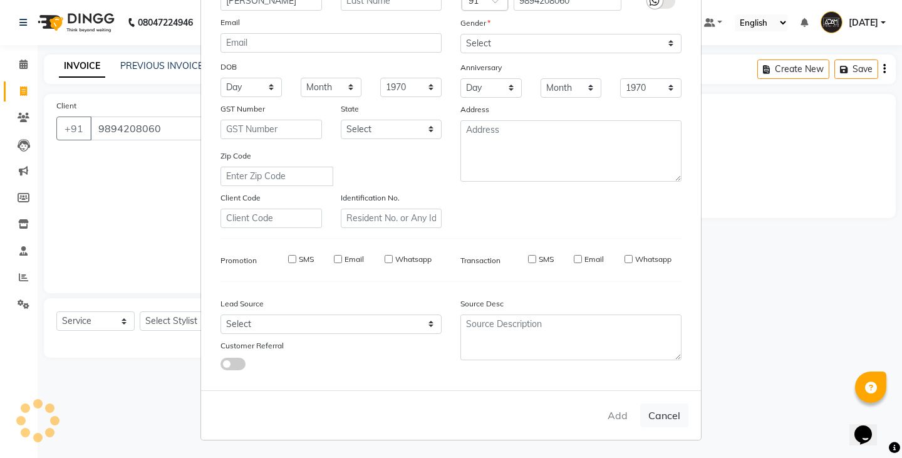
checkbox input "false"
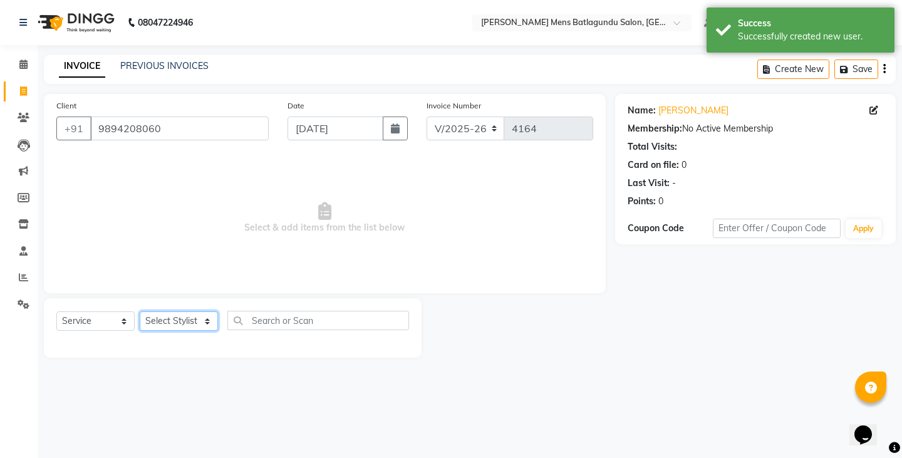
click at [185, 318] on select "Select Stylist Admin Ovesh Raja SAHIB SAHIL SHARUKH" at bounding box center [179, 320] width 78 height 19
select select "89172"
click at [140, 311] on select "Select Stylist Admin Ovesh Raja SAHIB SAHIL SHARUKH" at bounding box center [179, 320] width 78 height 19
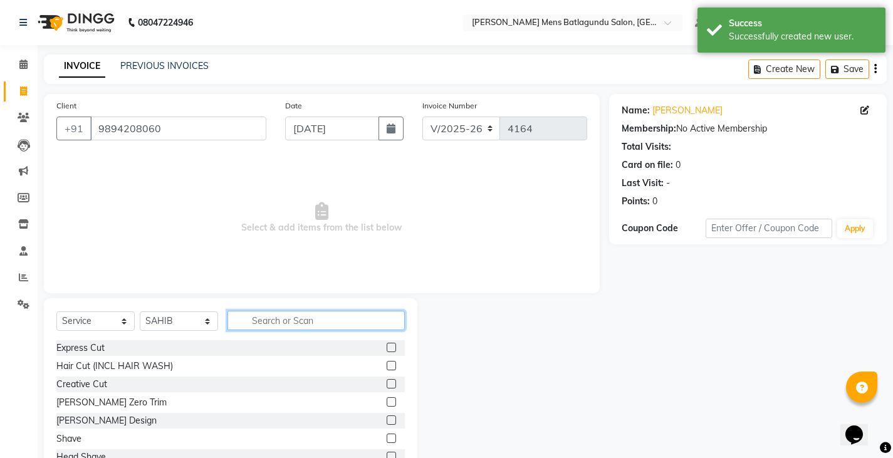
click at [276, 325] on input "text" at bounding box center [315, 320] width 177 height 19
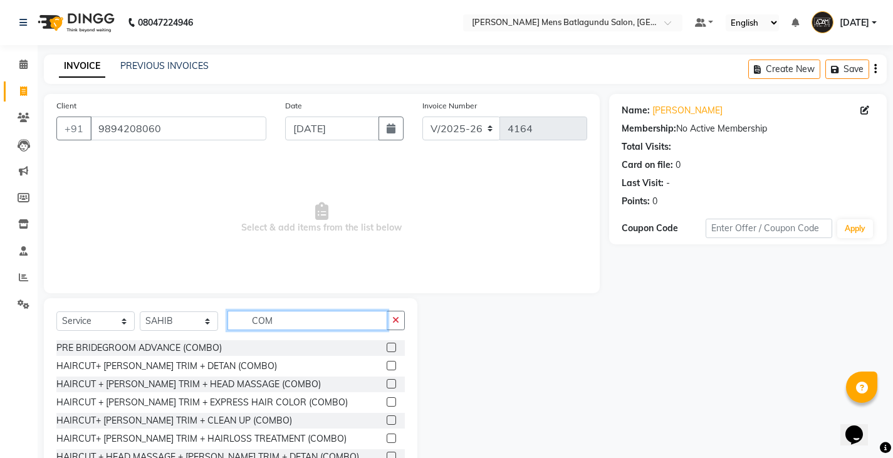
type input "COM"
click at [387, 365] on label at bounding box center [391, 365] width 9 height 9
click at [387, 365] on input "checkbox" at bounding box center [391, 366] width 8 height 8
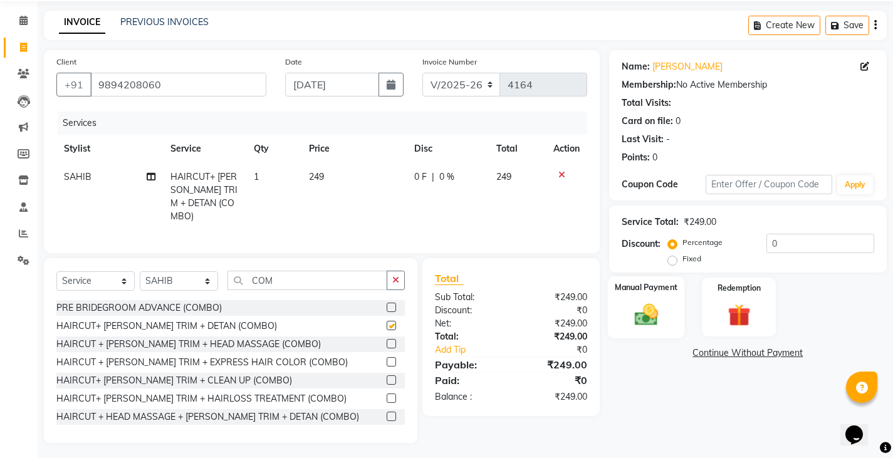
checkbox input "false"
click at [670, 320] on div "Manual Payment" at bounding box center [645, 307] width 77 height 62
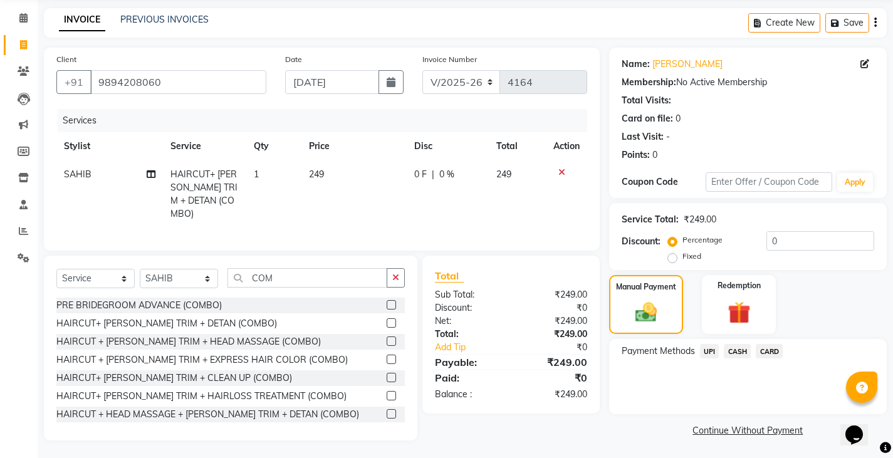
scroll to position [47, 0]
click at [713, 353] on span "UPI" at bounding box center [709, 350] width 19 height 14
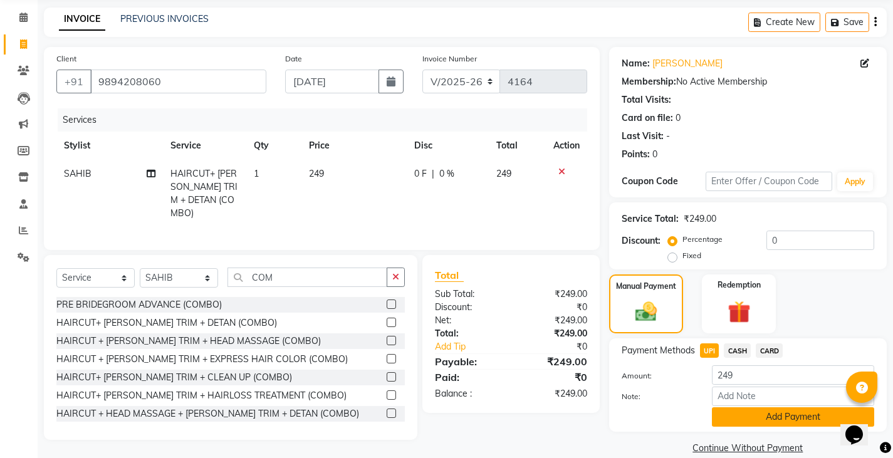
click at [731, 409] on button "Add Payment" at bounding box center [793, 416] width 162 height 19
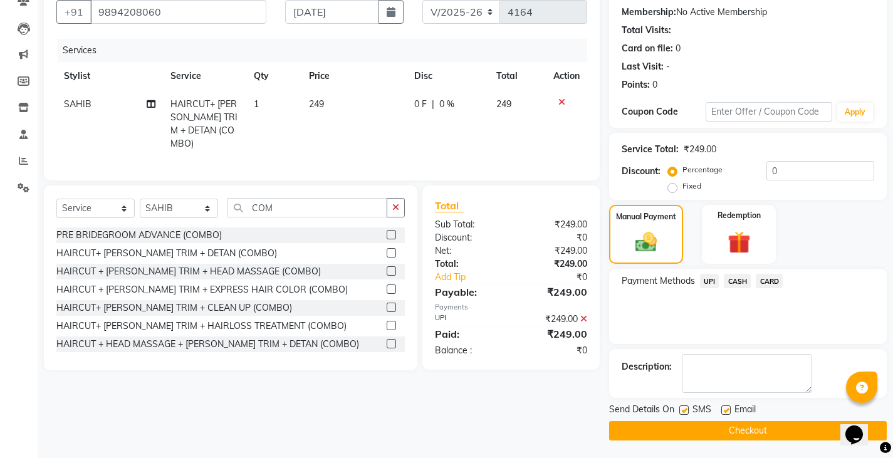
scroll to position [118, 0]
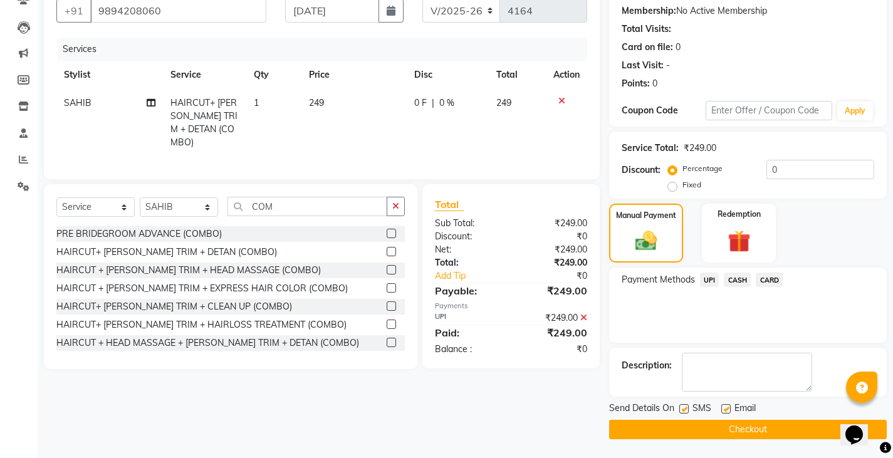
click at [750, 431] on button "Checkout" at bounding box center [748, 429] width 278 height 19
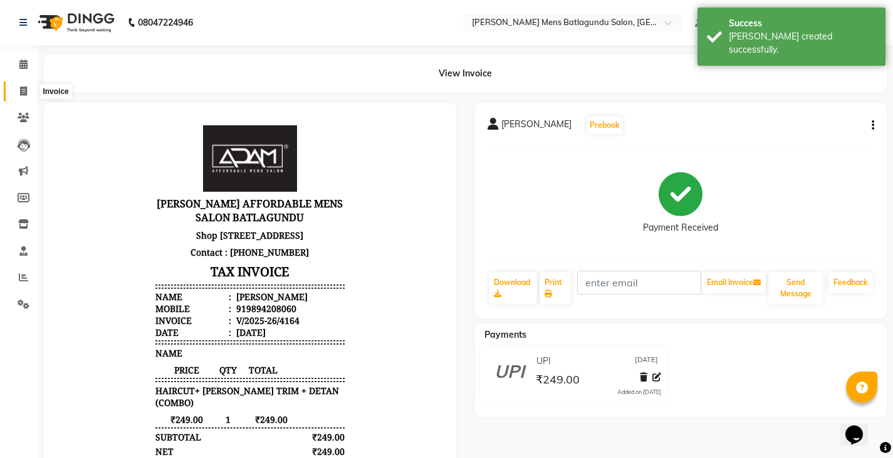
click at [21, 91] on icon at bounding box center [23, 90] width 7 height 9
select select "service"
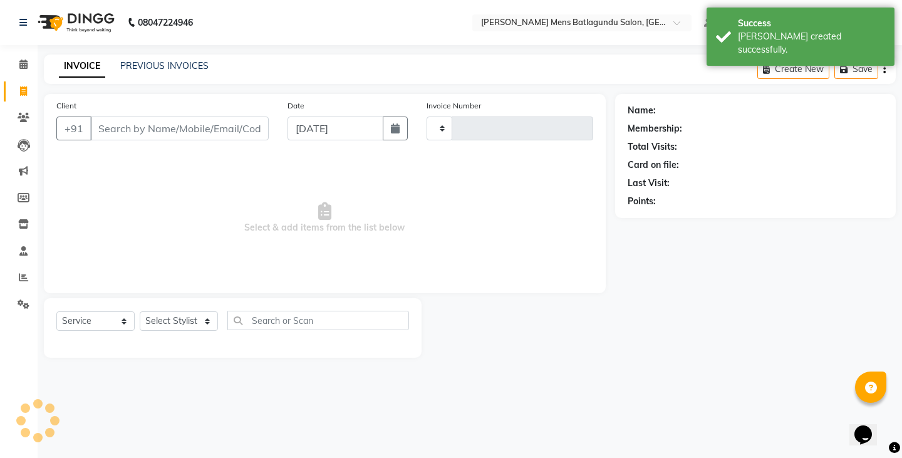
type input "4165"
select select "8213"
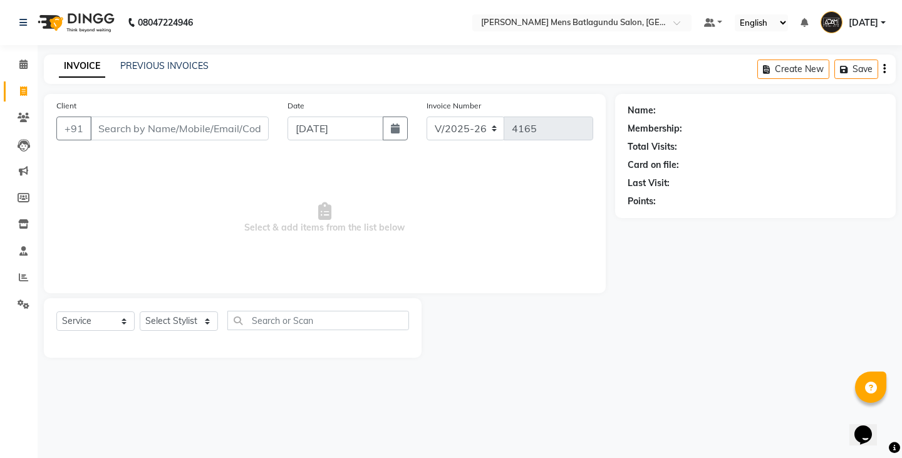
click at [160, 57] on div "INVOICE PREVIOUS INVOICES Create New Save" at bounding box center [470, 69] width 852 height 29
click at [158, 68] on link "PREVIOUS INVOICES" at bounding box center [164, 65] width 88 height 11
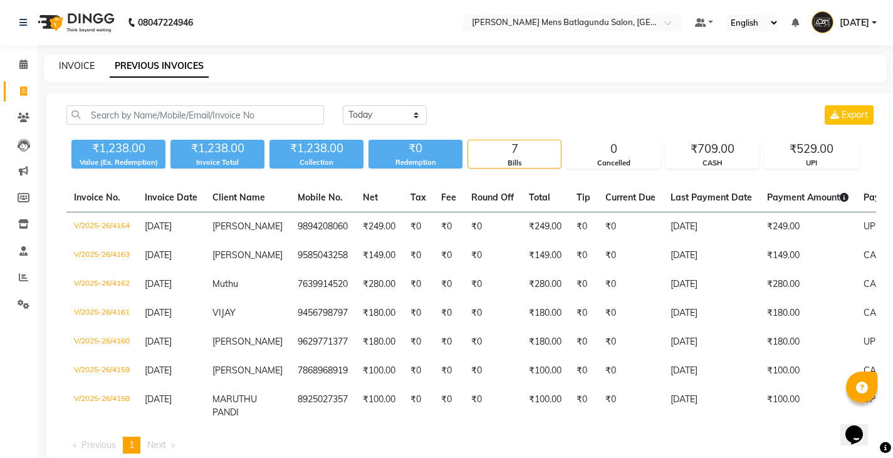
click at [75, 70] on link "INVOICE" at bounding box center [77, 65] width 36 height 11
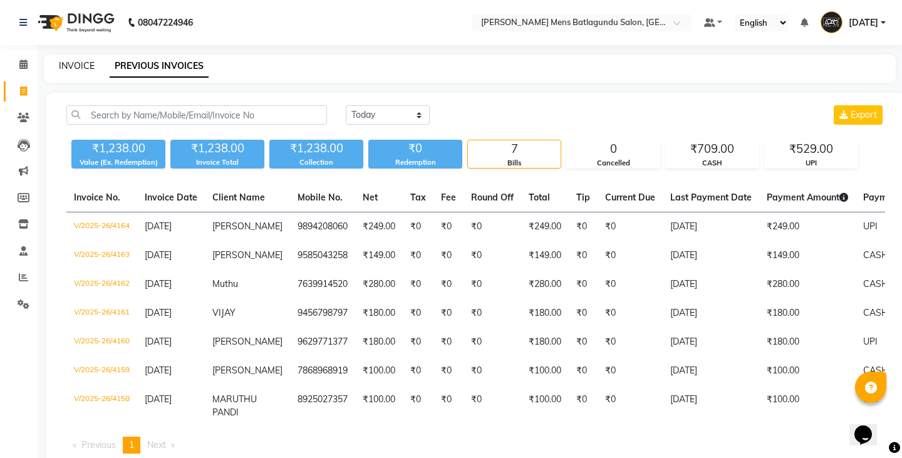
select select "8213"
select select "service"
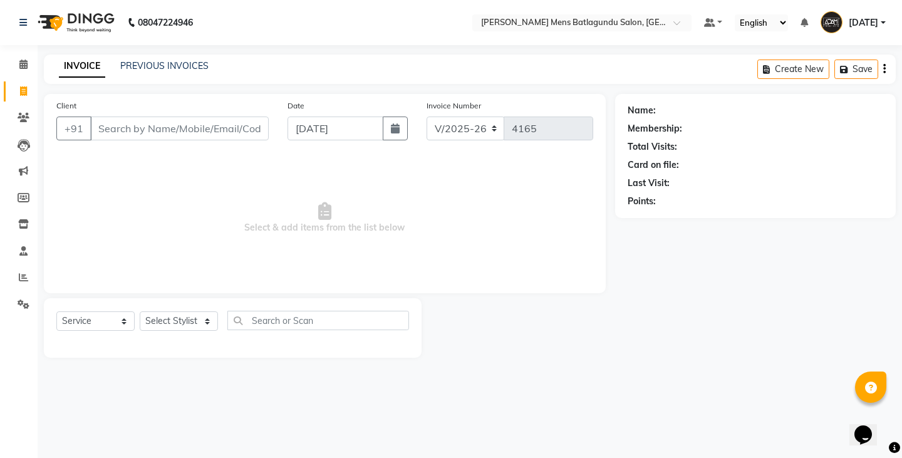
click at [150, 129] on input "Client" at bounding box center [179, 129] width 179 height 24
type input "7502490266"
click at [251, 133] on span "Add Client" at bounding box center [237, 128] width 50 height 13
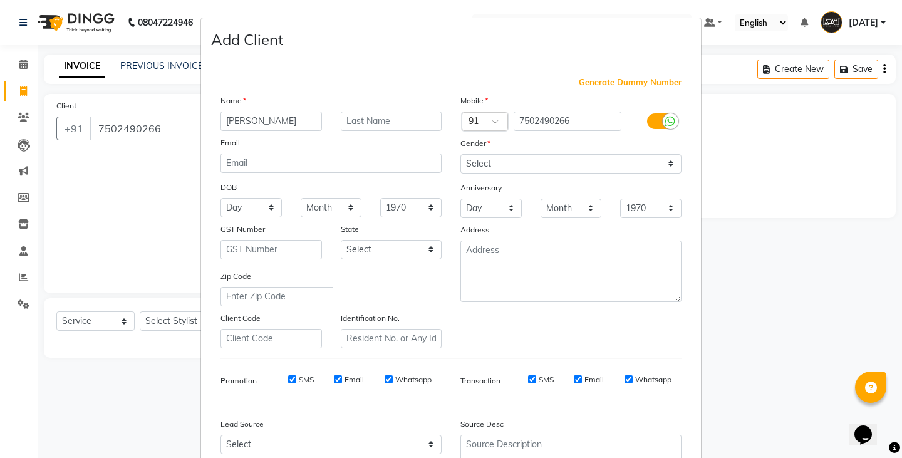
type input "MURUKESAN"
drag, startPoint x: 486, startPoint y: 164, endPoint x: 483, endPoint y: 151, distance: 13.5
click at [486, 164] on select "Select Male Female Other Prefer Not To Say" at bounding box center [571, 163] width 221 height 19
select select "male"
click at [461, 154] on select "Select Male Female Other Prefer Not To Say" at bounding box center [571, 163] width 221 height 19
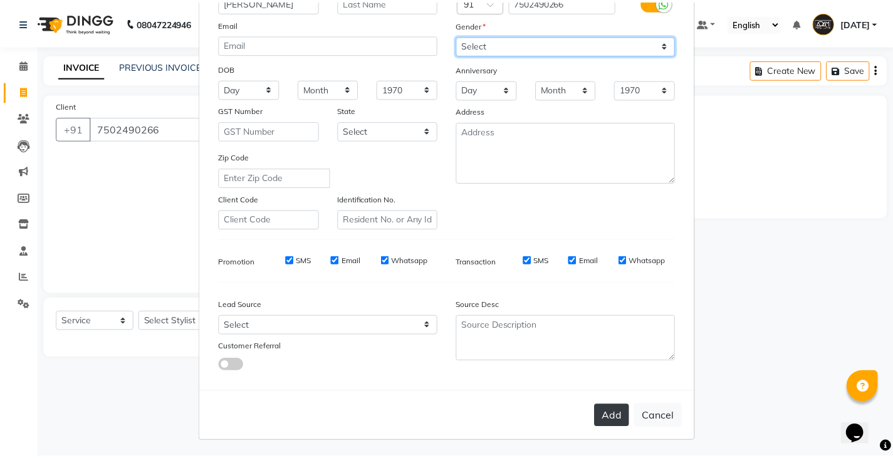
scroll to position [120, 0]
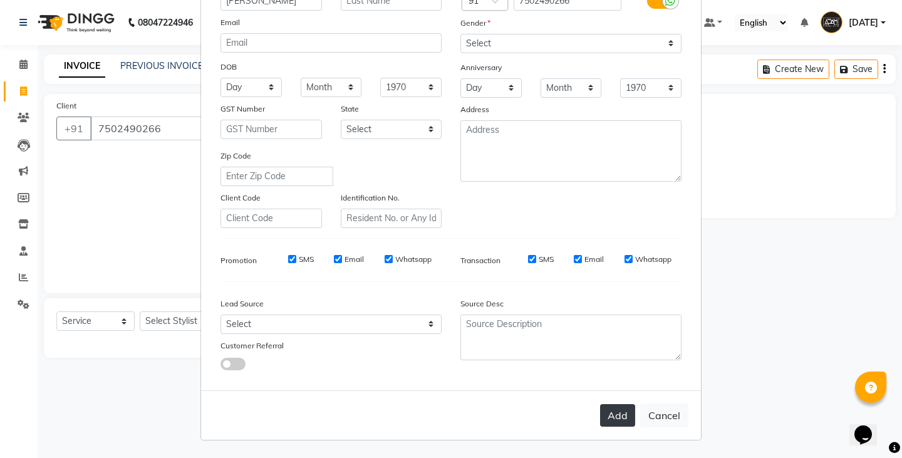
click at [613, 419] on button "Add" at bounding box center [617, 415] width 35 height 23
select select
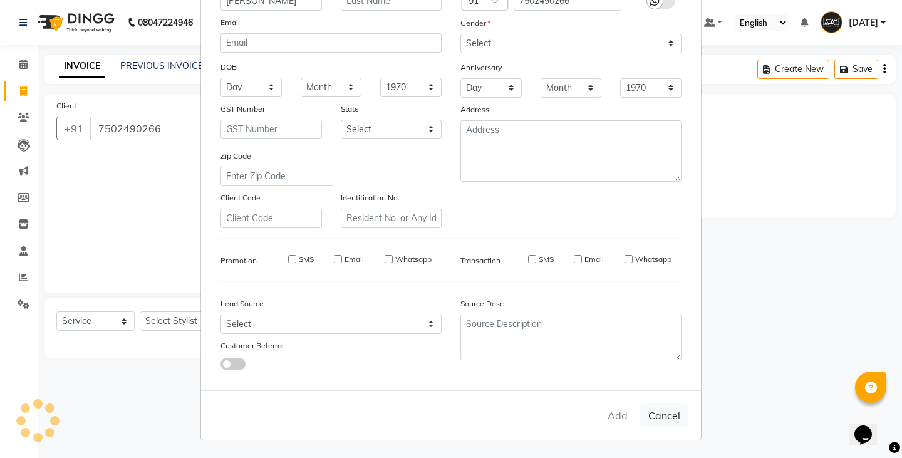
select select
checkbox input "false"
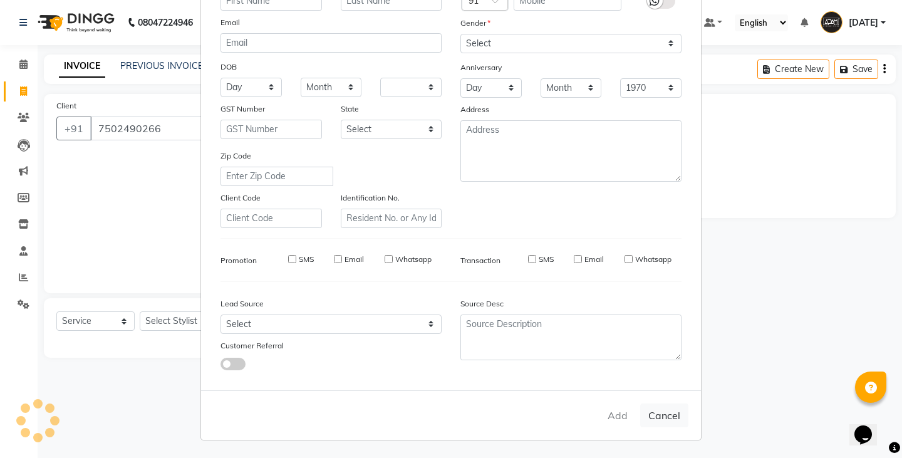
checkbox input "false"
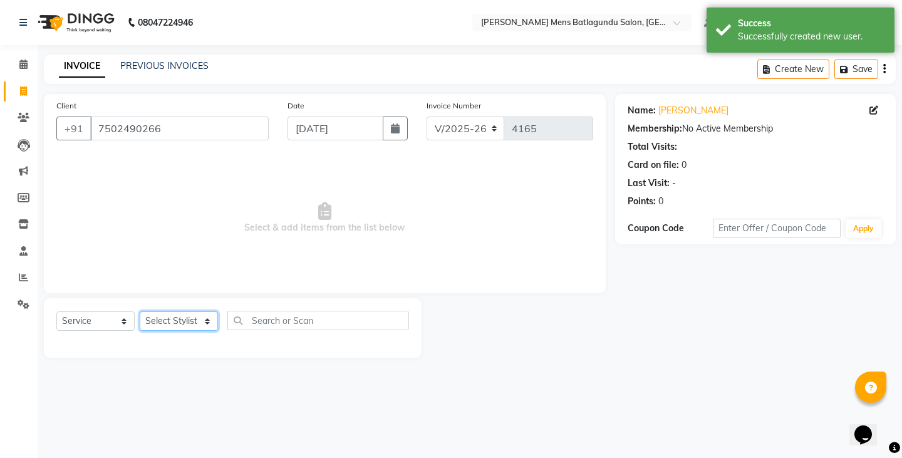
click at [149, 325] on select "Select Stylist Admin Ovesh Raja SAHIB SAHIL SHARUKH" at bounding box center [179, 320] width 78 height 19
select select "78653"
click at [140, 311] on select "Select Stylist Admin Ovesh Raja SAHIB SAHIL SHARUKH" at bounding box center [179, 320] width 78 height 19
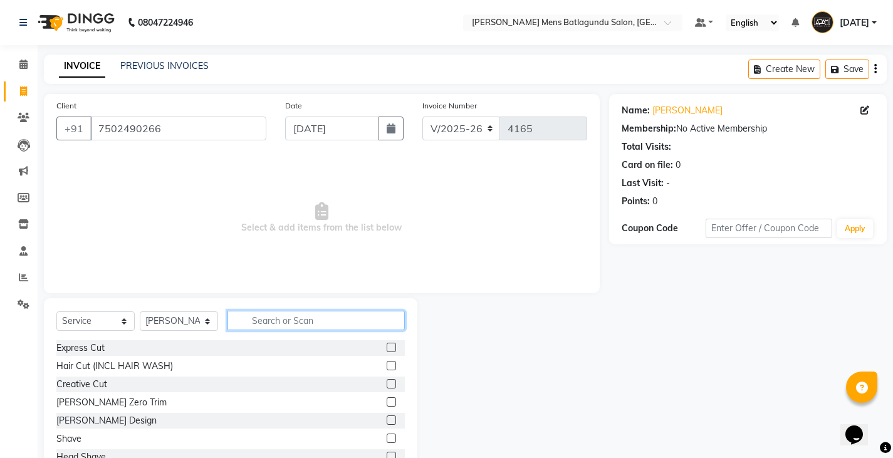
click at [285, 327] on input "text" at bounding box center [315, 320] width 177 height 19
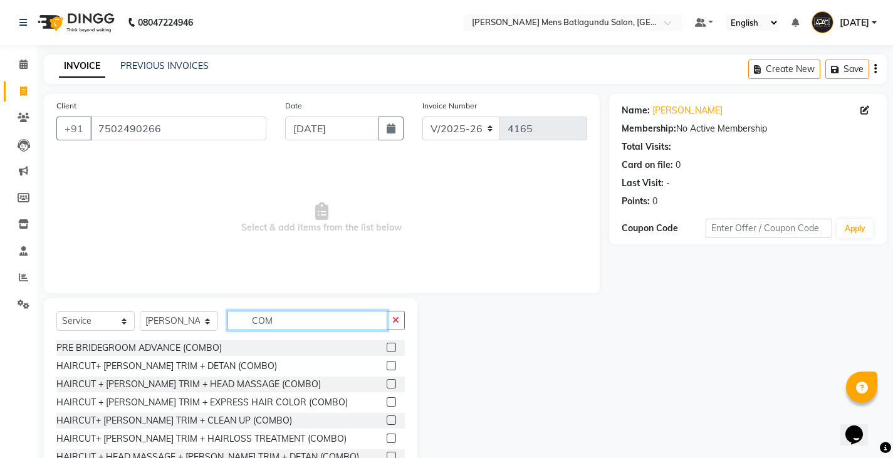
type input "COM"
click at [387, 364] on label at bounding box center [391, 365] width 9 height 9
click at [387, 364] on input "checkbox" at bounding box center [391, 366] width 8 height 8
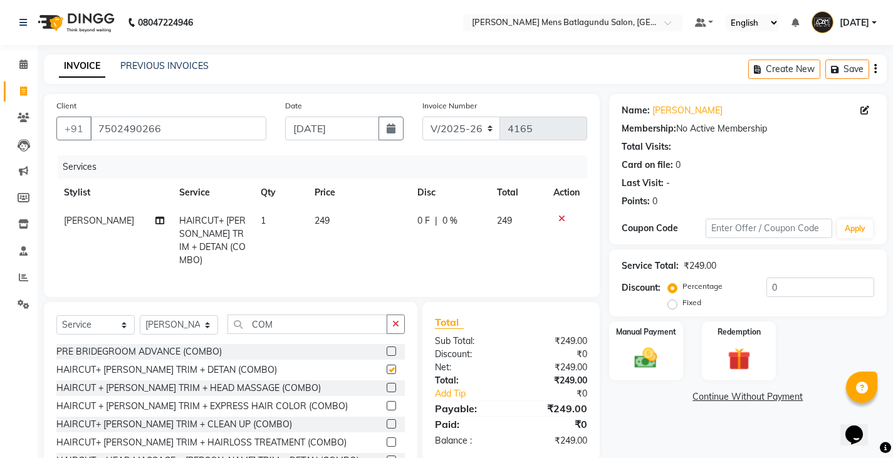
checkbox input "false"
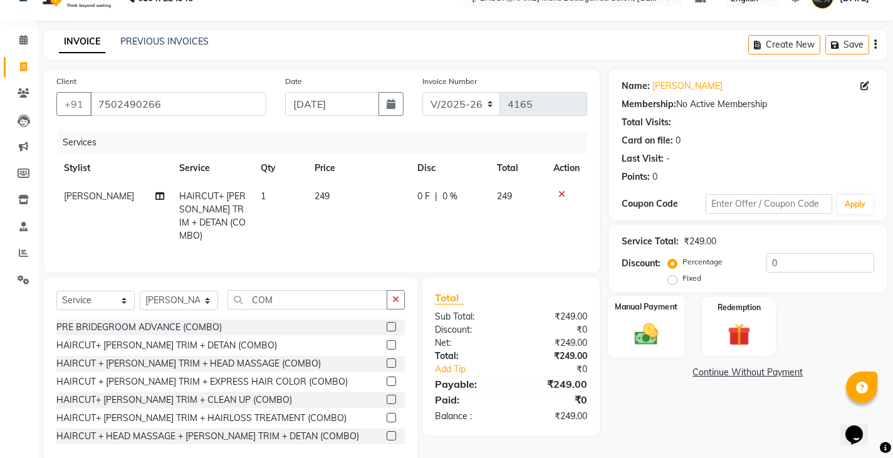
scroll to position [44, 0]
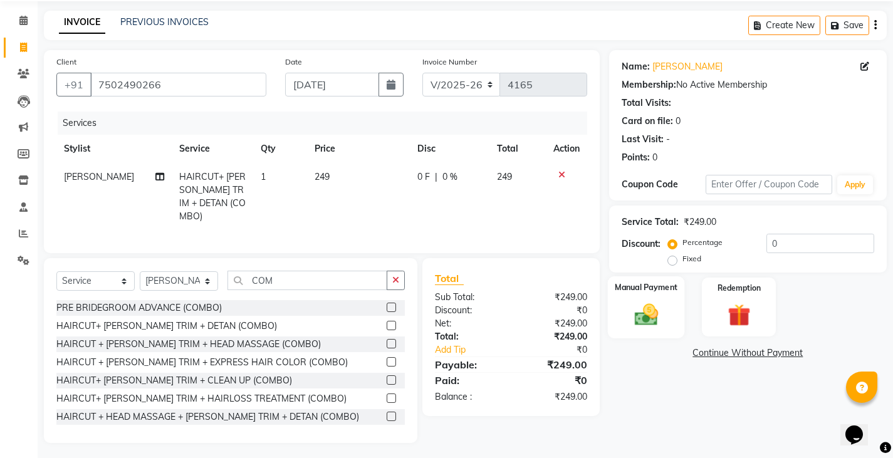
click at [624, 323] on div "Manual Payment" at bounding box center [645, 307] width 77 height 62
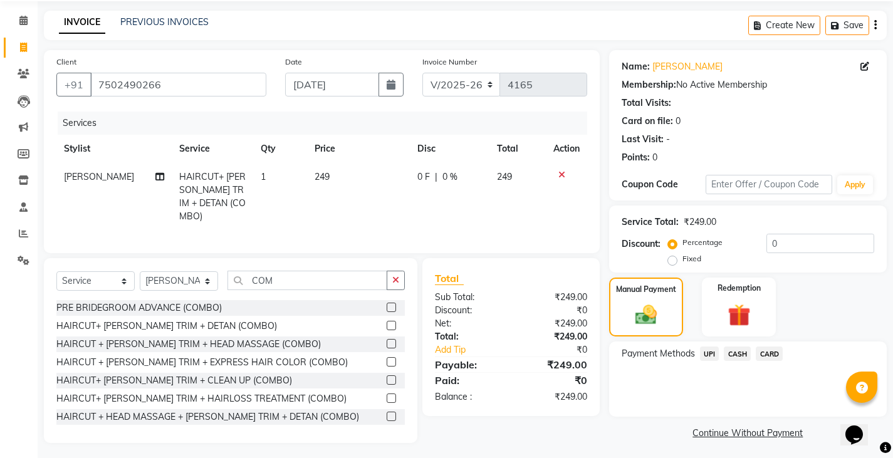
click at [711, 353] on span "UPI" at bounding box center [709, 354] width 19 height 14
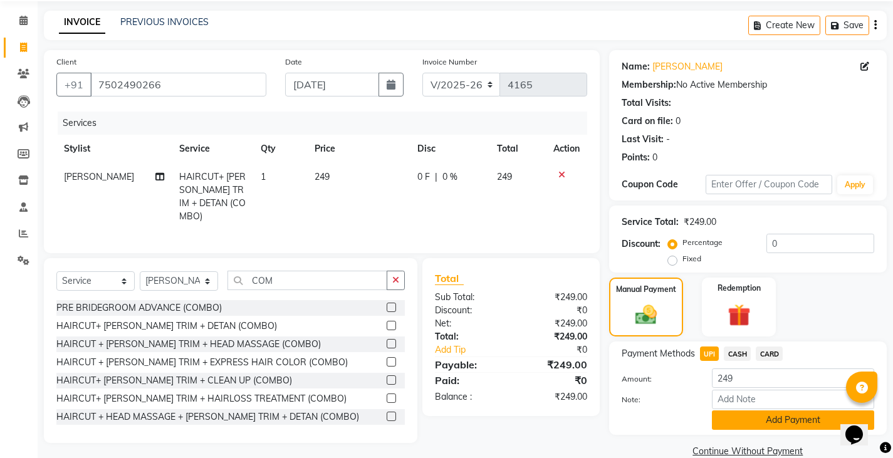
click at [731, 422] on button "Add Payment" at bounding box center [793, 419] width 162 height 19
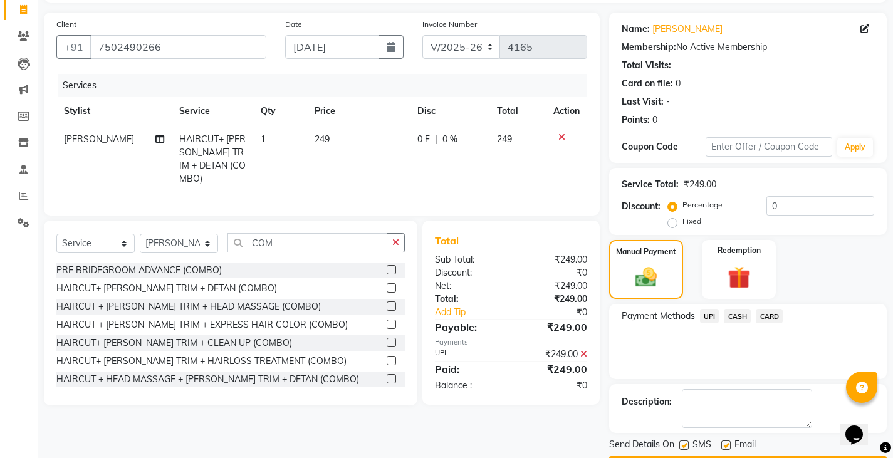
scroll to position [118, 0]
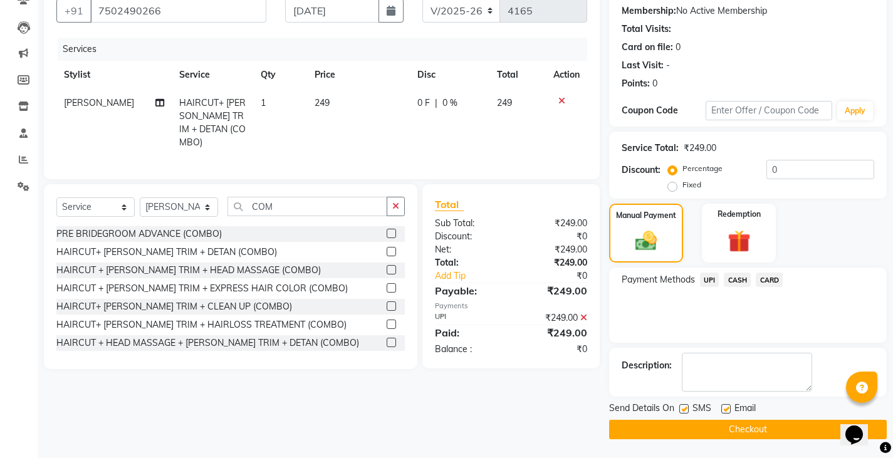
click at [736, 417] on span "Email" at bounding box center [744, 410] width 21 height 16
click at [738, 426] on button "Checkout" at bounding box center [748, 429] width 278 height 19
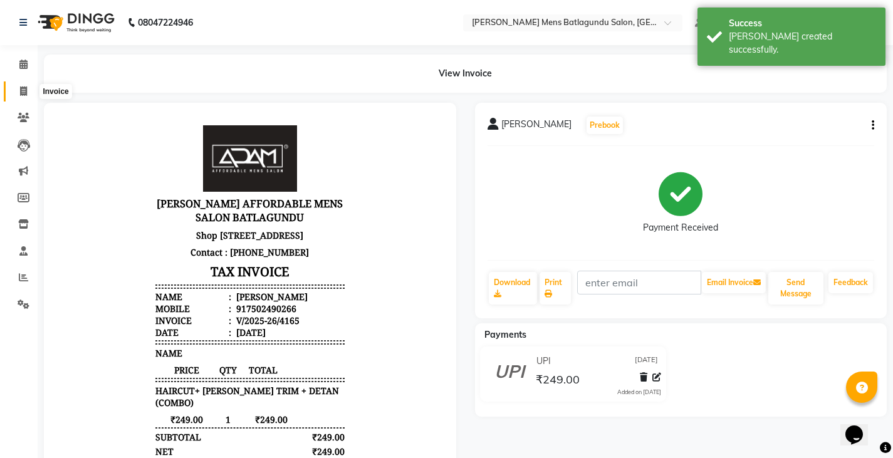
drag, startPoint x: 13, startPoint y: 90, endPoint x: 57, endPoint y: 99, distance: 44.9
click at [14, 90] on span at bounding box center [24, 92] width 22 height 14
select select "service"
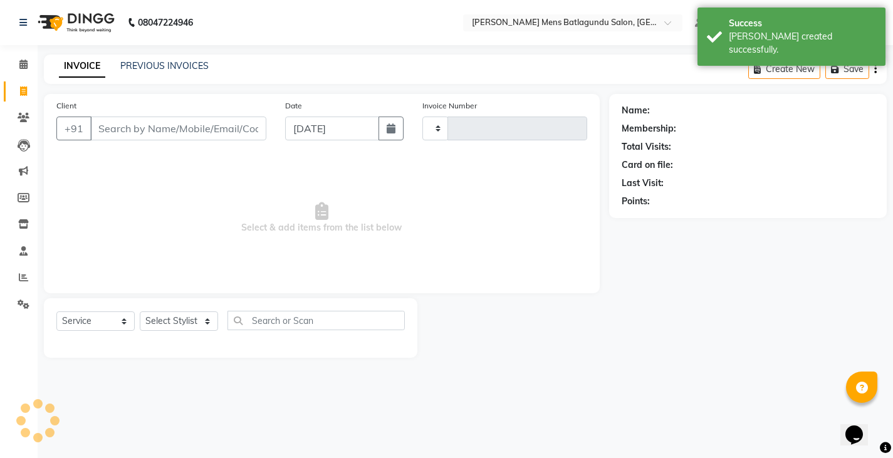
type input "4166"
select select "8213"
click at [253, 142] on div "Client +91" at bounding box center [162, 124] width 231 height 51
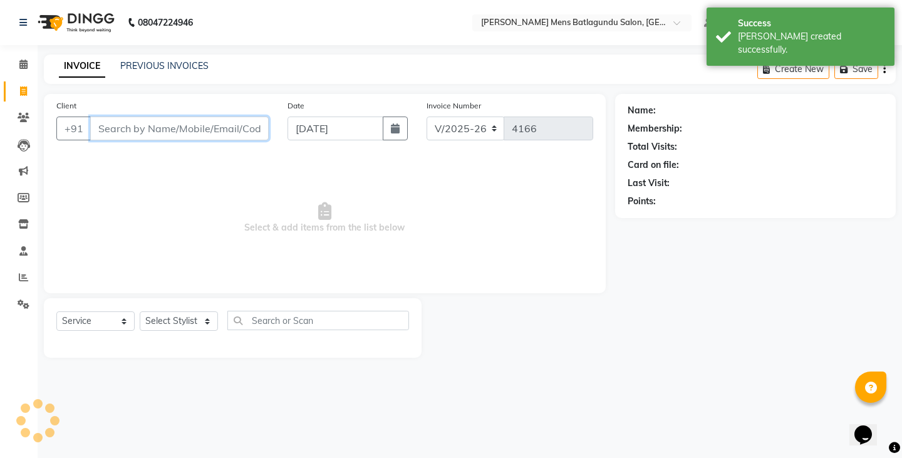
click at [190, 127] on input "Client" at bounding box center [179, 129] width 179 height 24
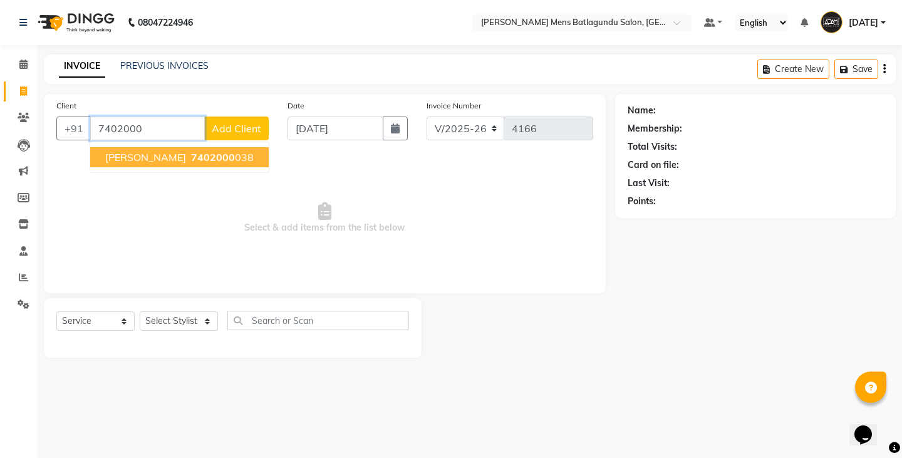
click at [204, 154] on ngb-highlight "7402000 038" at bounding box center [221, 157] width 65 height 13
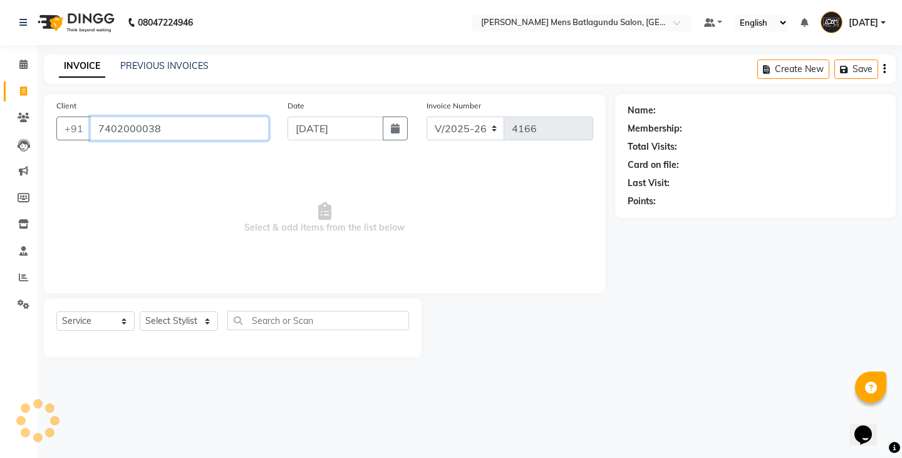
type input "7402000038"
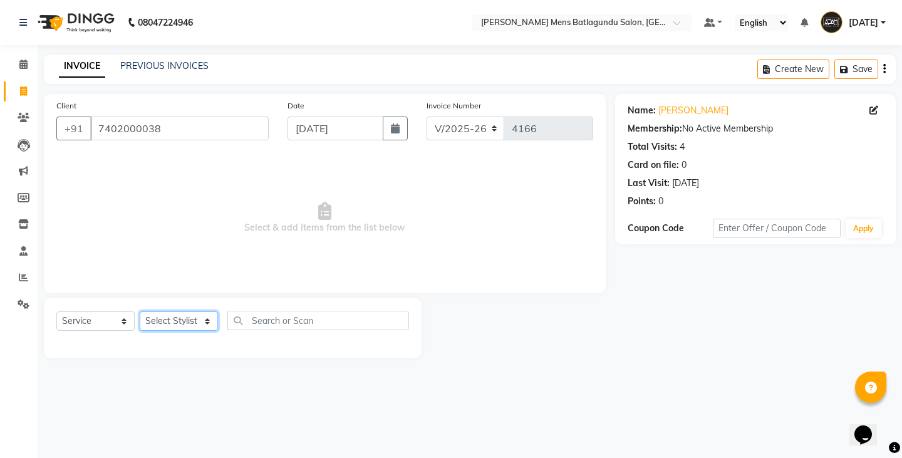
click at [158, 319] on select "Select Stylist Admin Ovesh Raja SAHIB SAHIL SHARUKH" at bounding box center [179, 320] width 78 height 19
click at [140, 311] on select "Select Stylist Admin Ovesh Raja SAHIB SAHIL SHARUKH" at bounding box center [179, 320] width 78 height 19
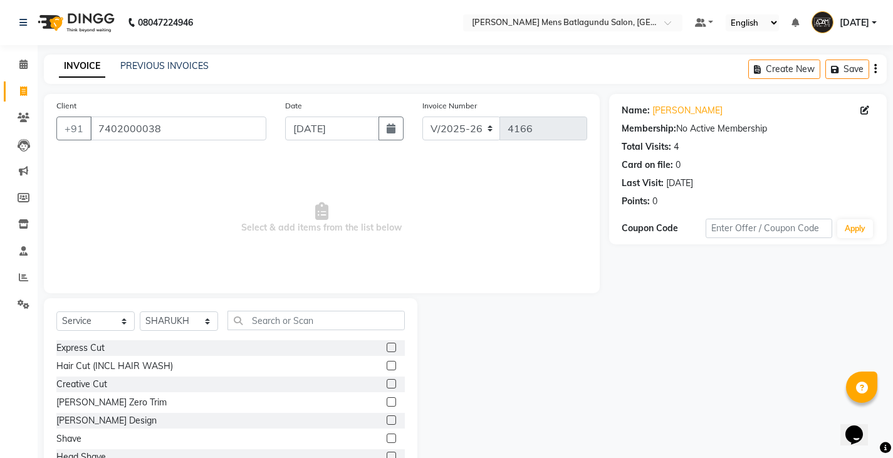
click at [189, 310] on div "Select Service Product Membership Package Voucher Prepaid Gift Card Select Styl…" at bounding box center [230, 390] width 373 height 185
click at [180, 320] on select "Select Stylist Admin Ovesh Raja SAHIB SAHIL SHARUKH" at bounding box center [179, 320] width 78 height 19
select select "84061"
click at [140, 311] on select "Select Stylist Admin Ovesh Raja SAHIB SAHIL SHARUKH" at bounding box center [179, 320] width 78 height 19
click at [387, 420] on label at bounding box center [391, 419] width 9 height 9
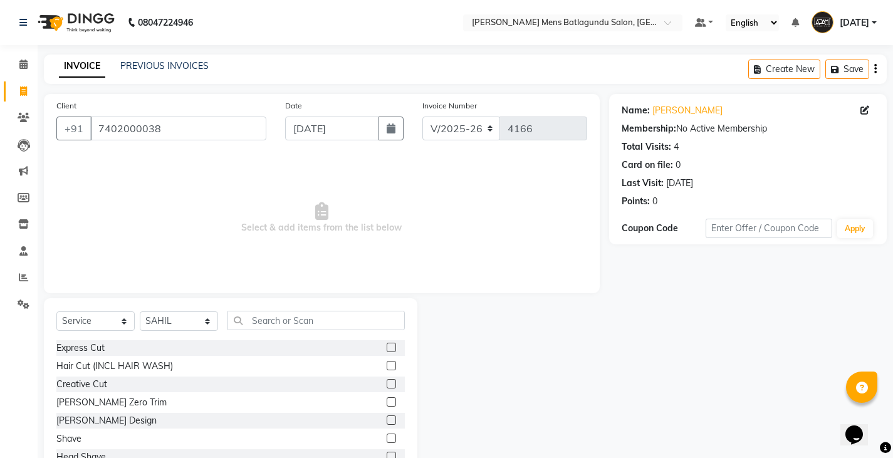
click at [387, 420] on input "checkbox" at bounding box center [391, 421] width 8 height 8
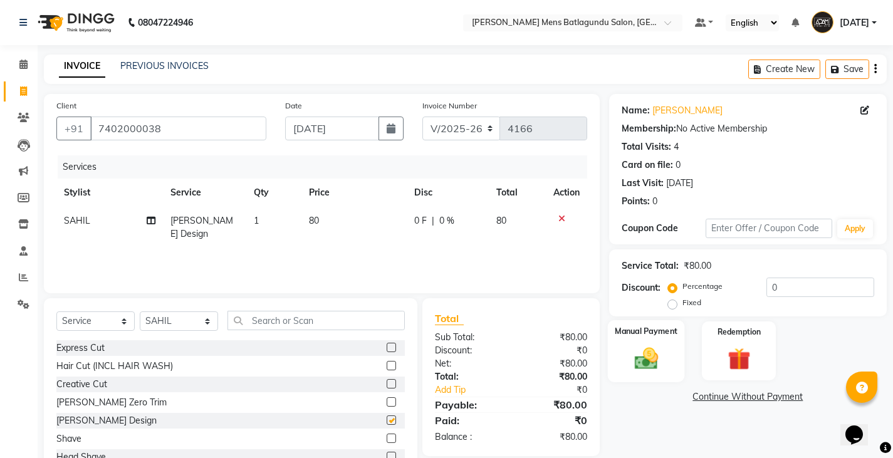
checkbox input "false"
click at [640, 355] on img at bounding box center [646, 358] width 38 height 27
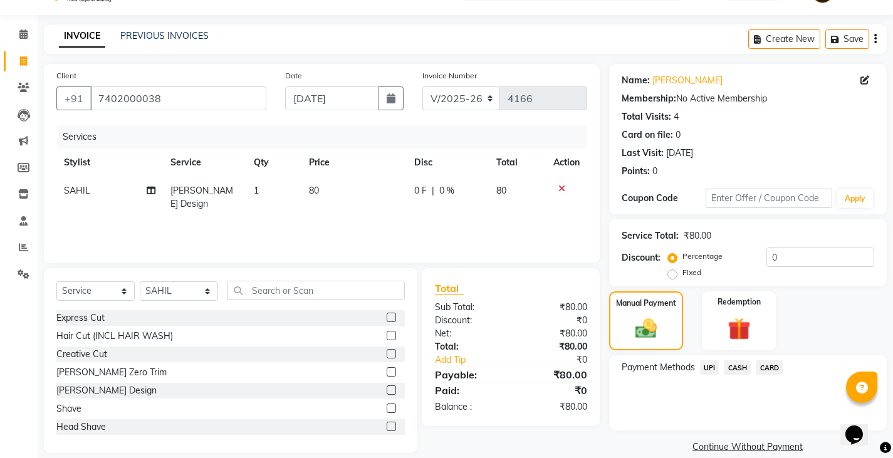
scroll to position [47, 0]
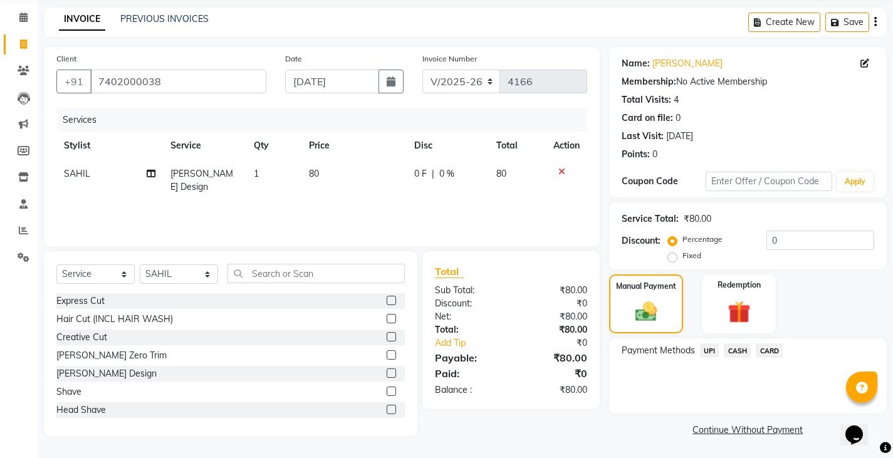
click at [751, 344] on div "CARD" at bounding box center [767, 351] width 32 height 17
click at [704, 357] on span "UPI" at bounding box center [709, 350] width 19 height 14
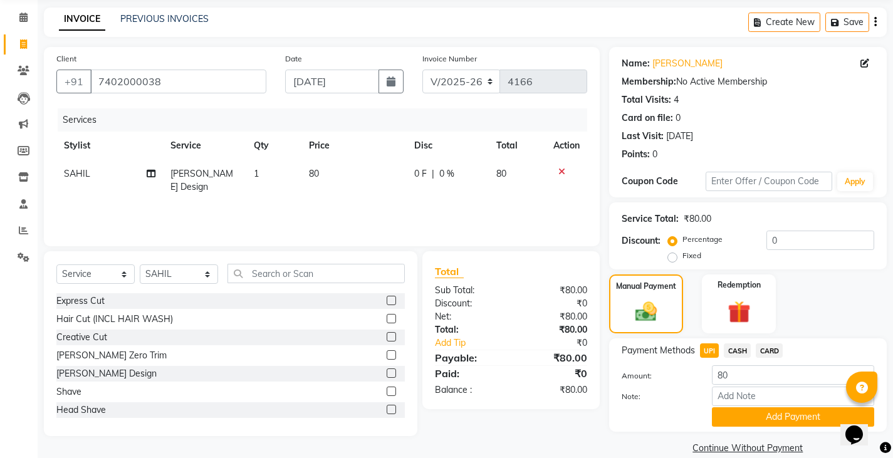
click at [731, 427] on div "Payment Methods UPI CASH CARD Amount: 80 Note: Add Payment" at bounding box center [748, 384] width 278 height 93
click at [741, 415] on button "Add Payment" at bounding box center [793, 416] width 162 height 19
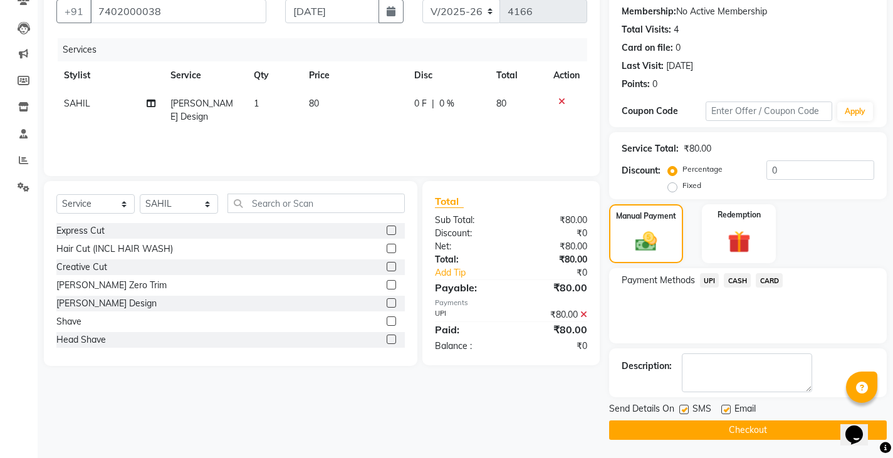
scroll to position [118, 0]
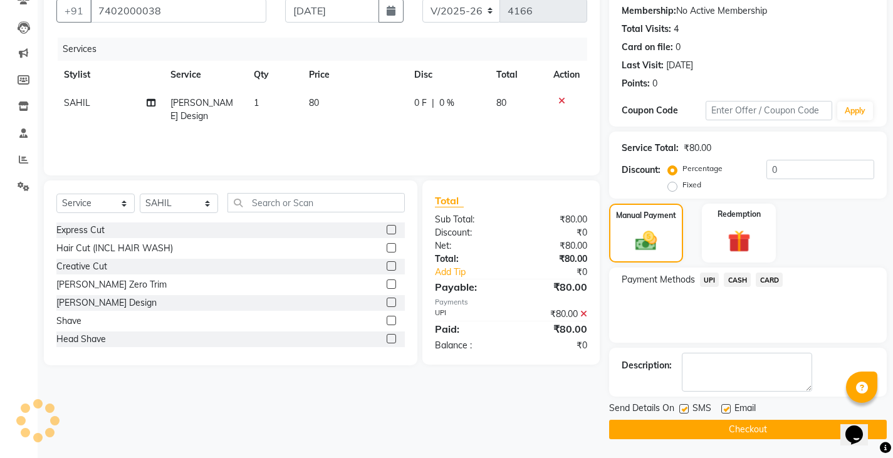
click at [738, 428] on button "Checkout" at bounding box center [748, 429] width 278 height 19
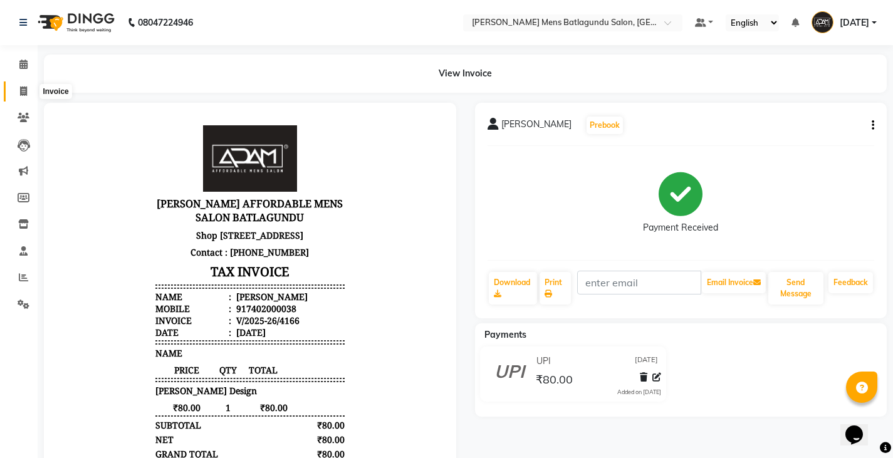
click at [22, 92] on icon at bounding box center [23, 90] width 7 height 9
select select "service"
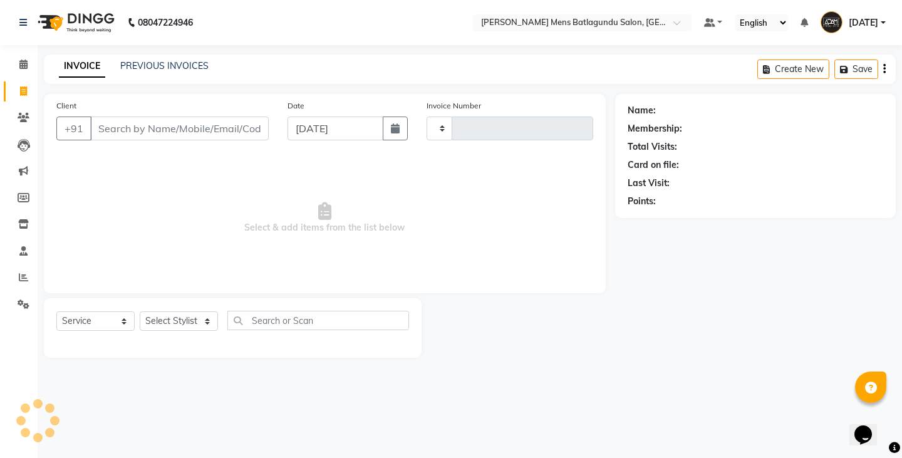
type input "4167"
select select "8213"
click at [216, 125] on input "Client" at bounding box center [179, 129] width 179 height 24
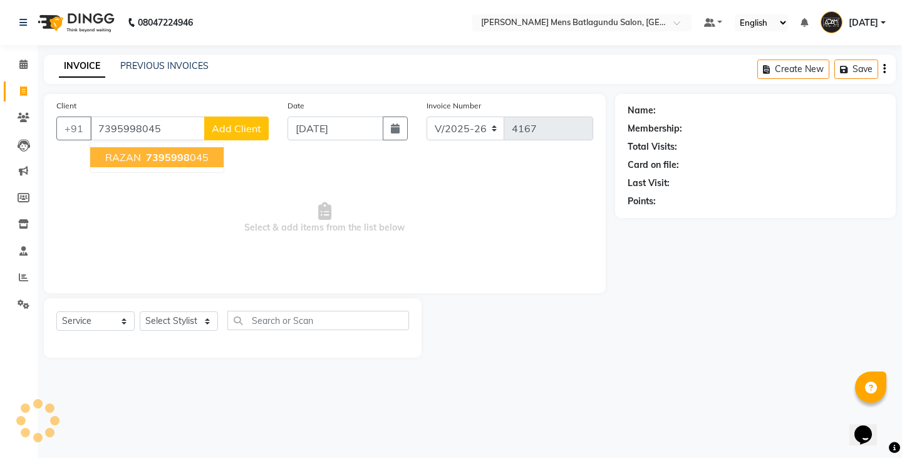
type input "7395998045"
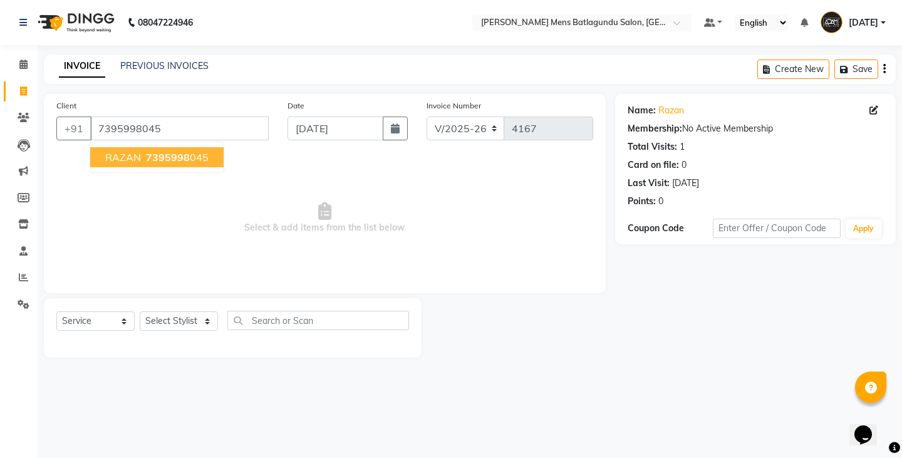
click at [115, 157] on span "RAZAN" at bounding box center [123, 157] width 36 height 13
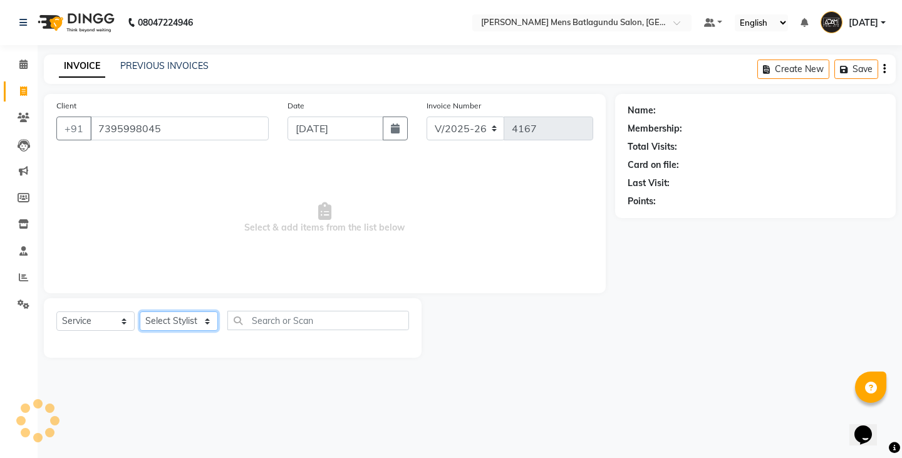
click at [169, 320] on select "Select Stylist Admin Ovesh Raja SAHIB SAHIL SHARUKH" at bounding box center [179, 320] width 78 height 19
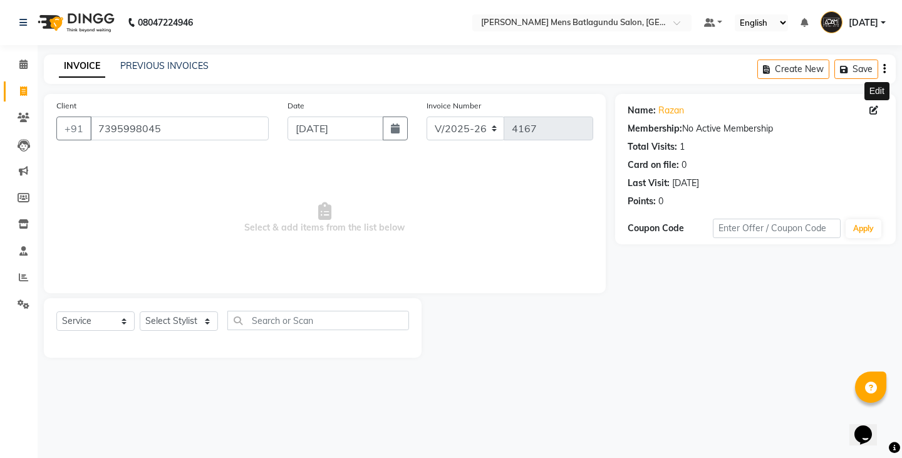
click at [883, 110] on span at bounding box center [877, 110] width 14 height 13
